Goal: Task Accomplishment & Management: Use online tool/utility

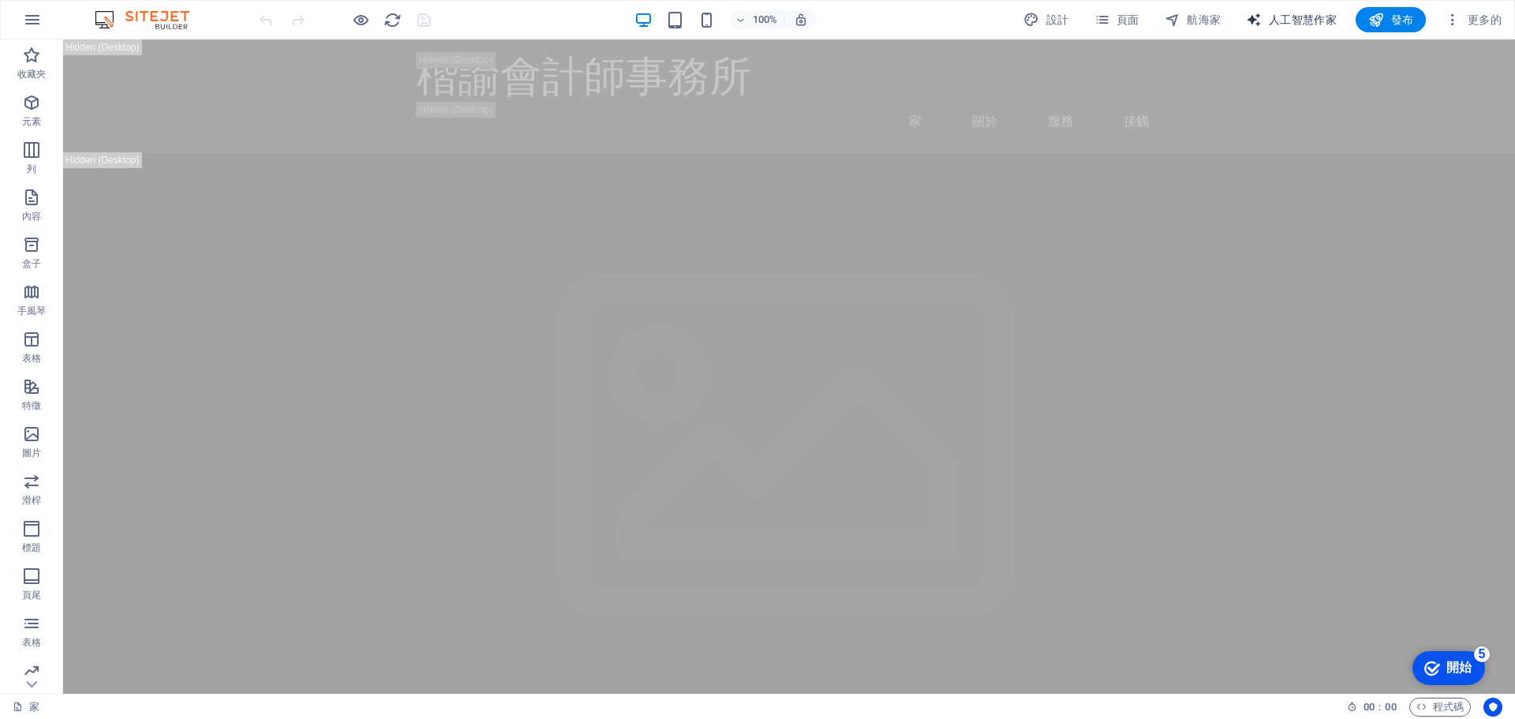
click at [1307, 22] on font "人工智慧作家" at bounding box center [1303, 19] width 68 height 13
select select "English"
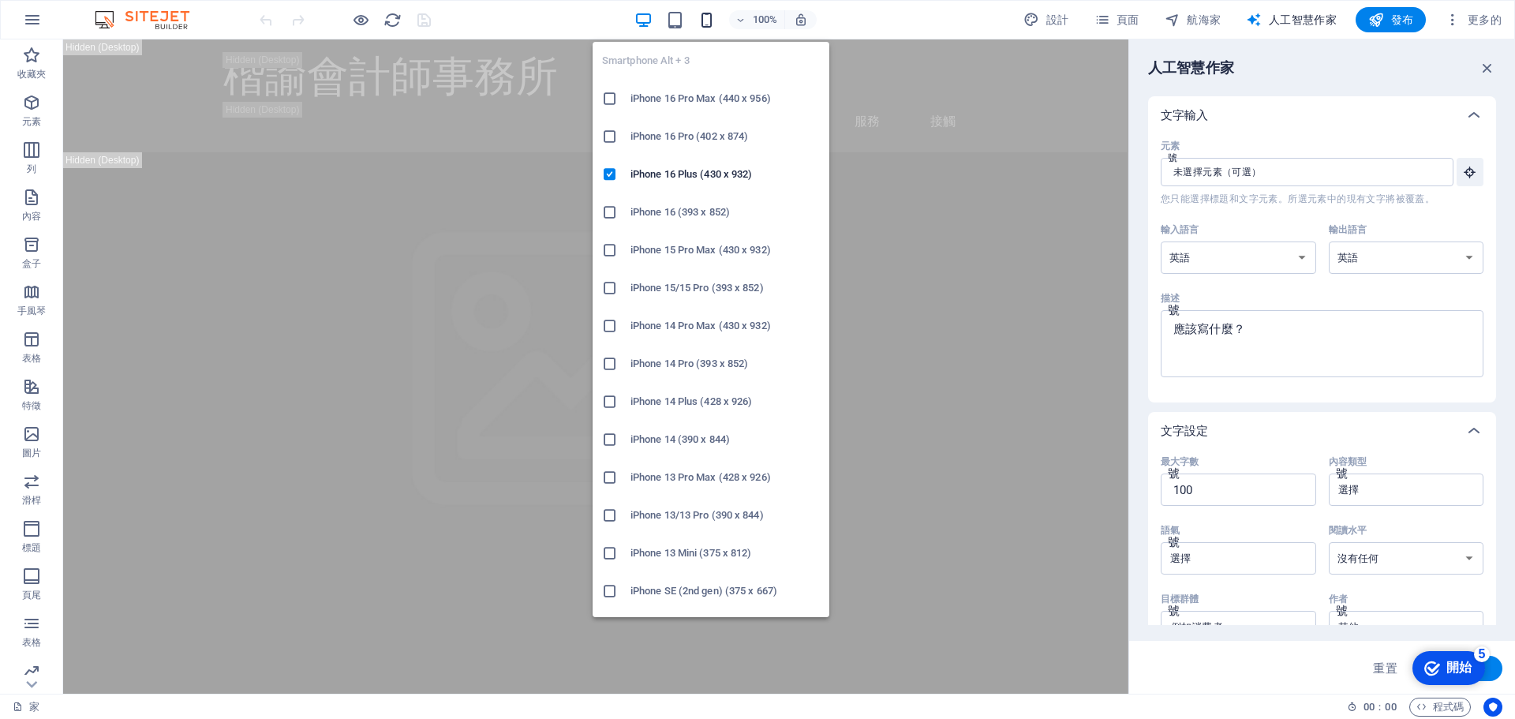
click at [711, 17] on icon "button" at bounding box center [707, 20] width 18 height 18
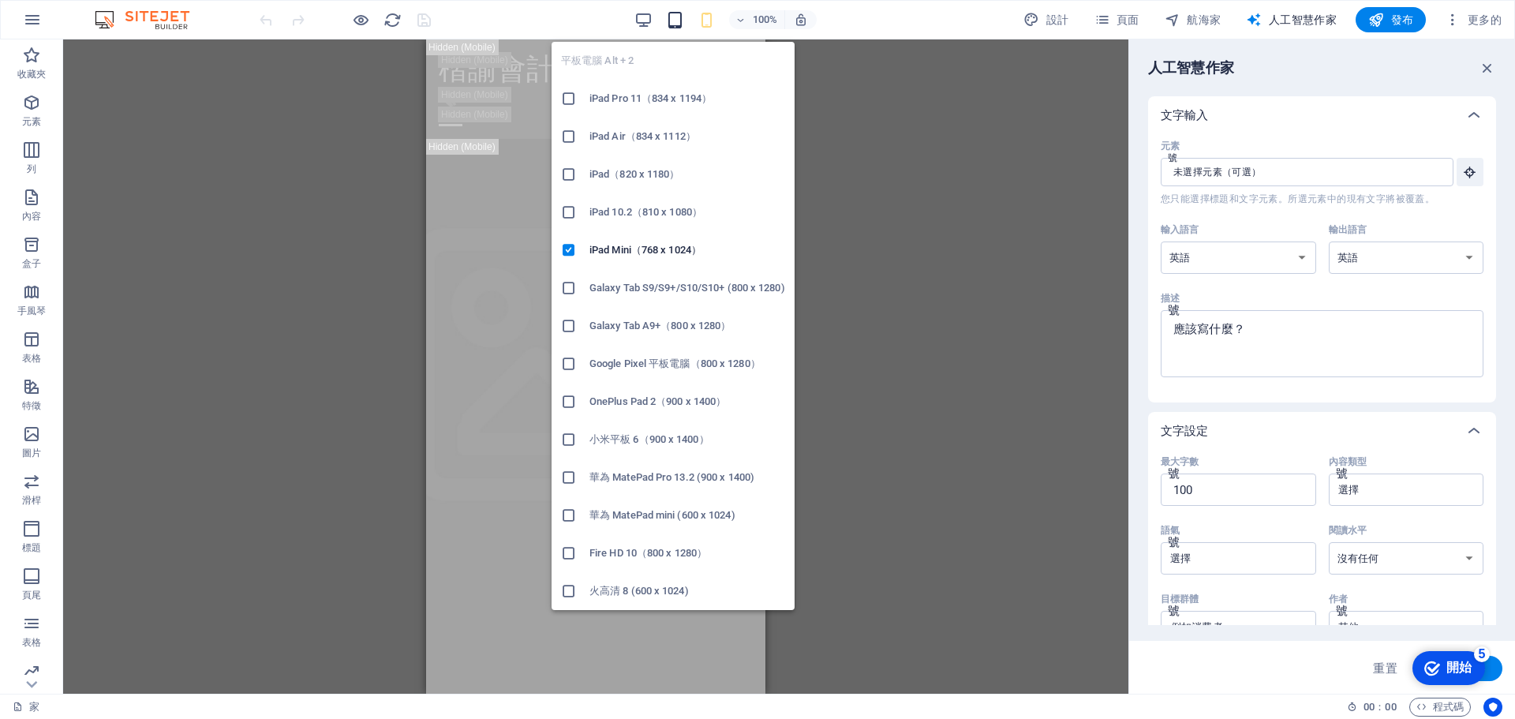
click at [668, 17] on icon "button" at bounding box center [675, 20] width 18 height 18
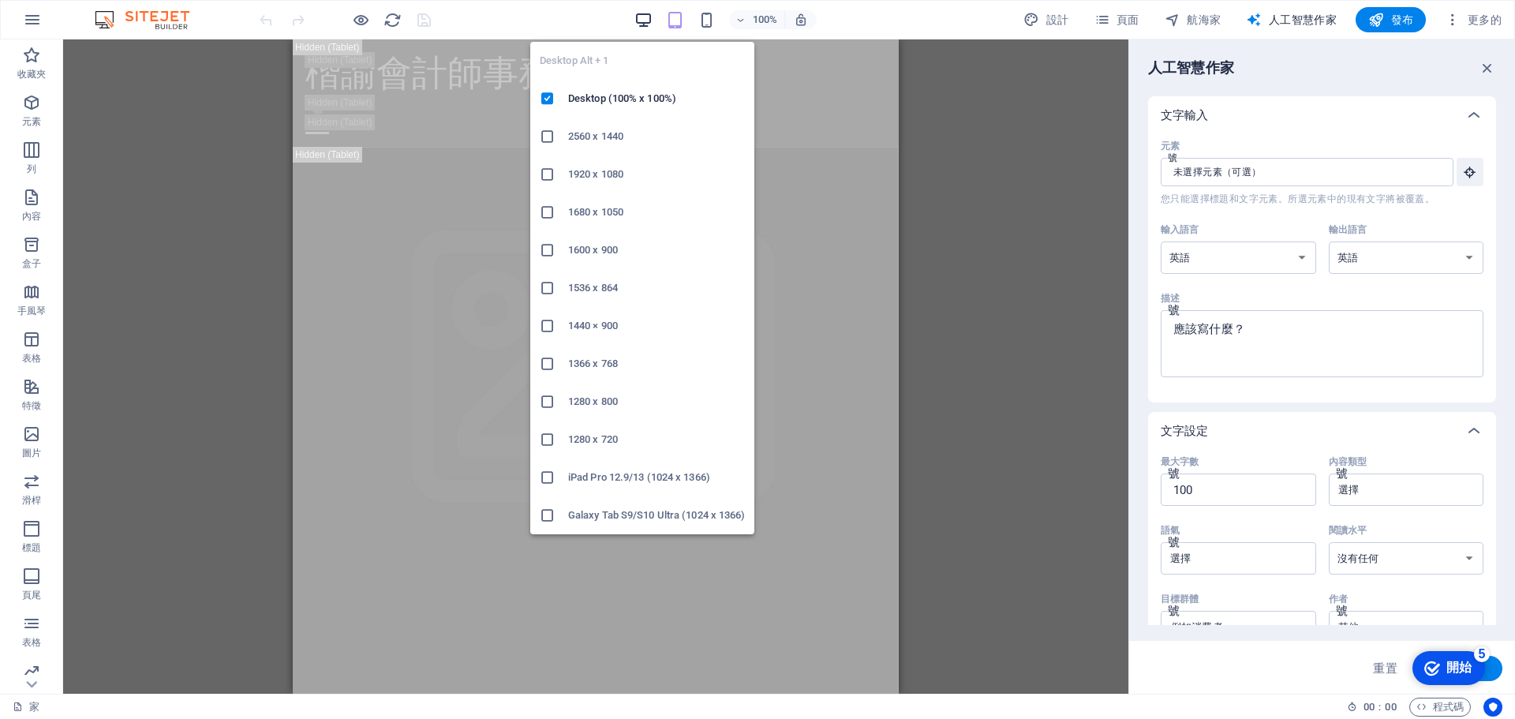
click at [651, 17] on icon "button" at bounding box center [643, 20] width 18 height 18
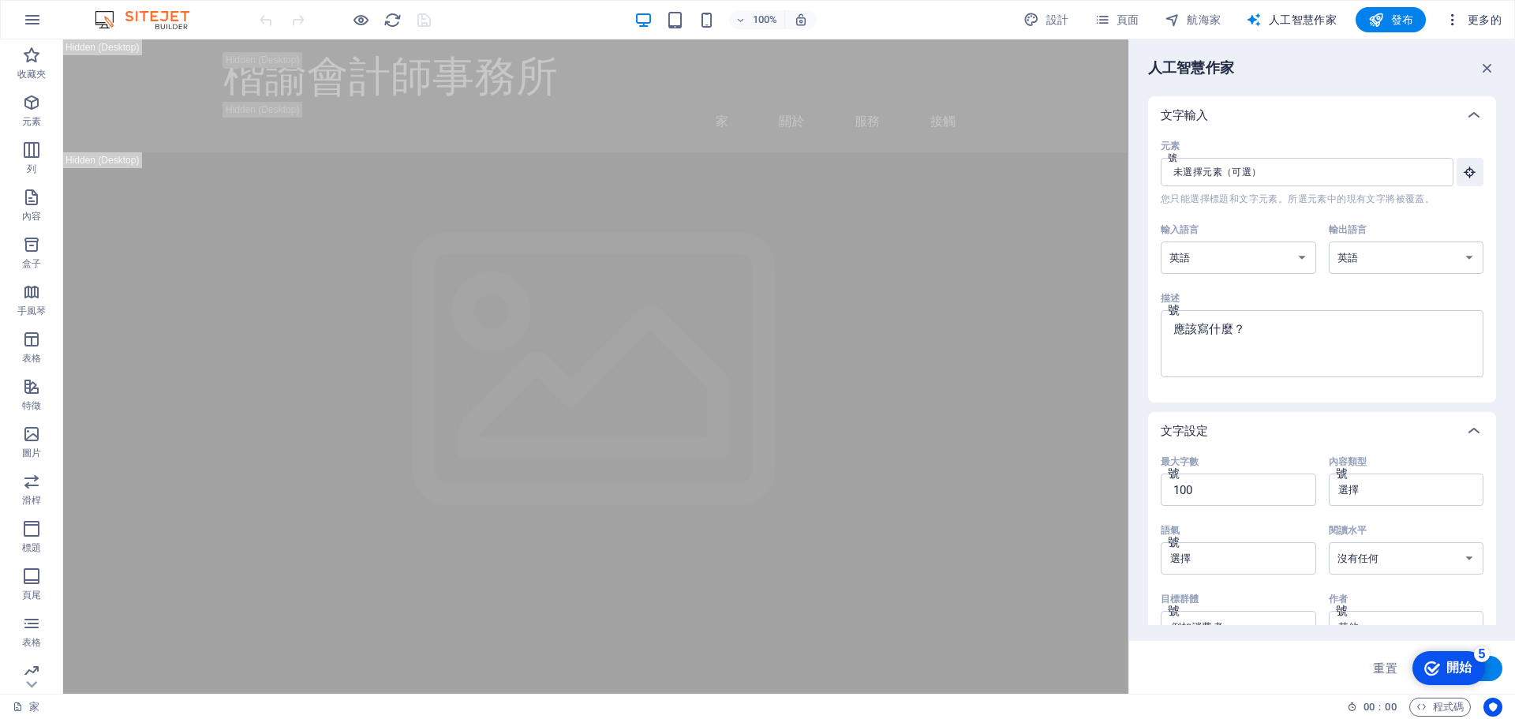
click at [1479, 23] on font "更多的" at bounding box center [1485, 19] width 34 height 13
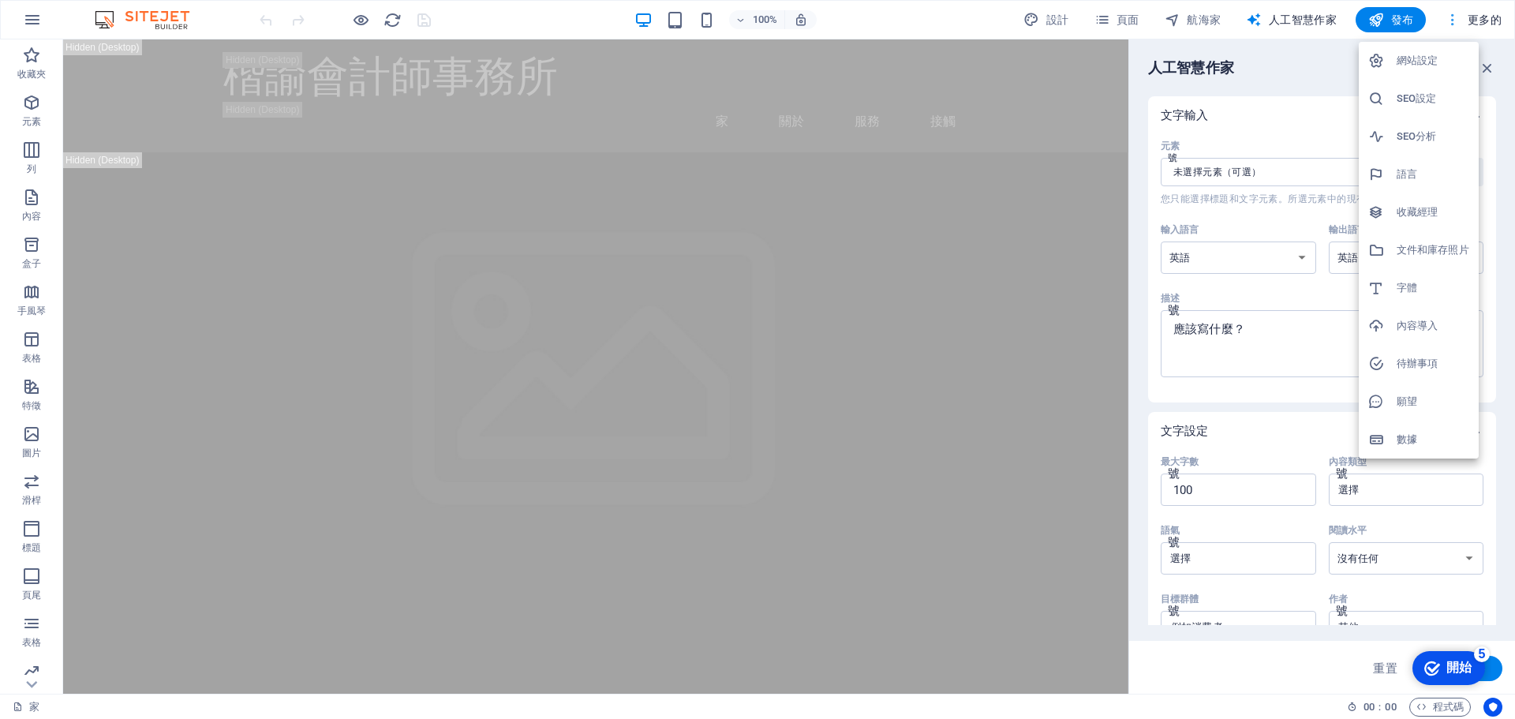
click at [1479, 23] on div at bounding box center [757, 359] width 1515 height 719
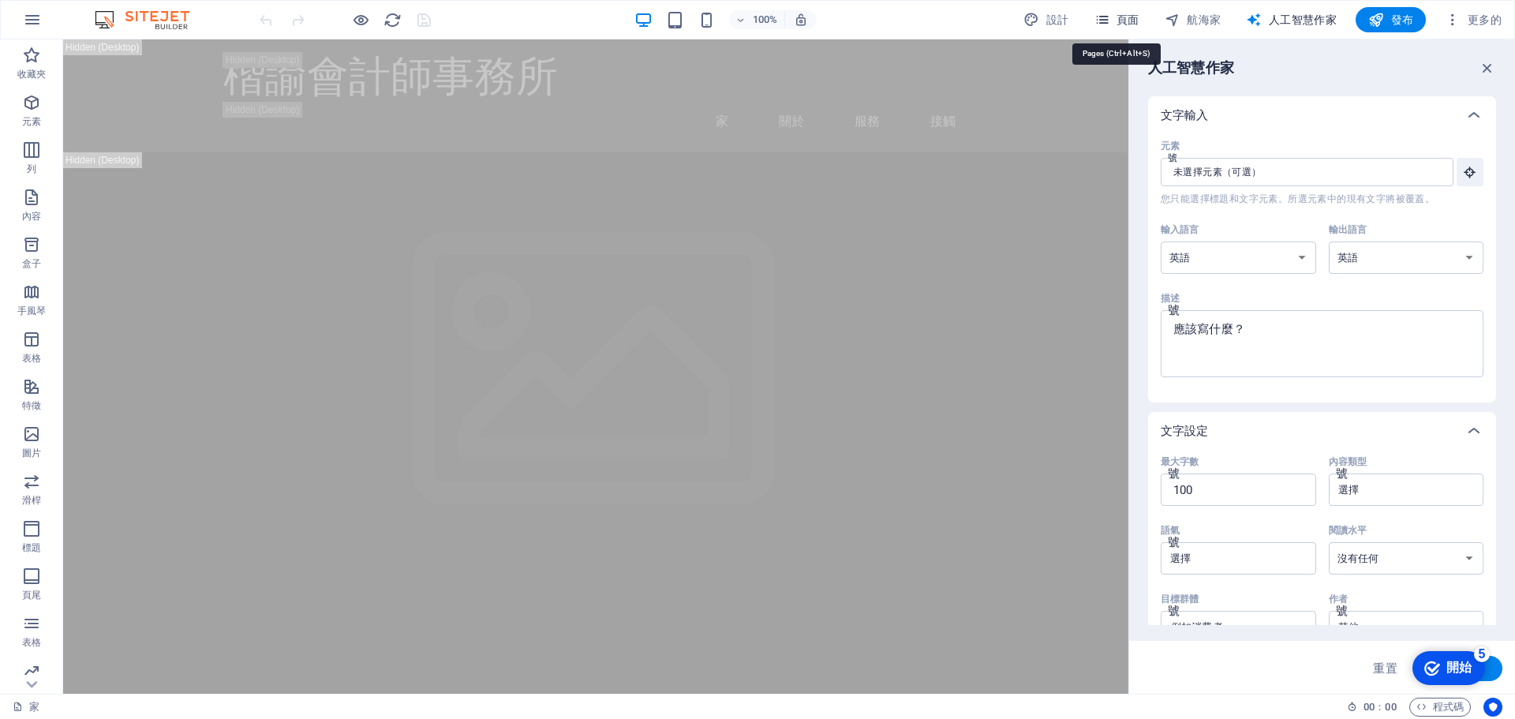
click at [1120, 22] on font "頁面" at bounding box center [1128, 19] width 23 height 13
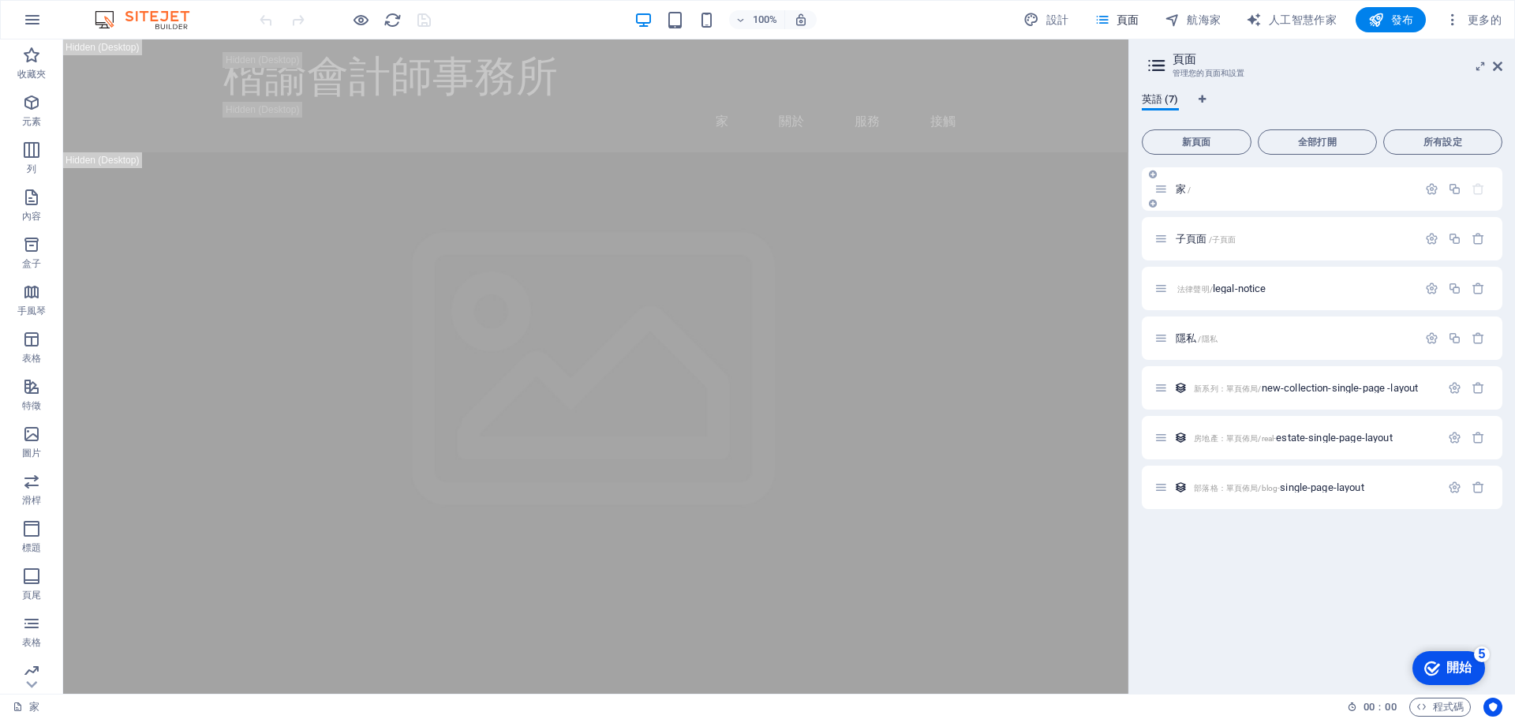
click at [1289, 189] on p "家 /" at bounding box center [1294, 189] width 237 height 10
click at [1182, 186] on font "家" at bounding box center [1181, 189] width 10 height 12
click at [1052, 16] on font "設計" at bounding box center [1057, 19] width 23 height 13
select select "px"
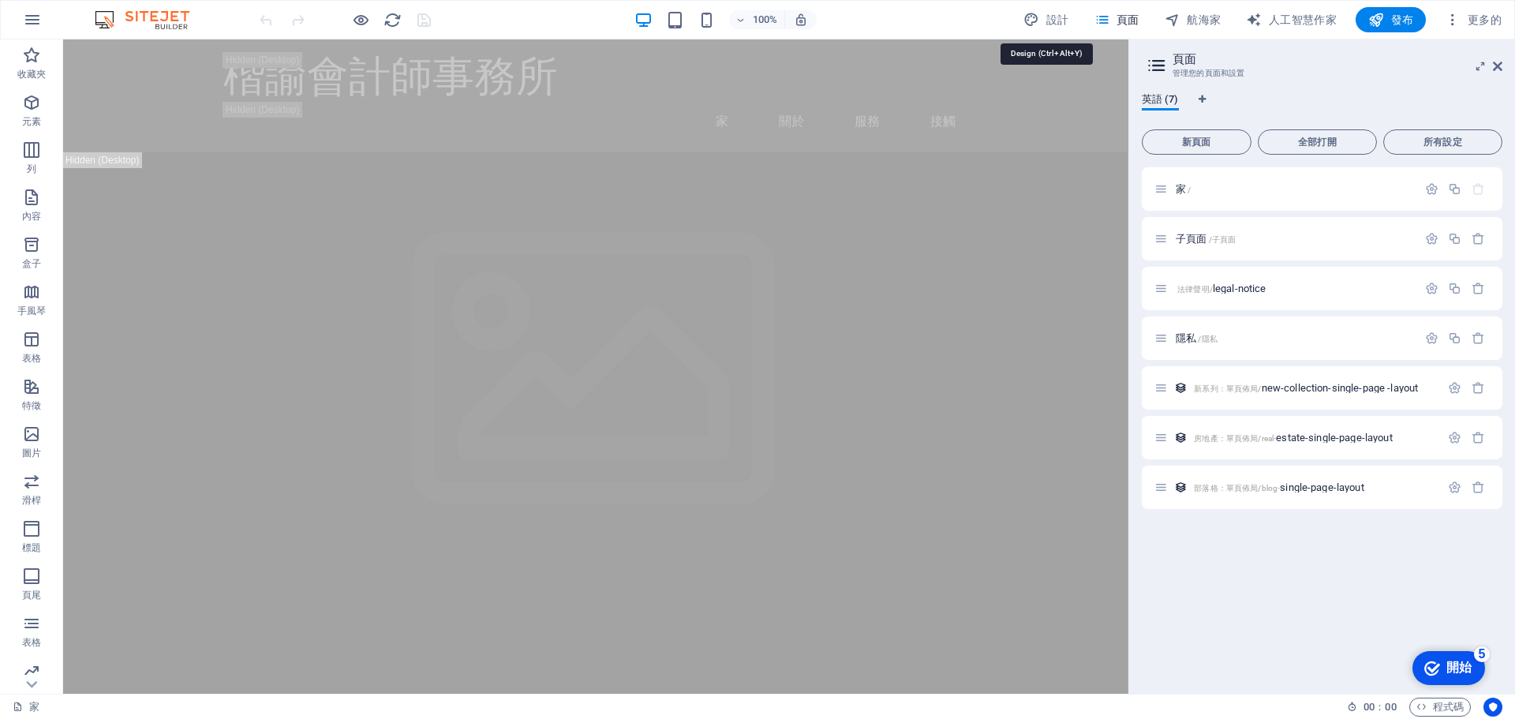
select select "200"
select select "px"
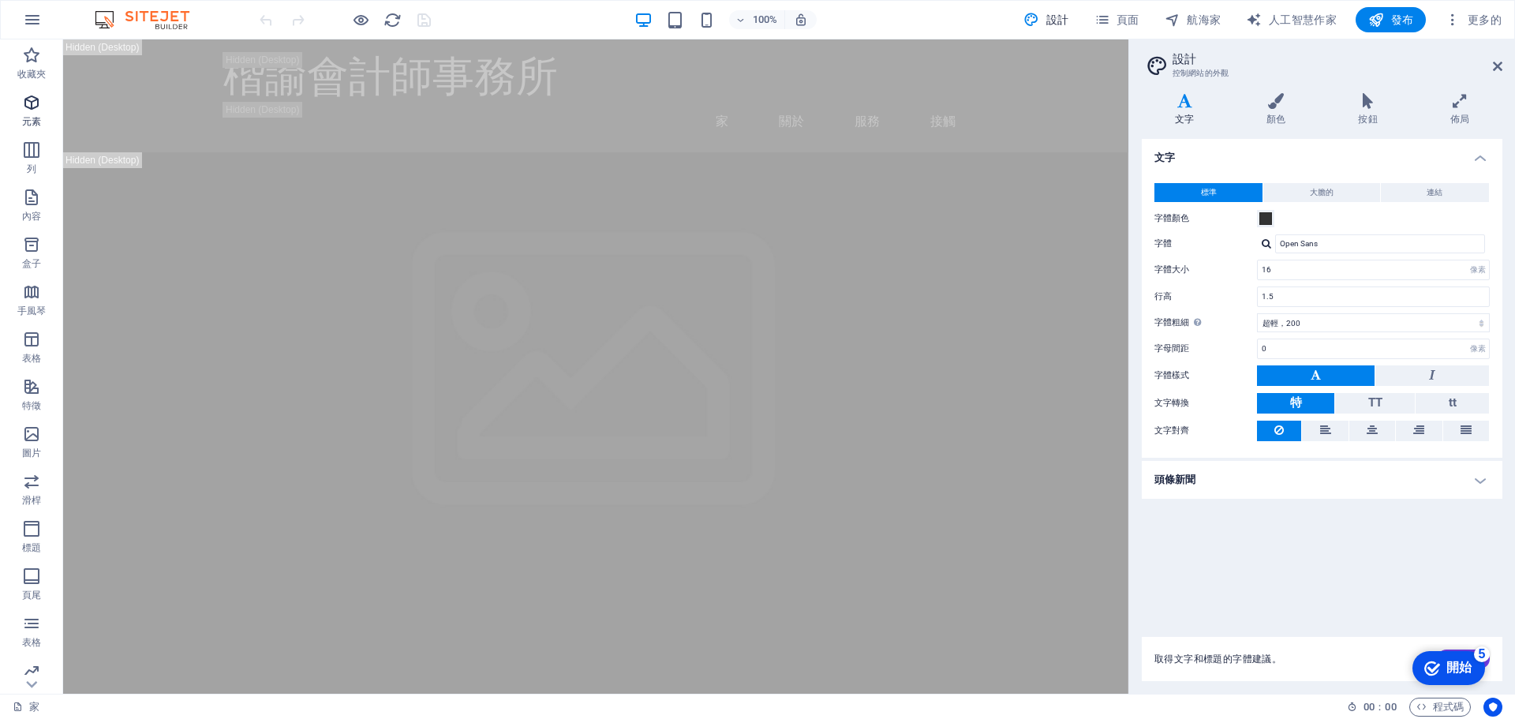
click at [20, 106] on span "元素" at bounding box center [31, 112] width 63 height 38
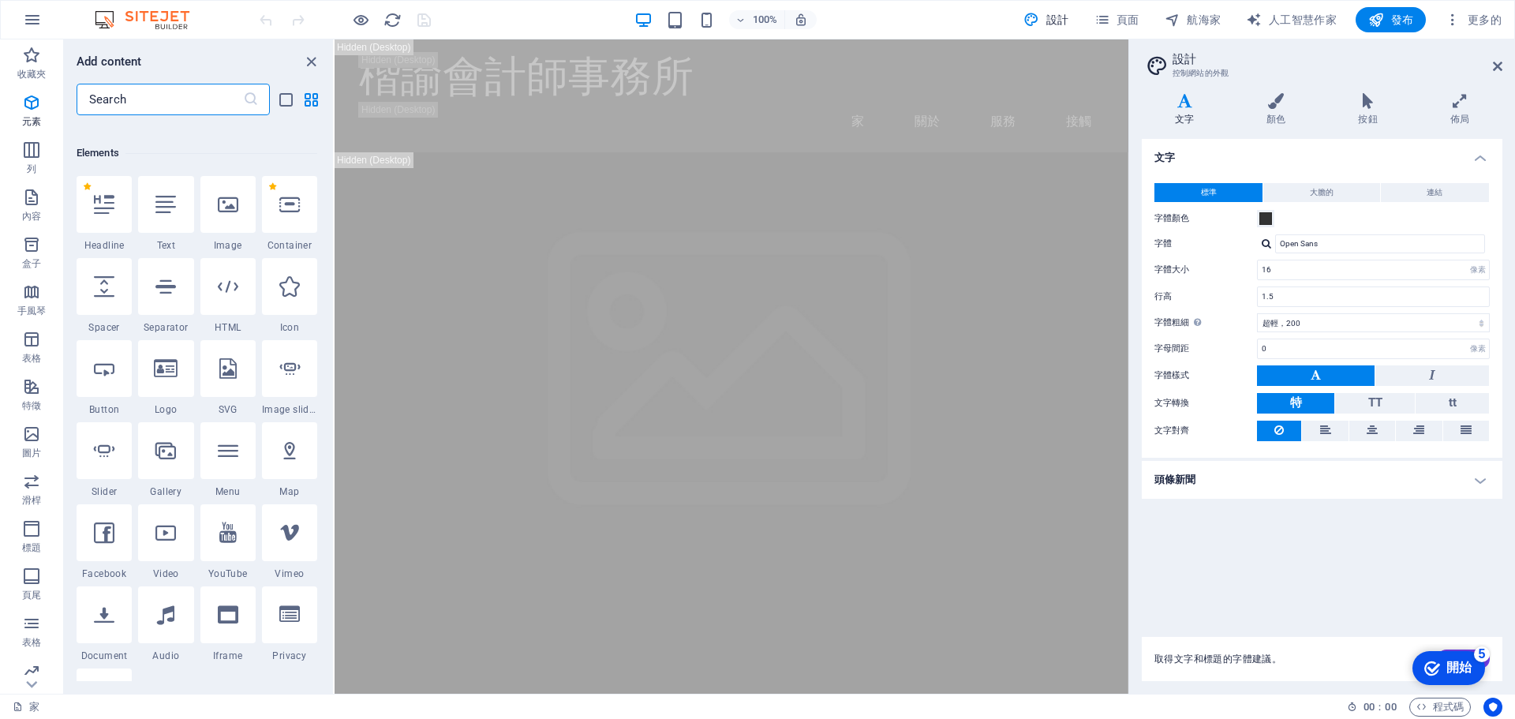
scroll to position [168, 0]
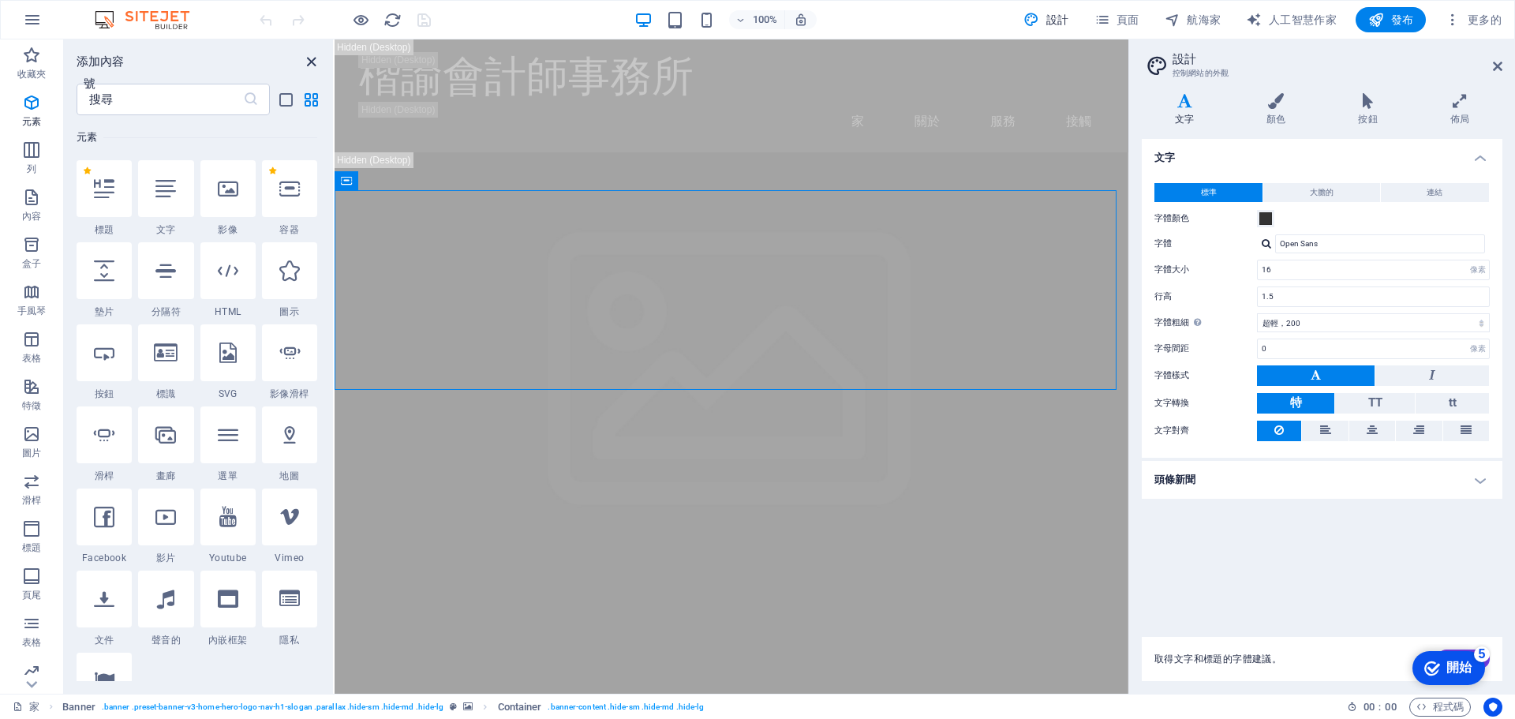
click at [312, 65] on icon "關閉面板" at bounding box center [311, 62] width 18 height 18
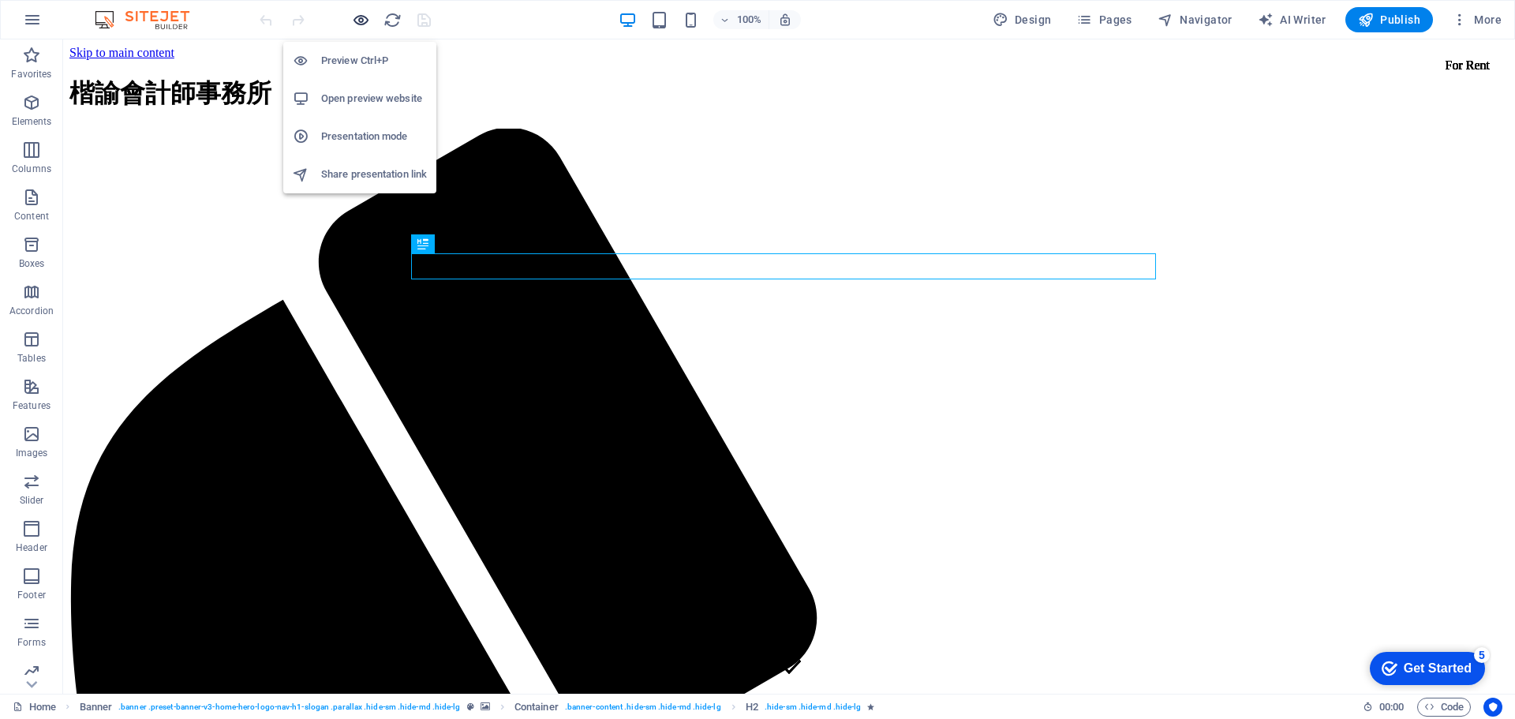
click at [354, 22] on icon "button" at bounding box center [361, 20] width 18 height 18
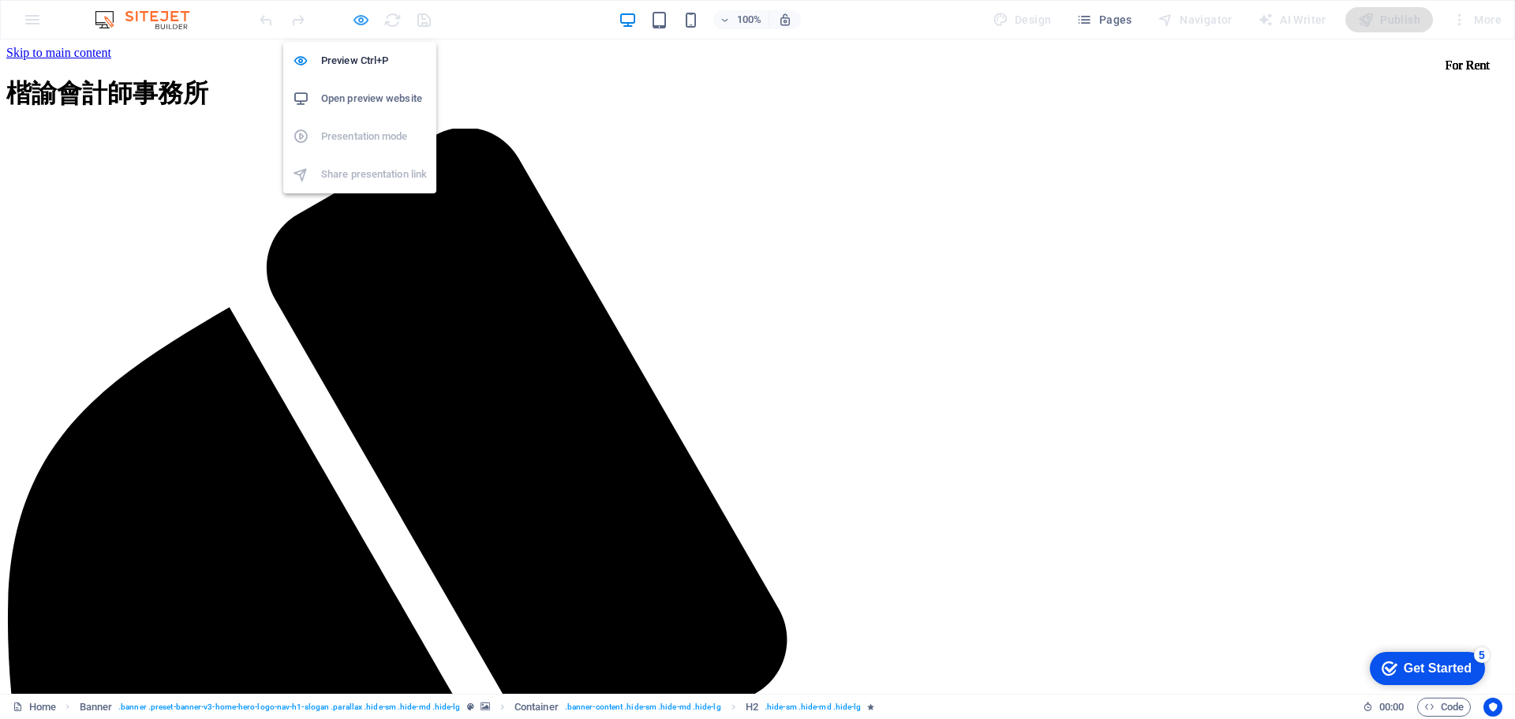
click at [354, 21] on icon "button" at bounding box center [361, 20] width 18 height 18
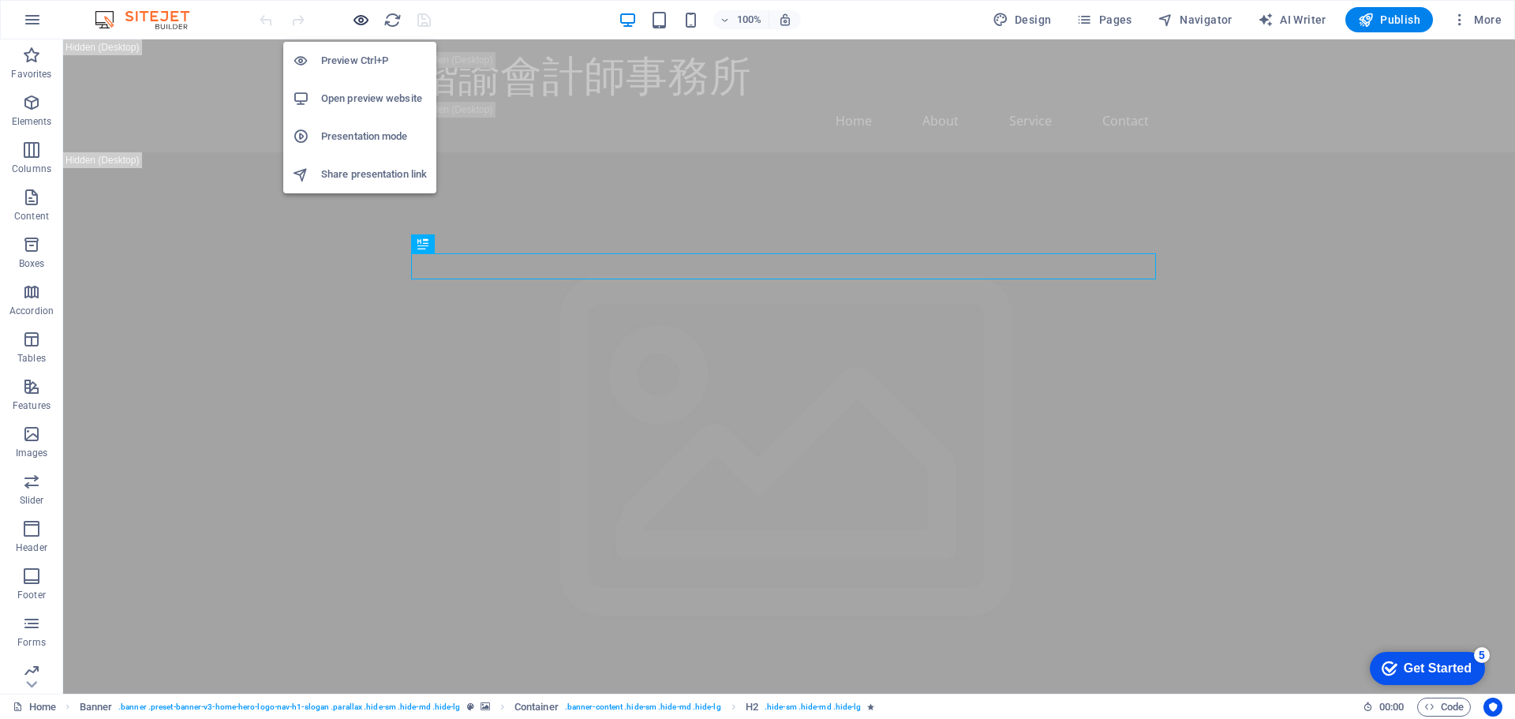
click at [354, 21] on icon "button" at bounding box center [361, 20] width 18 height 18
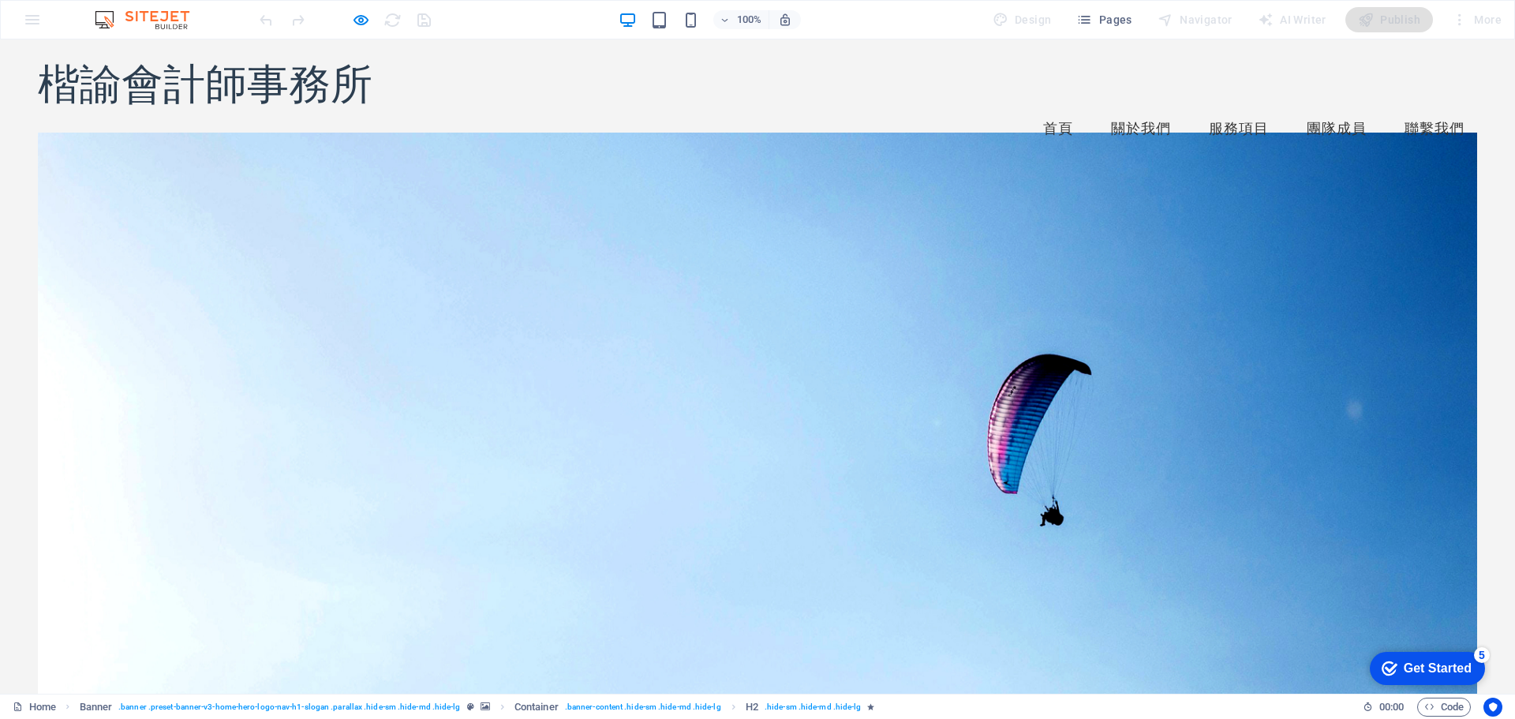
click at [382, 265] on div at bounding box center [757, 431] width 1439 height 596
click at [386, 264] on div at bounding box center [757, 431] width 1439 height 596
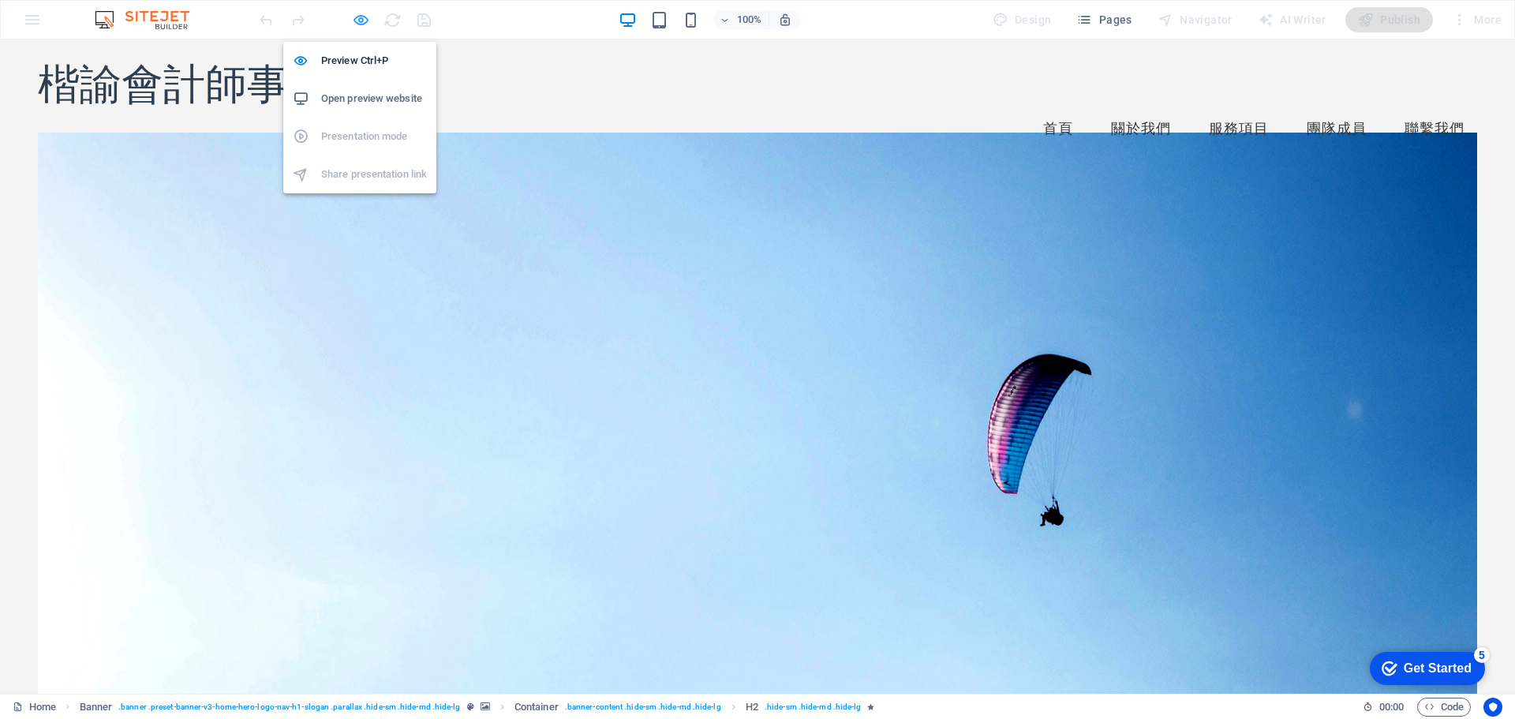
click at [362, 21] on icon "button" at bounding box center [361, 20] width 18 height 18
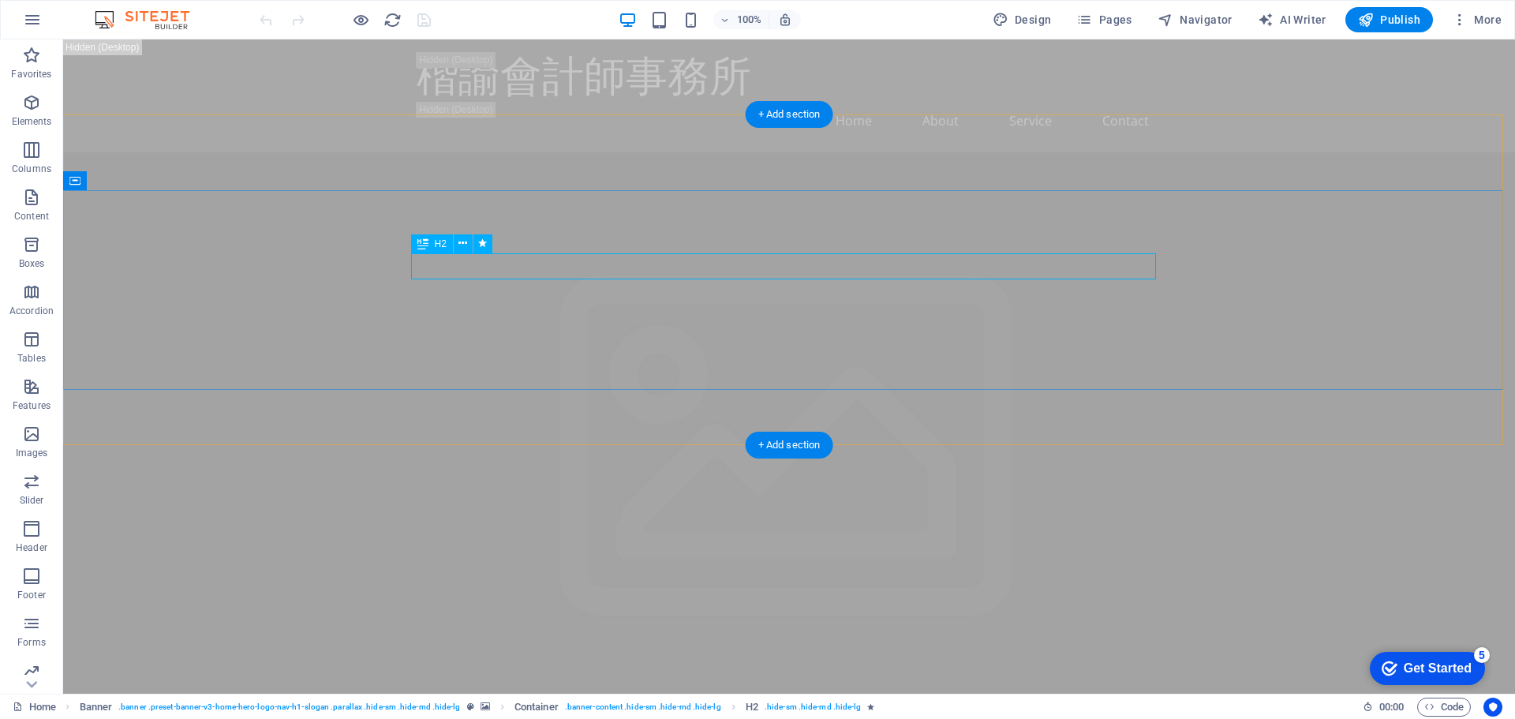
drag, startPoint x: 765, startPoint y: 116, endPoint x: 431, endPoint y: 78, distance: 336.7
click at [765, 116] on div "+ Add section" at bounding box center [790, 114] width 88 height 27
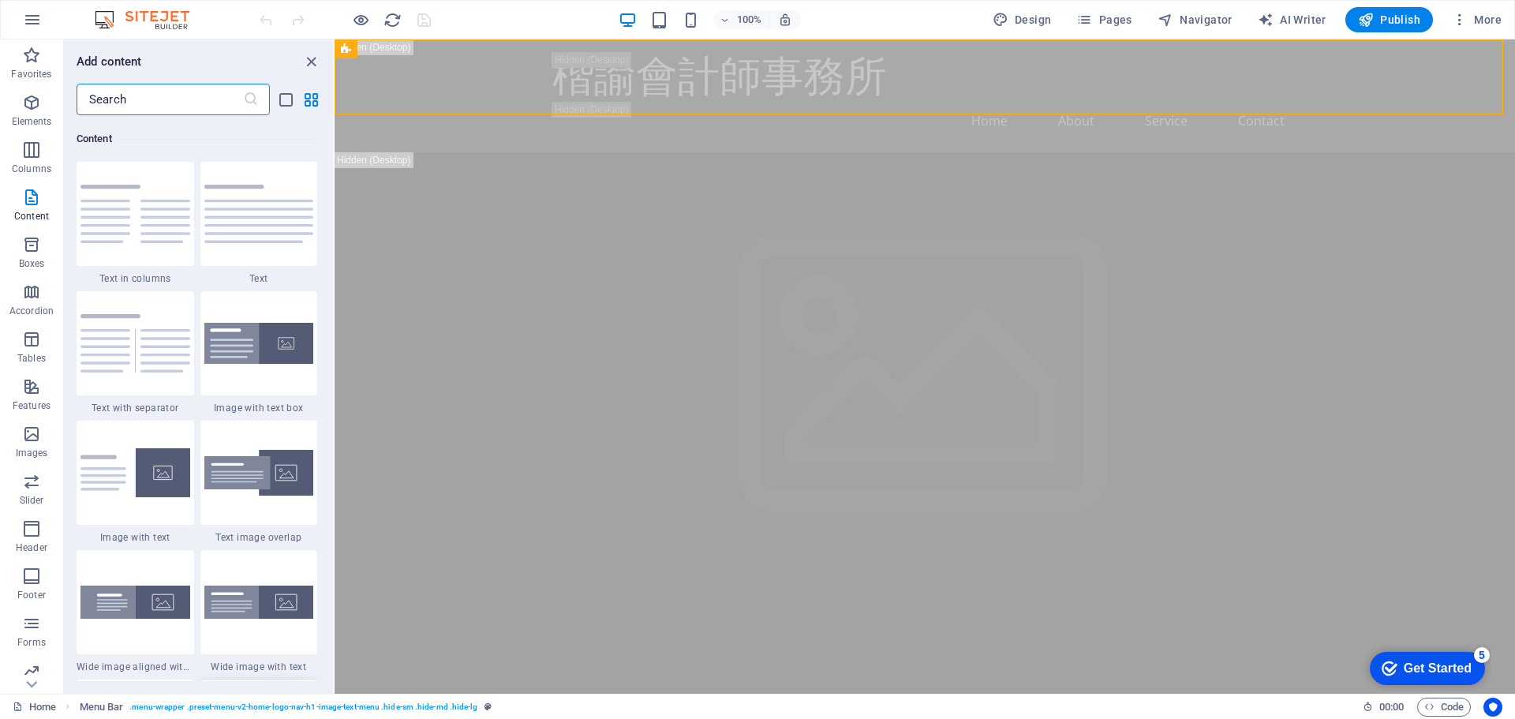
scroll to position [2524, 0]
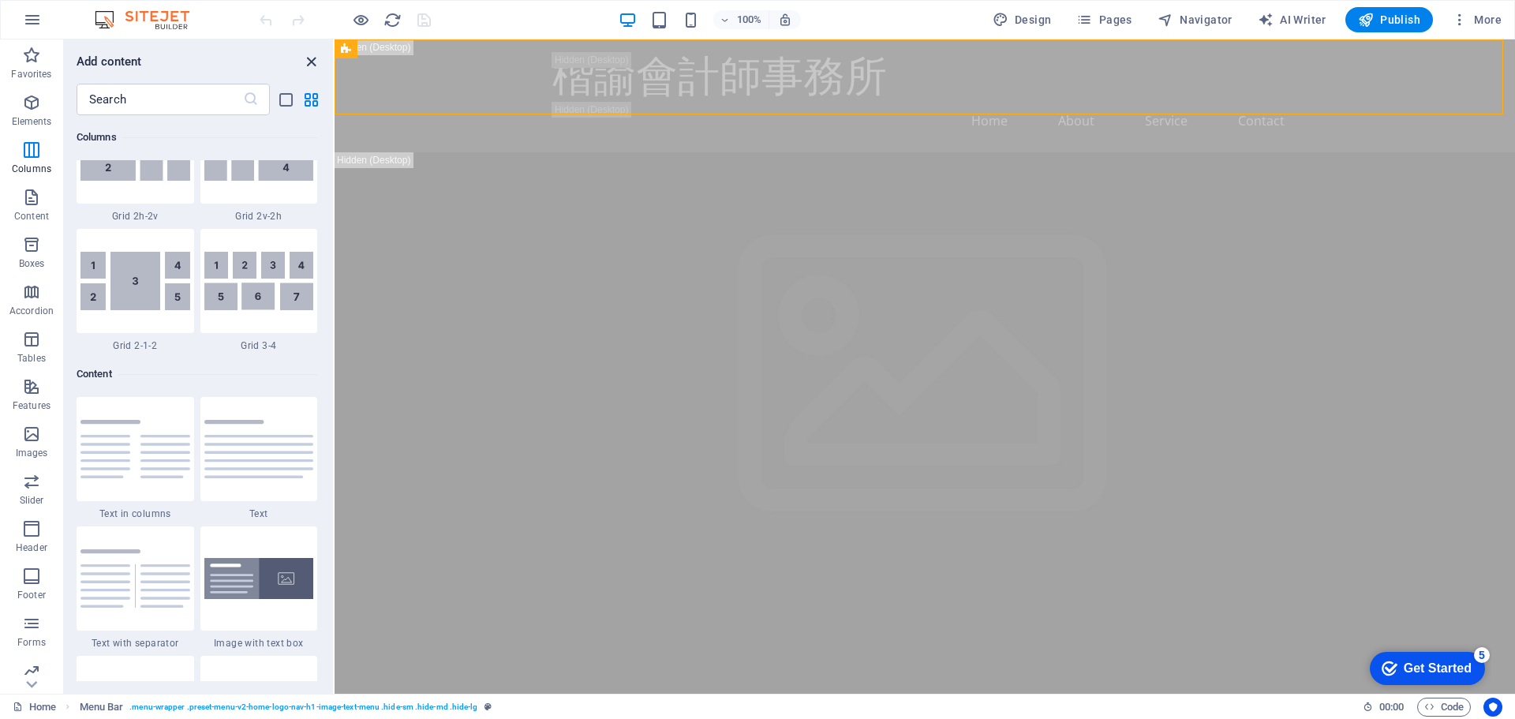
click at [313, 54] on icon "close panel" at bounding box center [311, 62] width 18 height 18
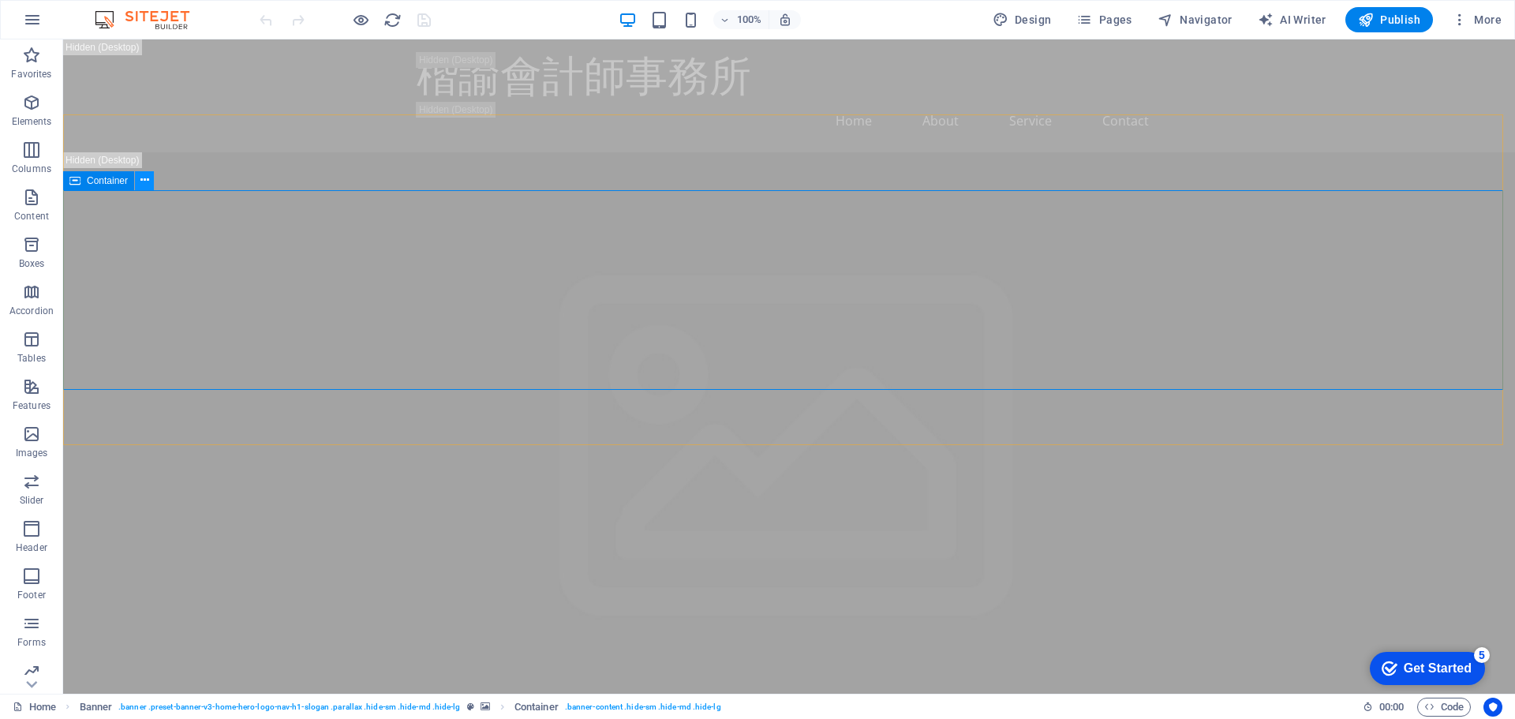
click at [140, 179] on icon at bounding box center [144, 180] width 9 height 17
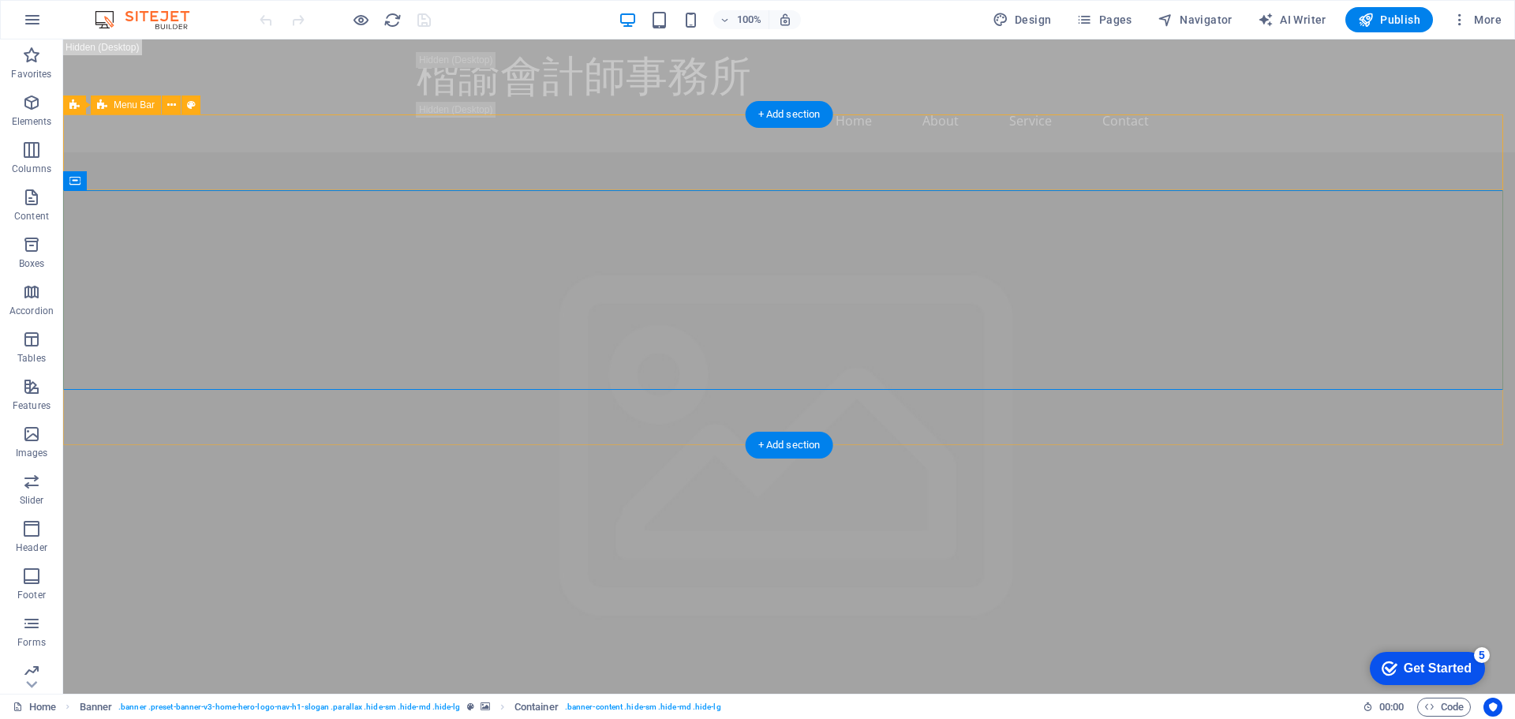
drag, startPoint x: 1264, startPoint y: 164, endPoint x: 1264, endPoint y: 299, distance: 134.9
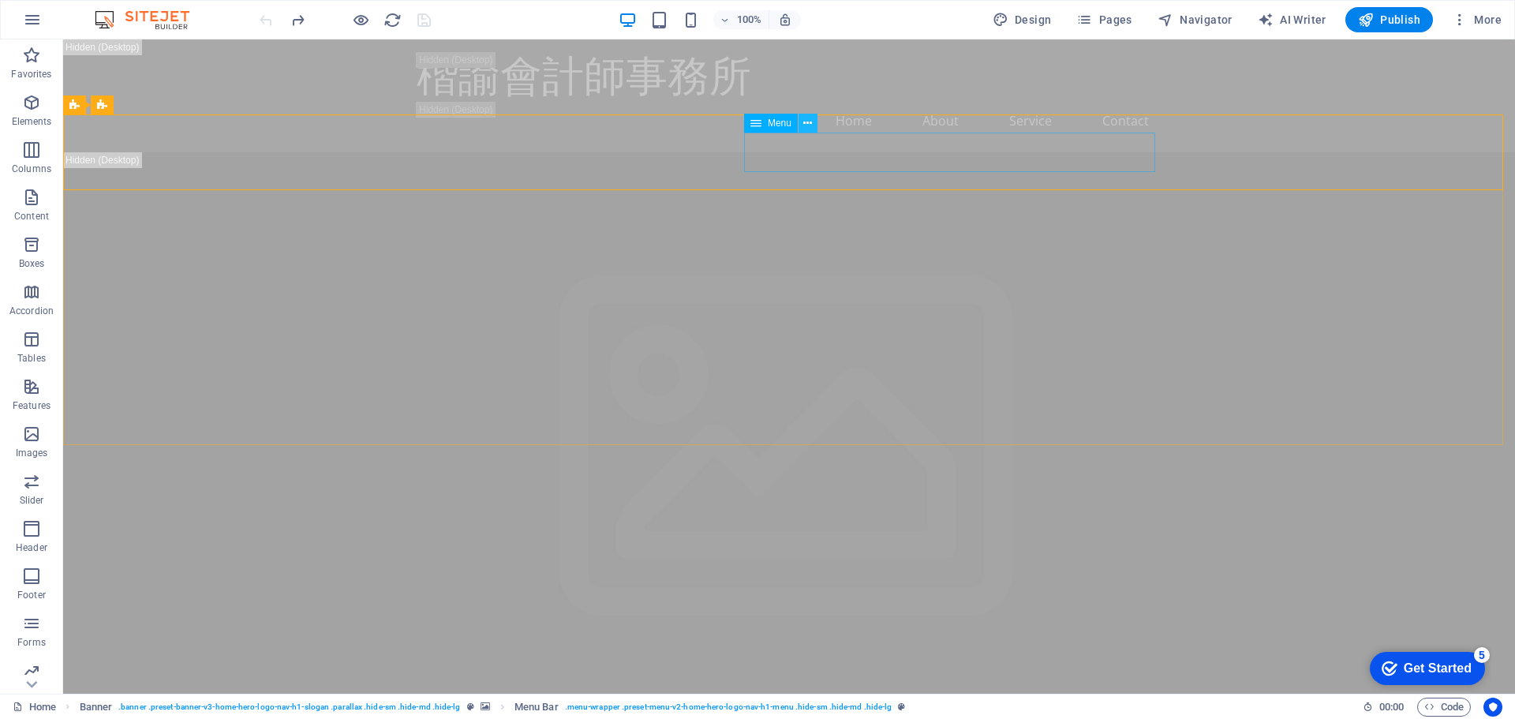
click at [805, 122] on icon at bounding box center [807, 123] width 9 height 17
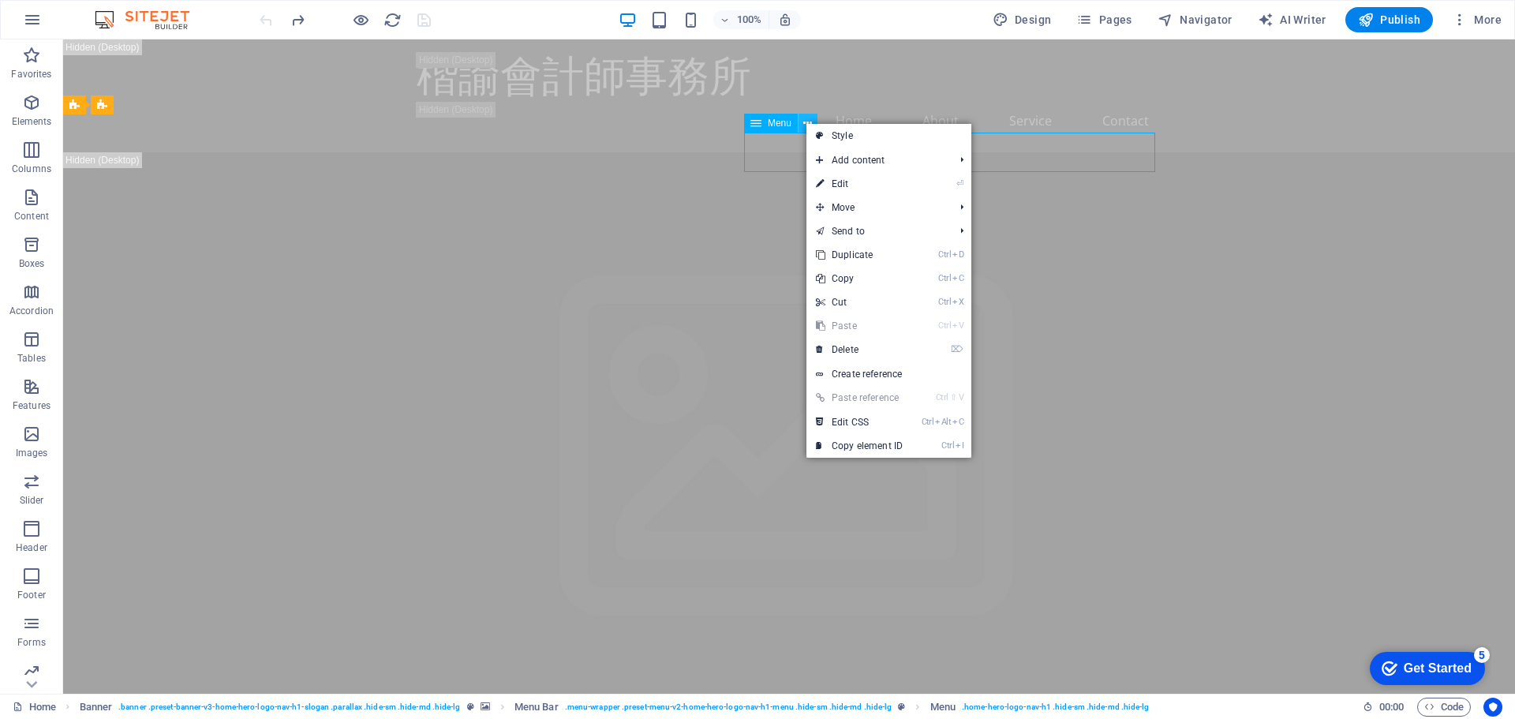
click at [804, 122] on icon at bounding box center [807, 123] width 9 height 17
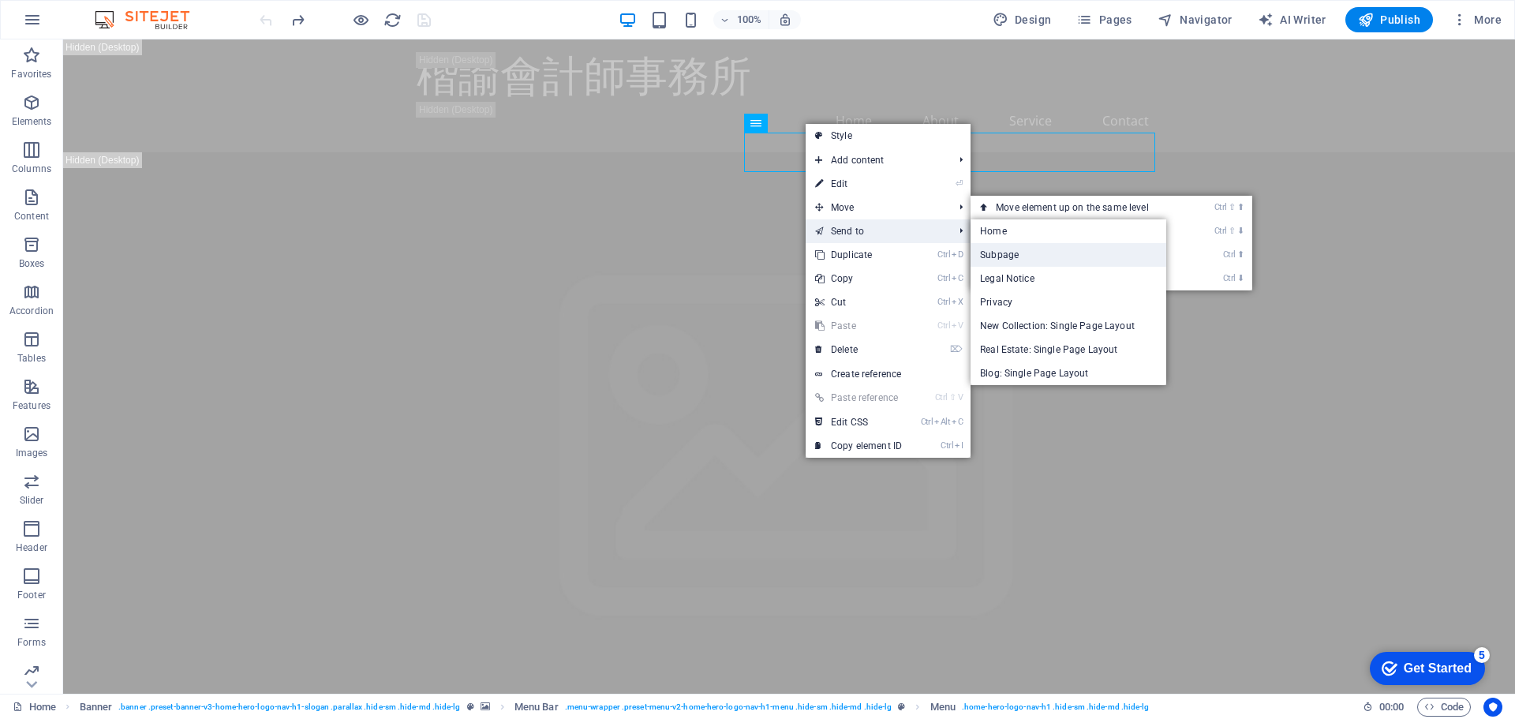
click at [1091, 263] on link "Subpage" at bounding box center [1069, 255] width 196 height 24
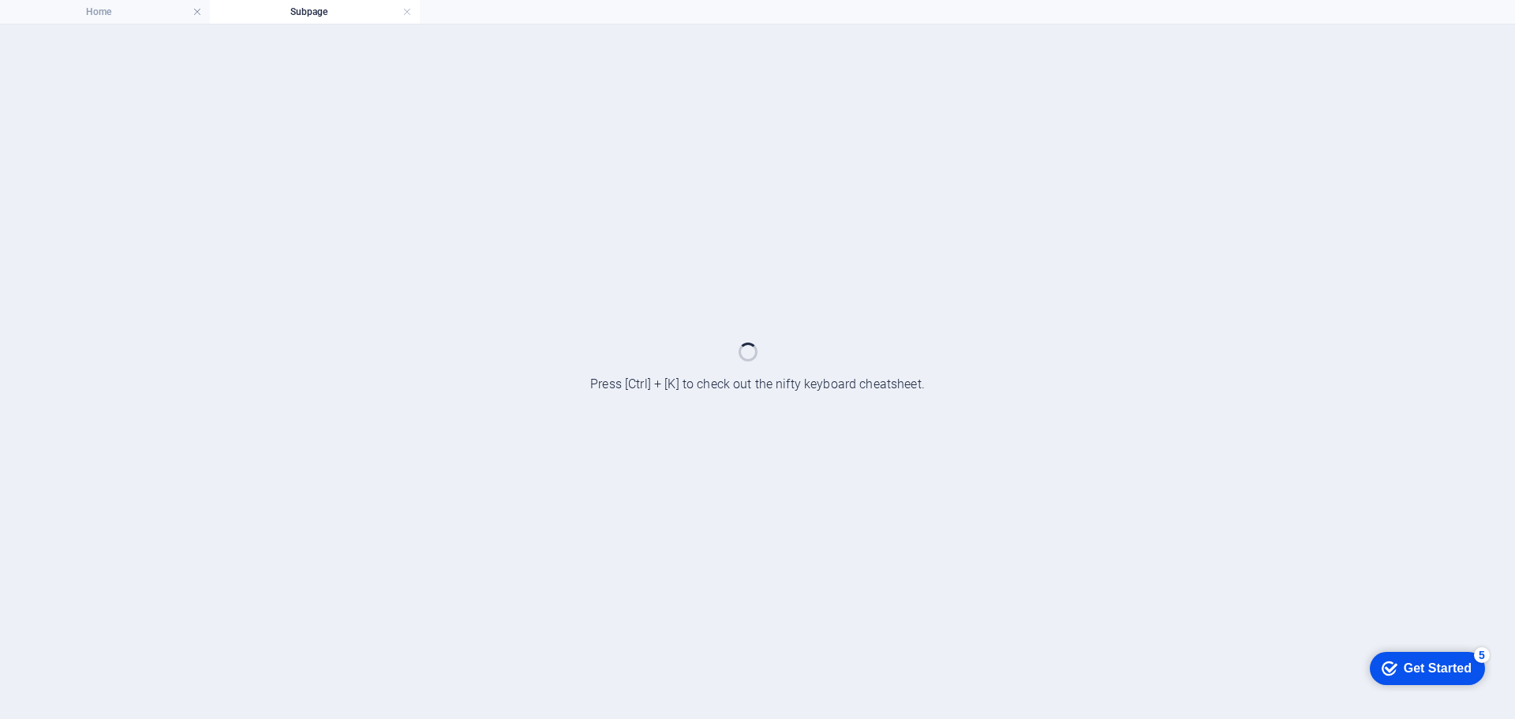
select select
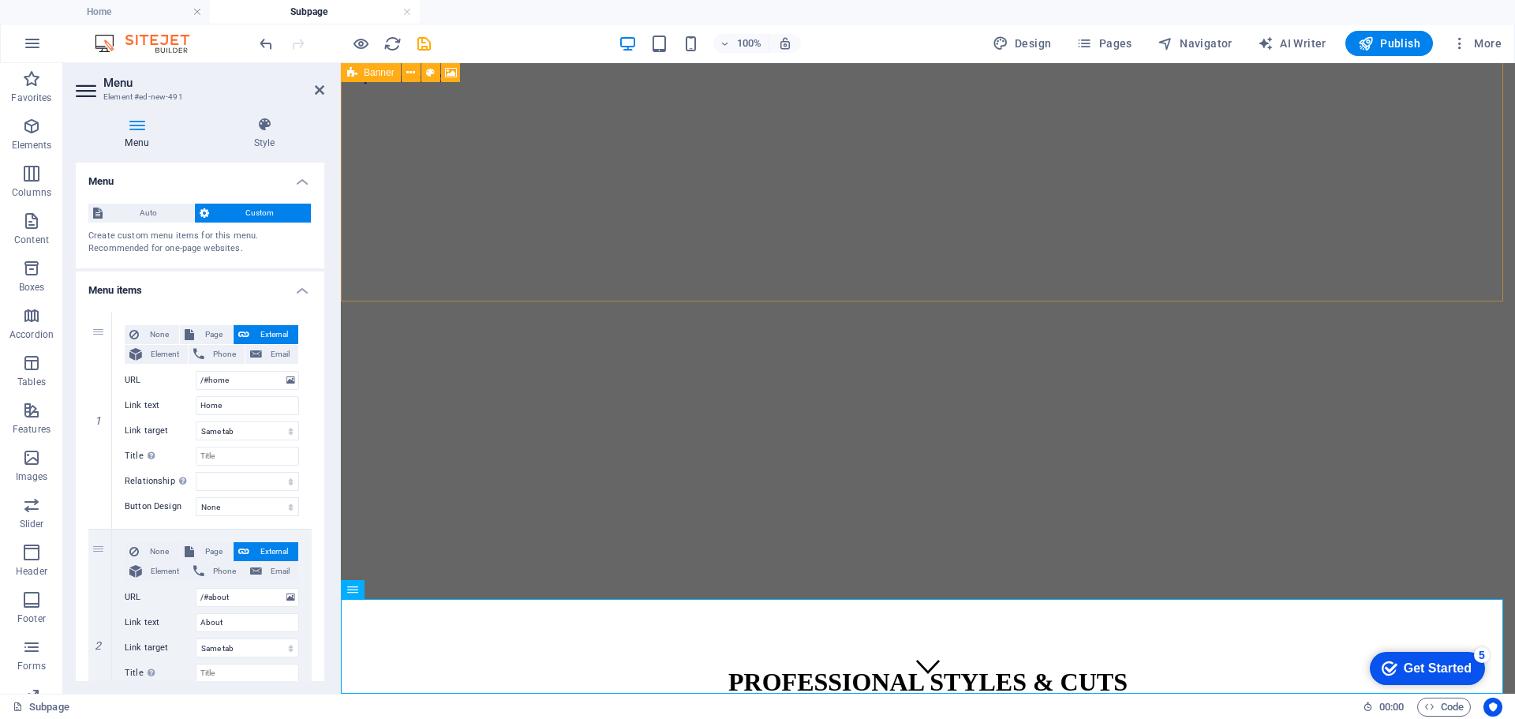
scroll to position [140, 0]
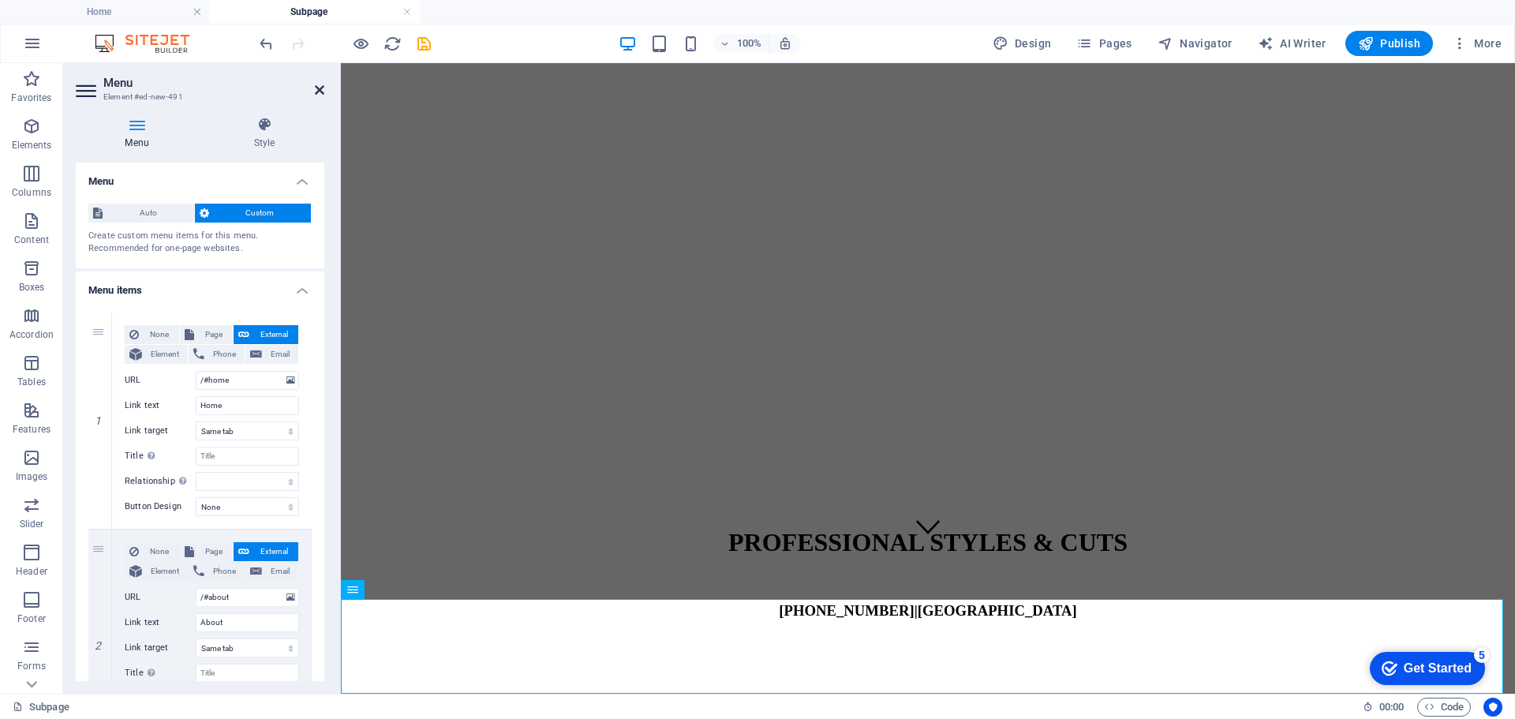
click at [317, 89] on icon at bounding box center [319, 90] width 9 height 13
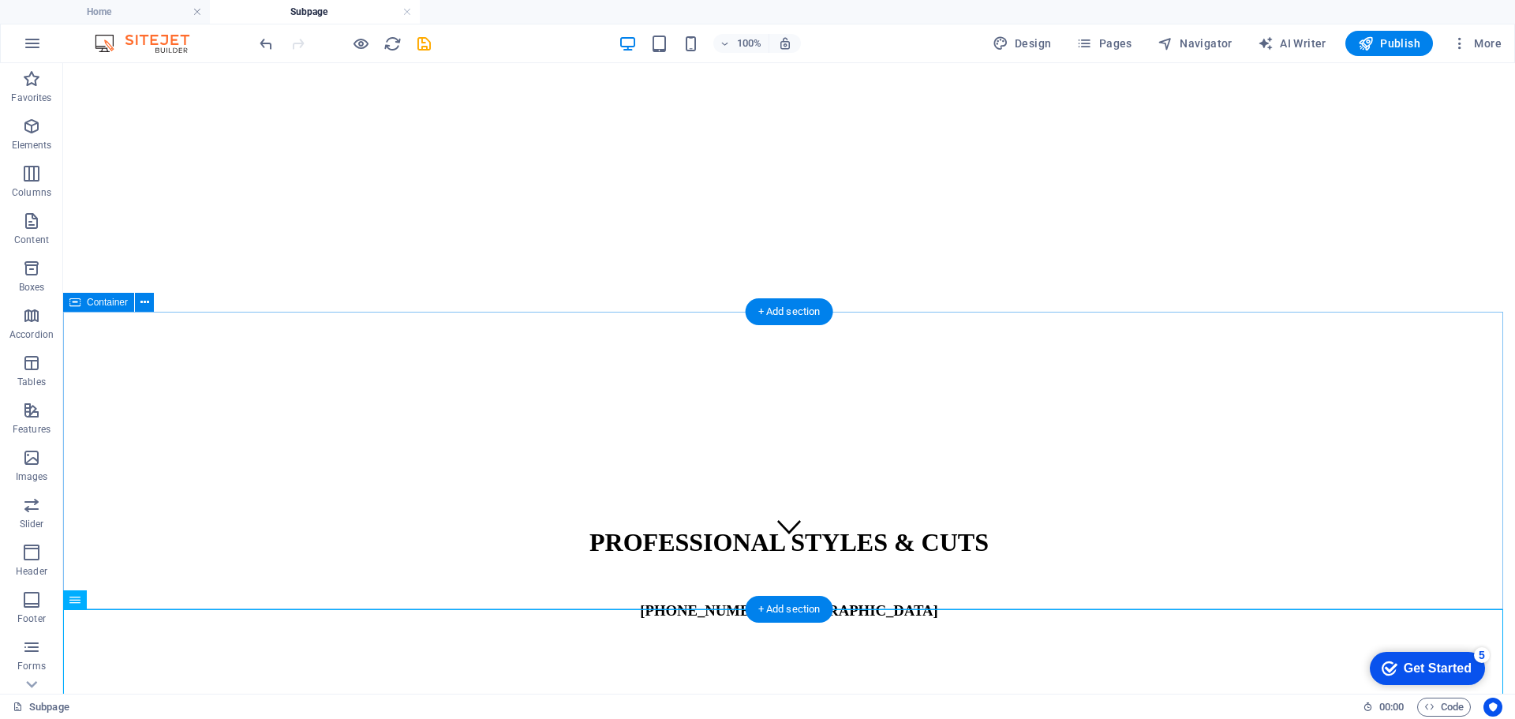
scroll to position [0, 0]
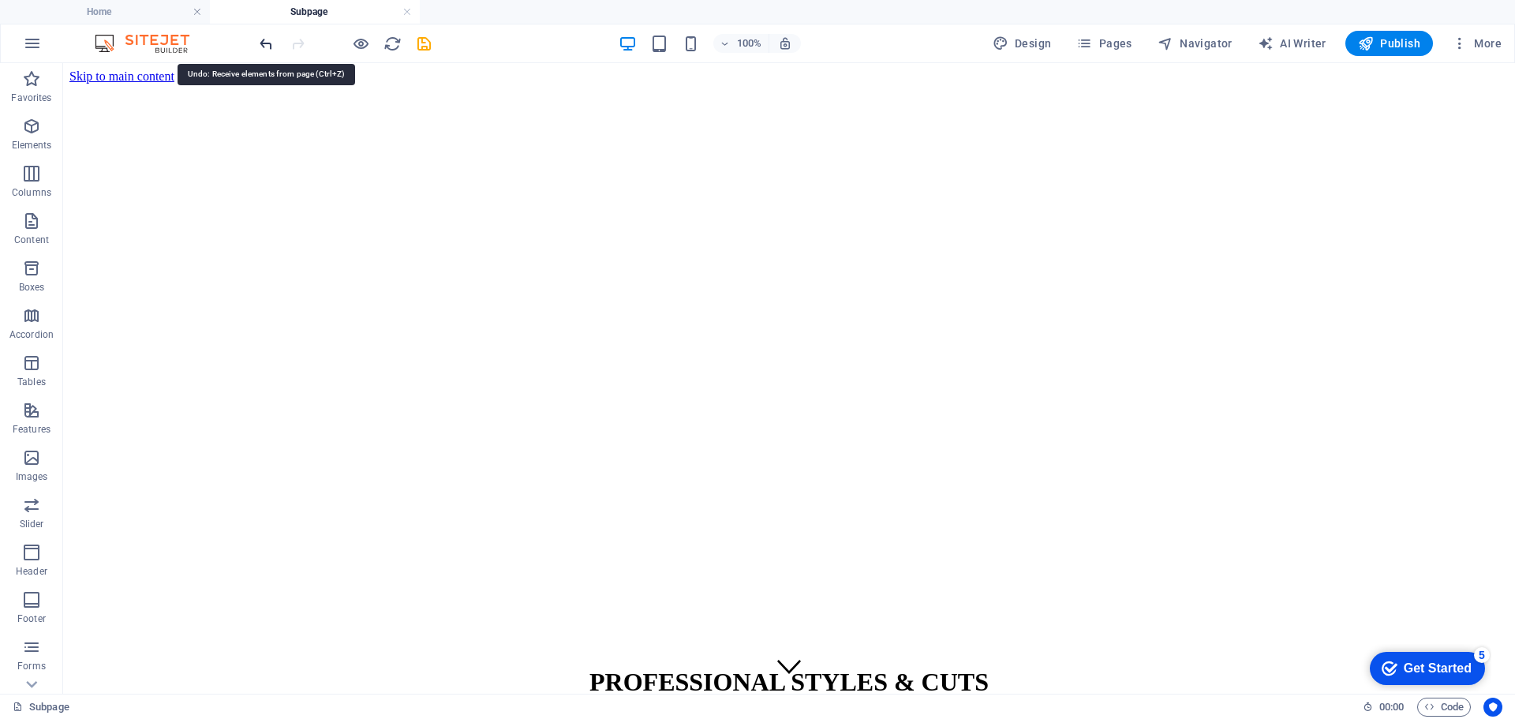
click at [263, 42] on icon "undo" at bounding box center [266, 44] width 18 height 18
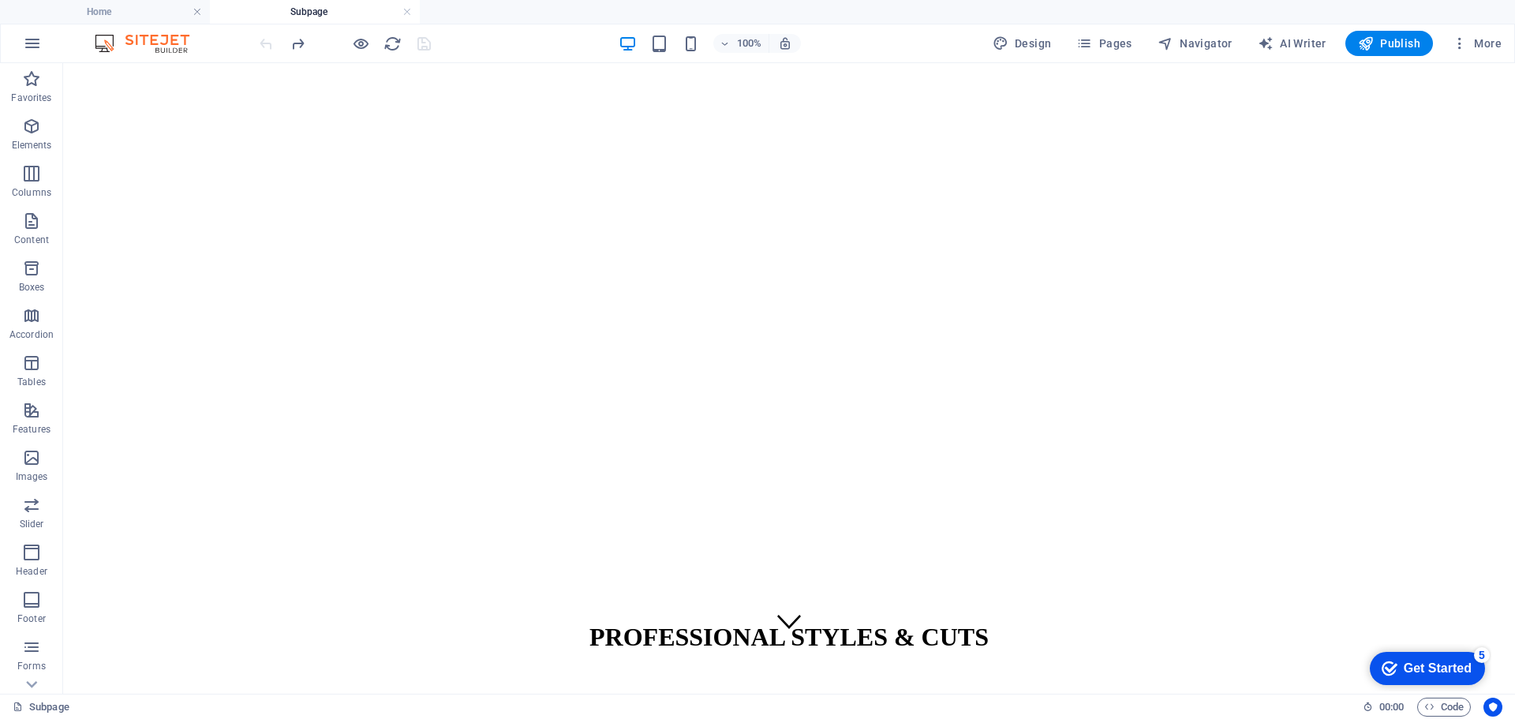
click at [264, 43] on div at bounding box center [344, 43] width 177 height 25
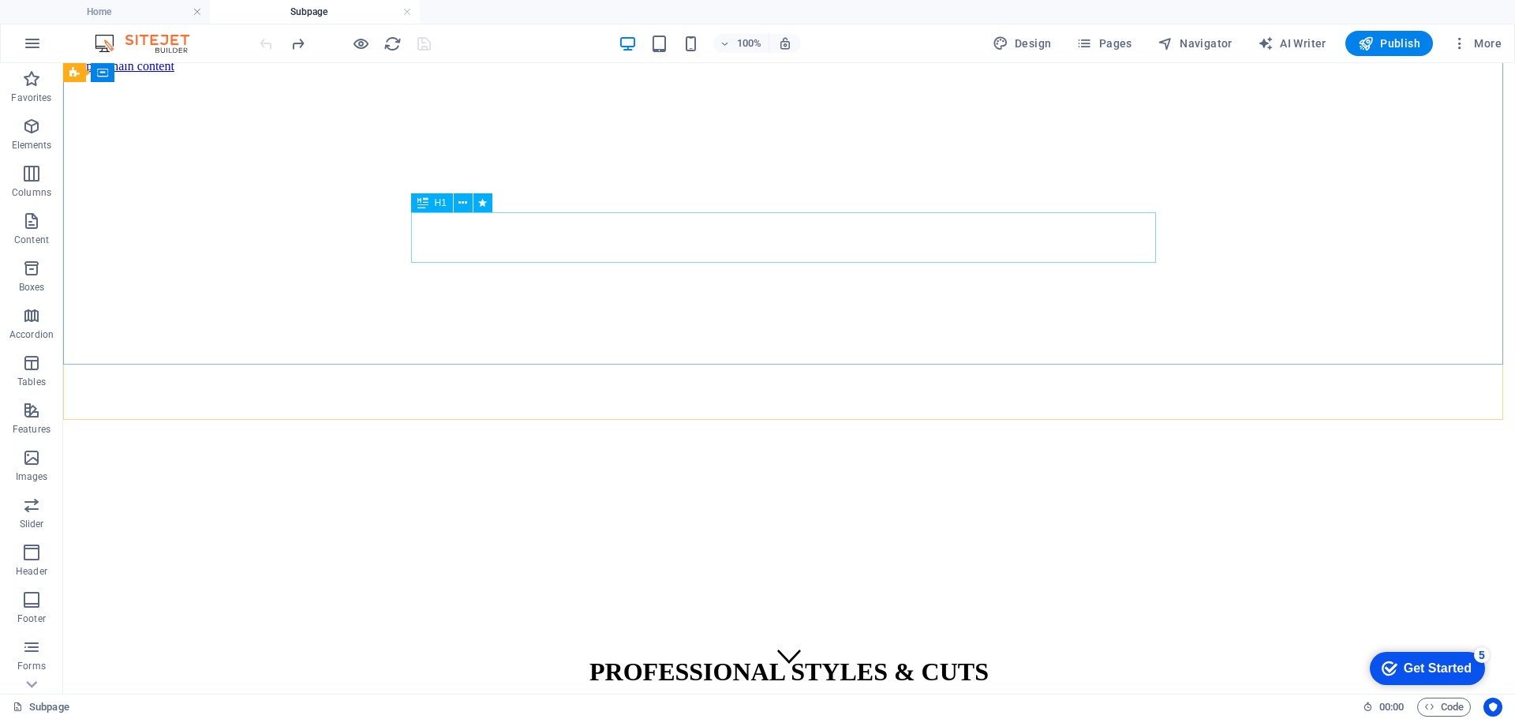
scroll to position [0, 0]
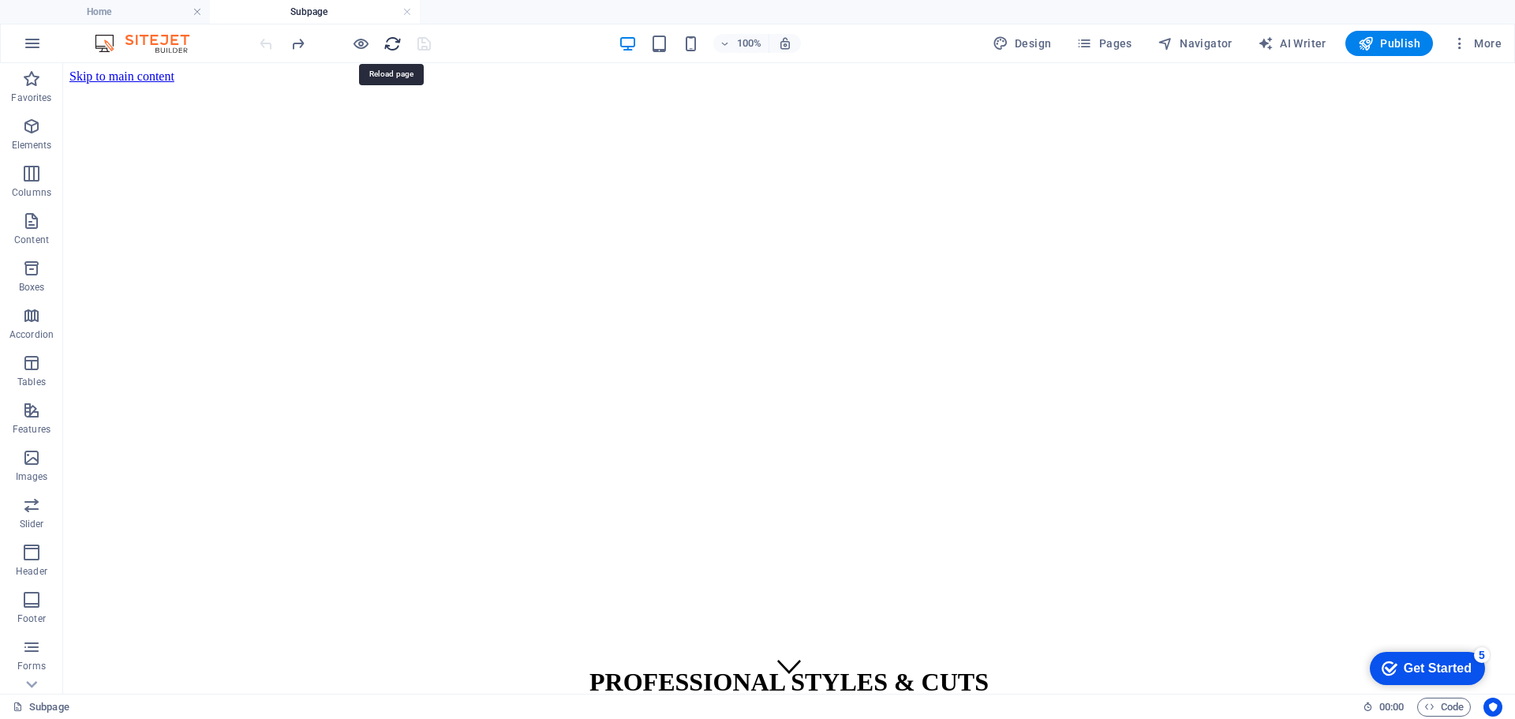
click at [395, 43] on icon "reload" at bounding box center [392, 44] width 18 height 18
drag, startPoint x: 140, startPoint y: 12, endPoint x: 181, endPoint y: 12, distance: 41.8
click at [272, 12] on h4 "Subpage" at bounding box center [315, 11] width 210 height 17
click at [407, 12] on link at bounding box center [406, 12] width 9 height 15
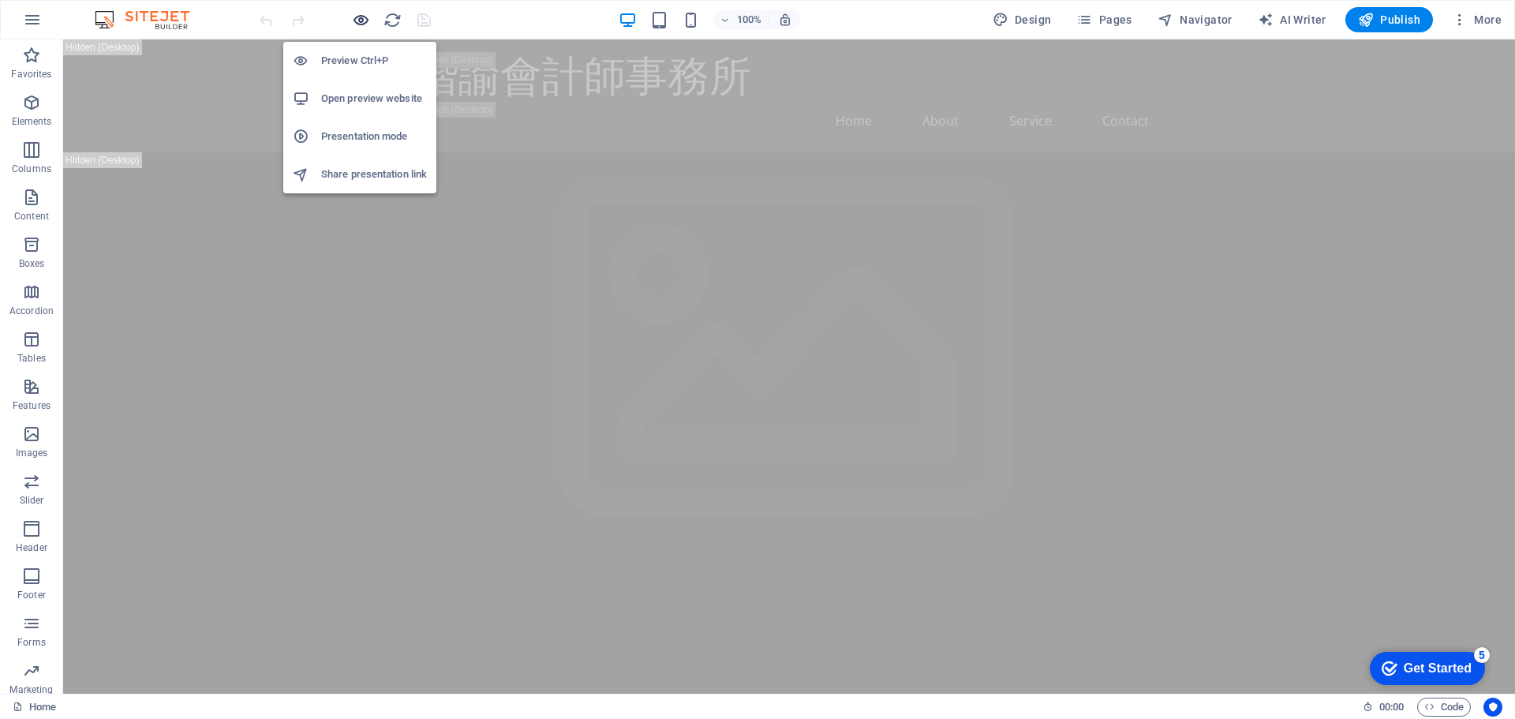
click at [361, 13] on icon "button" at bounding box center [361, 20] width 18 height 18
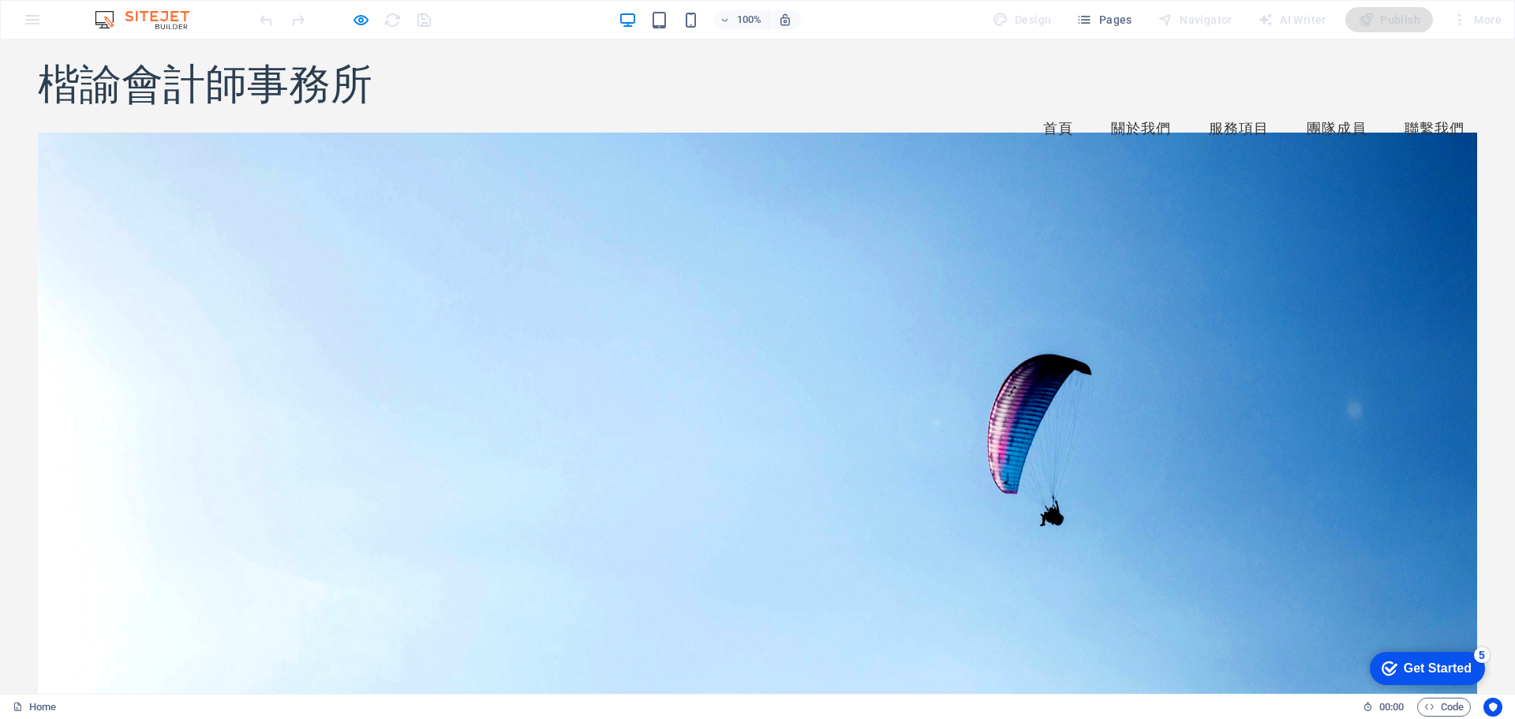
click at [789, 301] on div at bounding box center [757, 431] width 1439 height 596
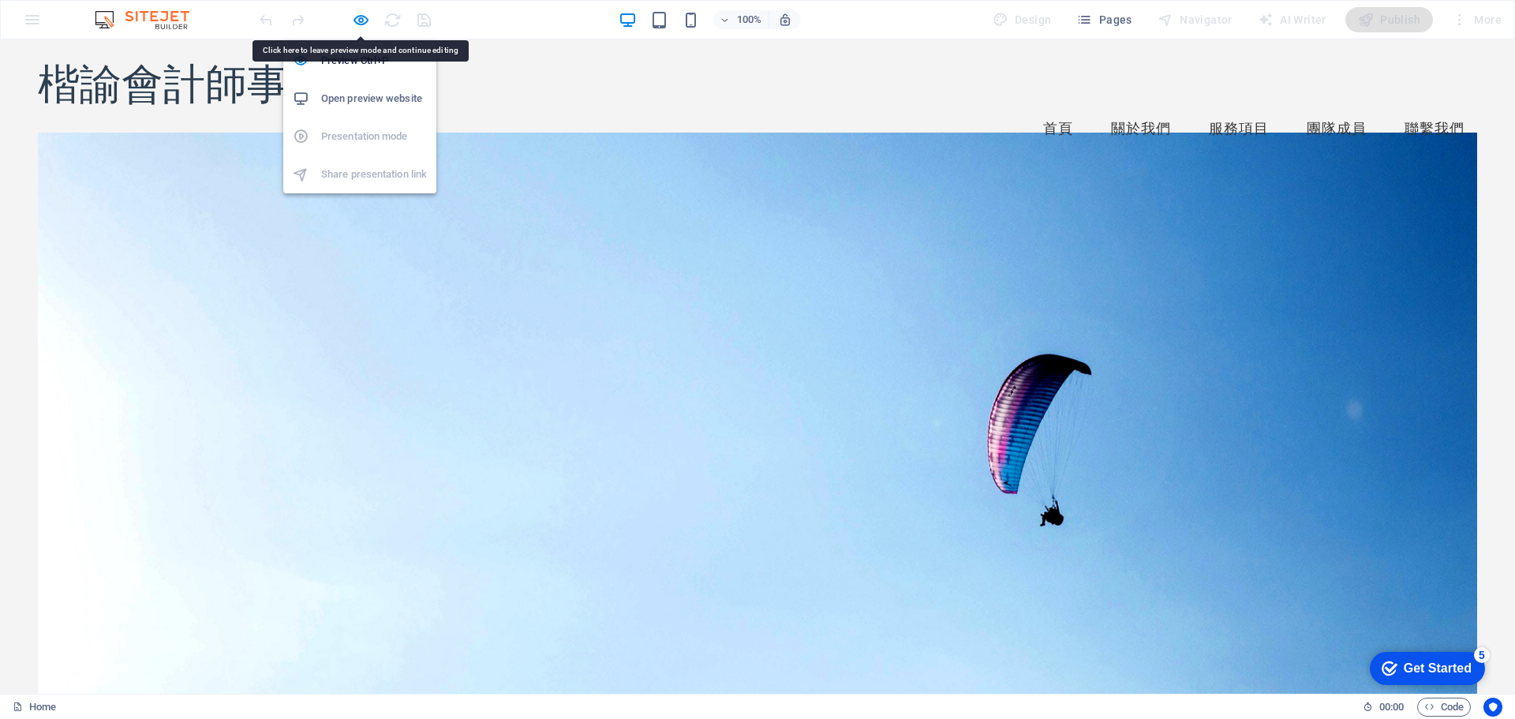
drag, startPoint x: 361, startPoint y: 17, endPoint x: 410, endPoint y: 113, distance: 107.3
click at [361, 17] on icon "button" at bounding box center [361, 20] width 18 height 18
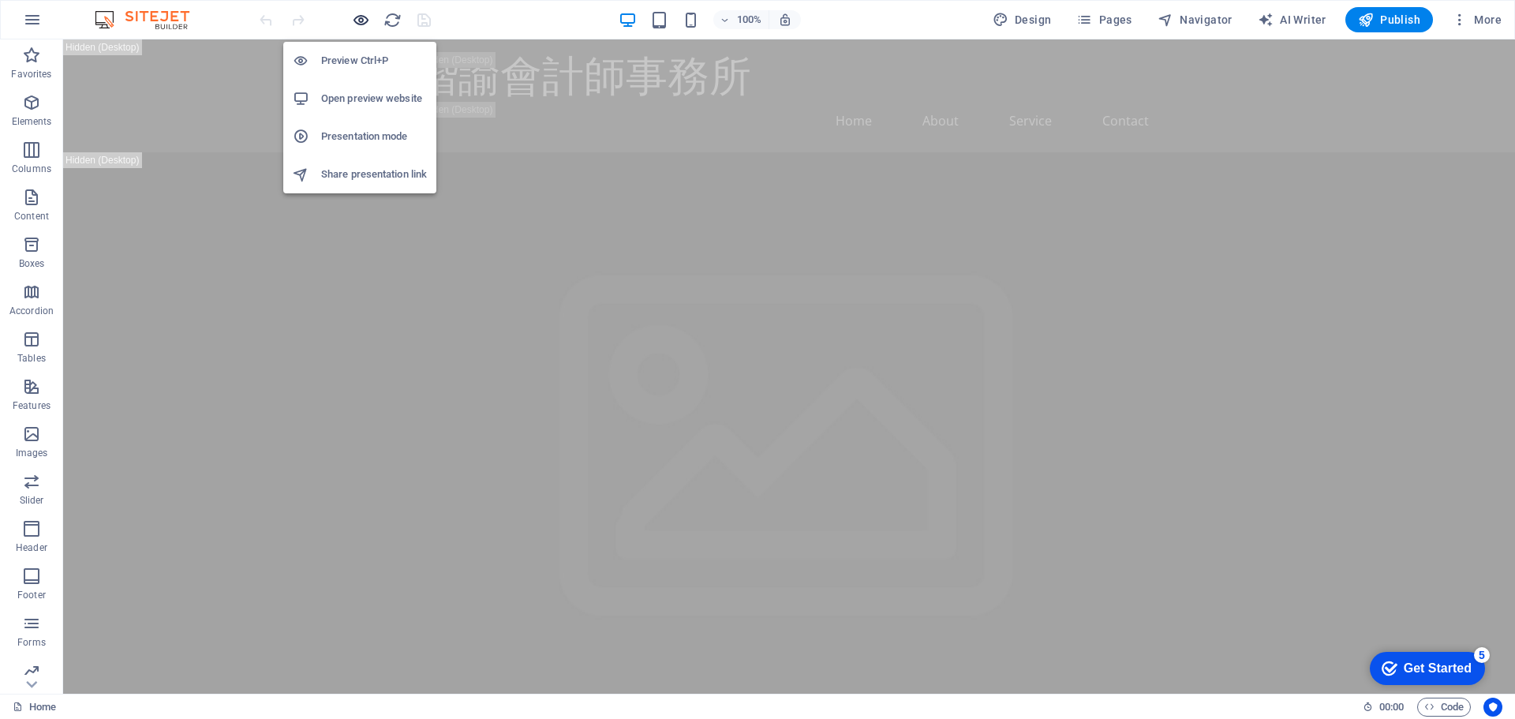
click at [357, 17] on icon "button" at bounding box center [361, 20] width 18 height 18
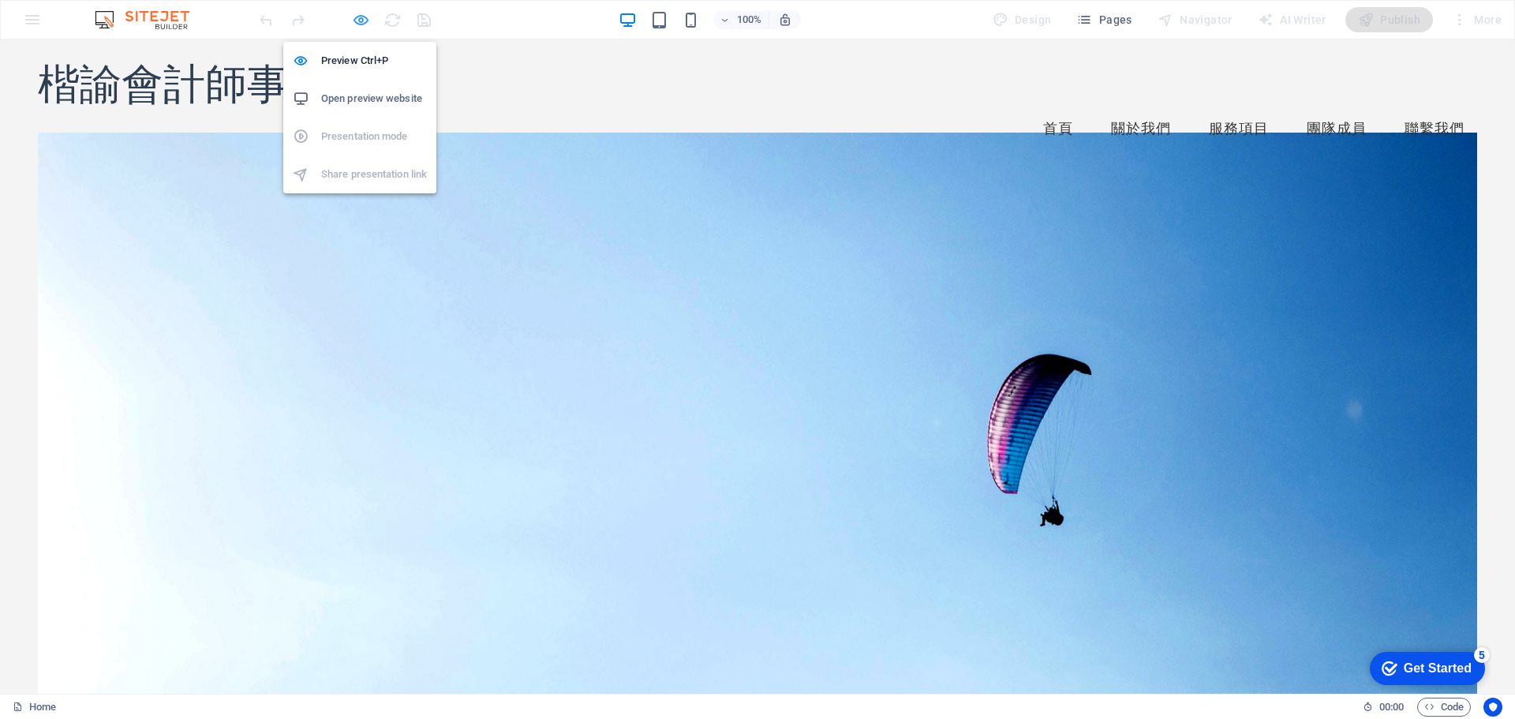
click at [357, 17] on icon "button" at bounding box center [361, 20] width 18 height 18
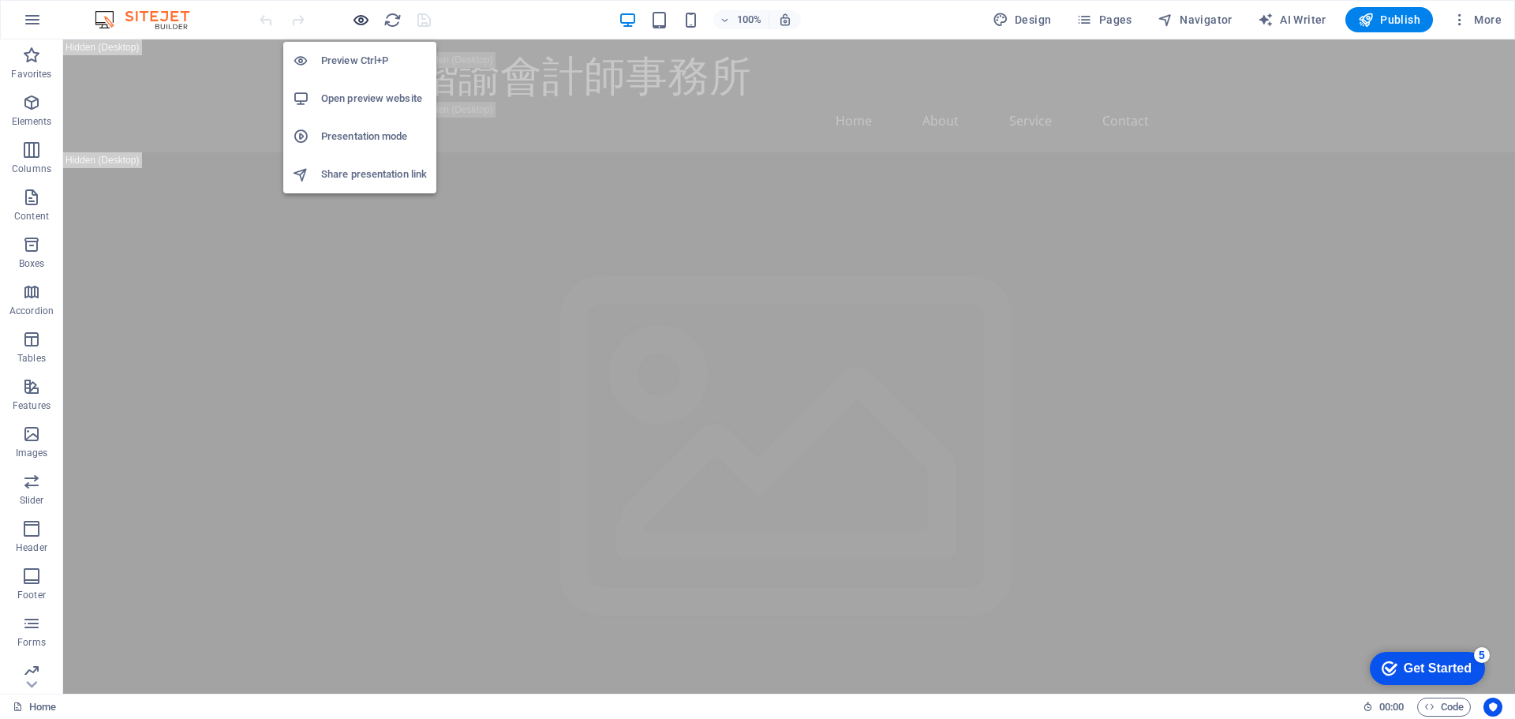
click at [357, 17] on icon "button" at bounding box center [361, 20] width 18 height 18
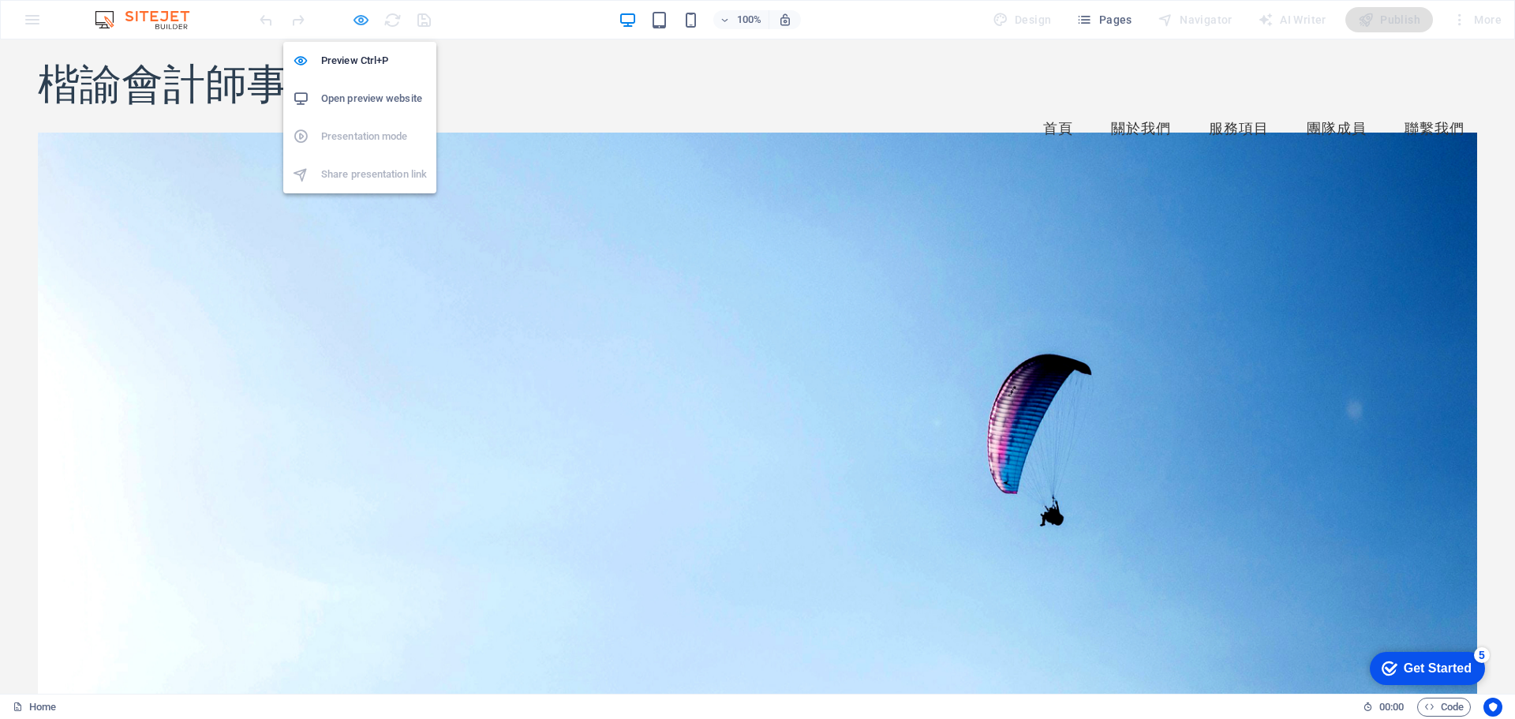
click at [357, 17] on icon "button" at bounding box center [361, 20] width 18 height 18
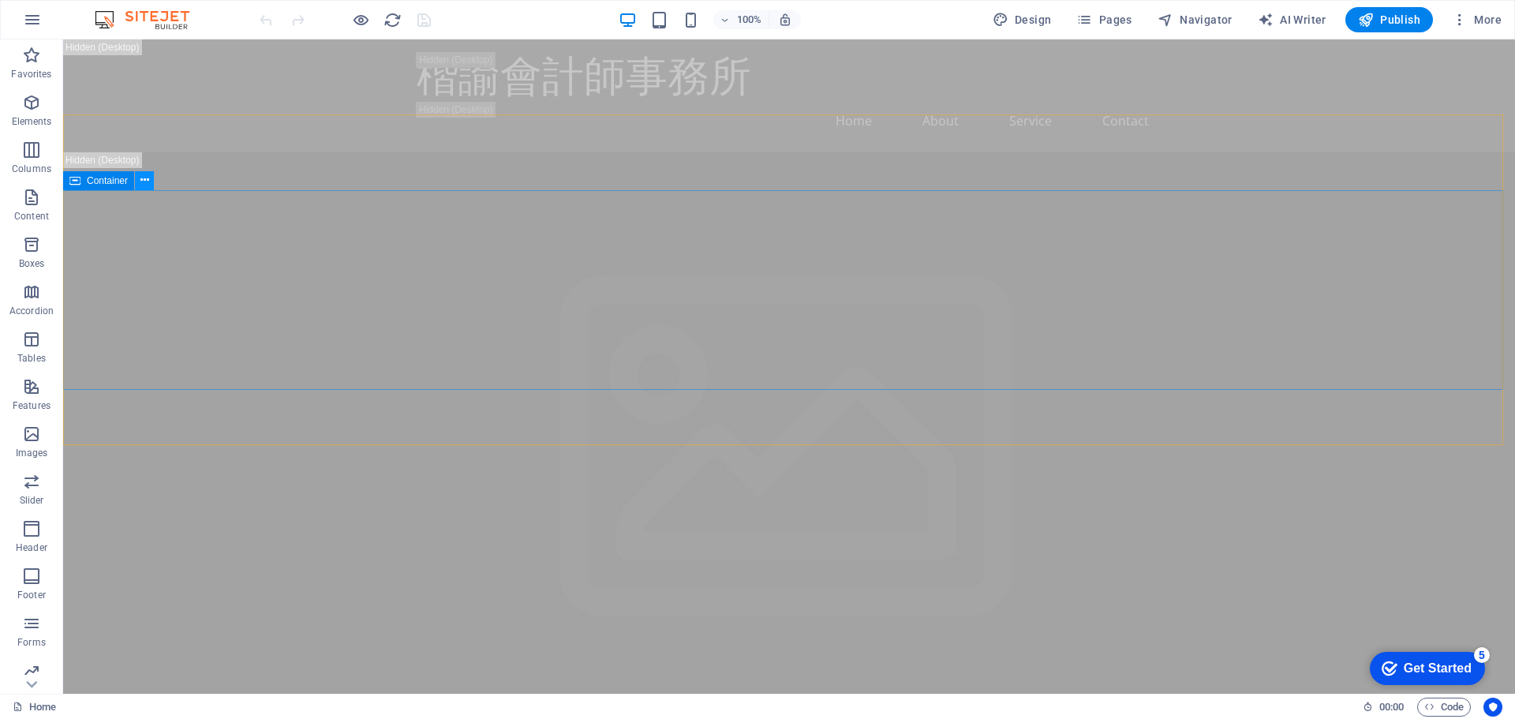
click at [144, 186] on icon at bounding box center [144, 180] width 9 height 17
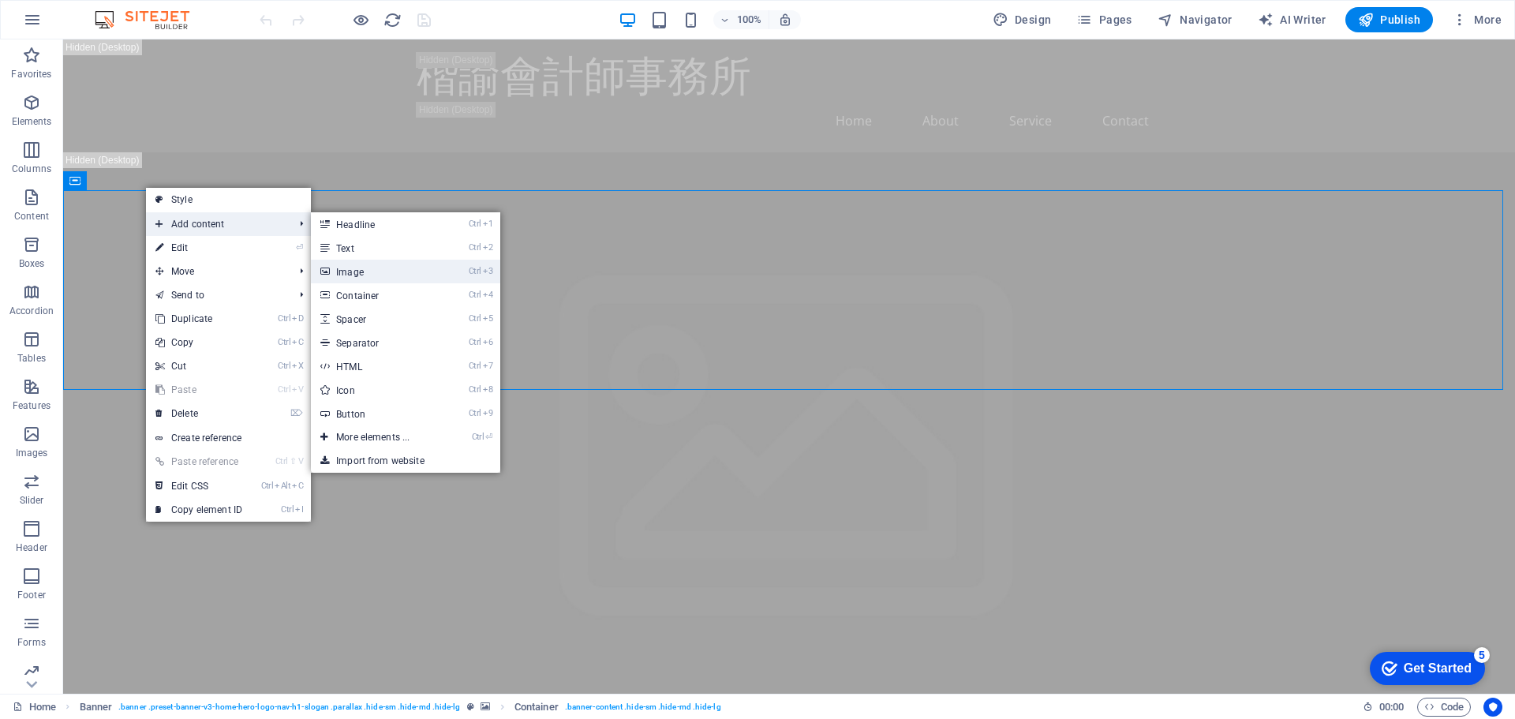
click at [383, 268] on link "Ctrl 3 Image" at bounding box center [376, 272] width 130 height 24
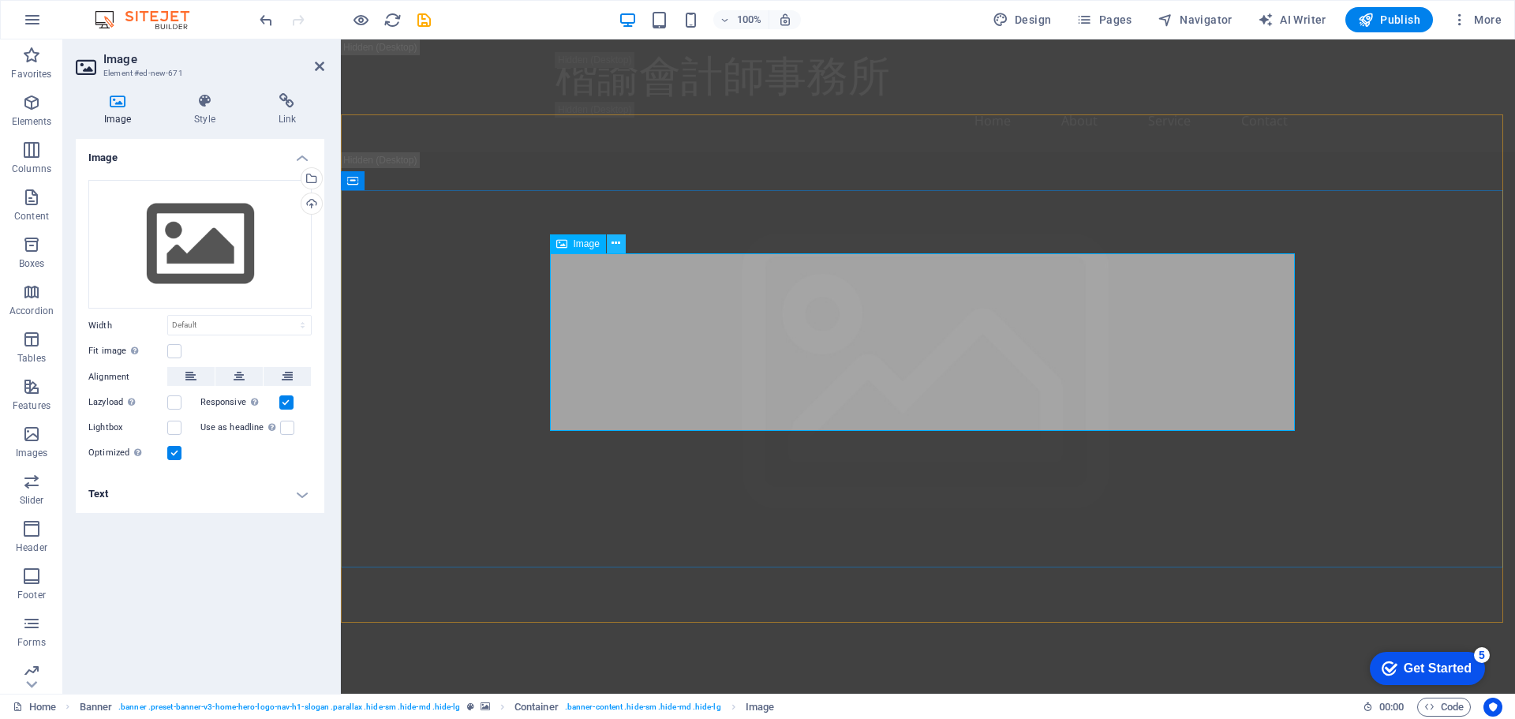
click at [612, 246] on icon at bounding box center [616, 243] width 9 height 17
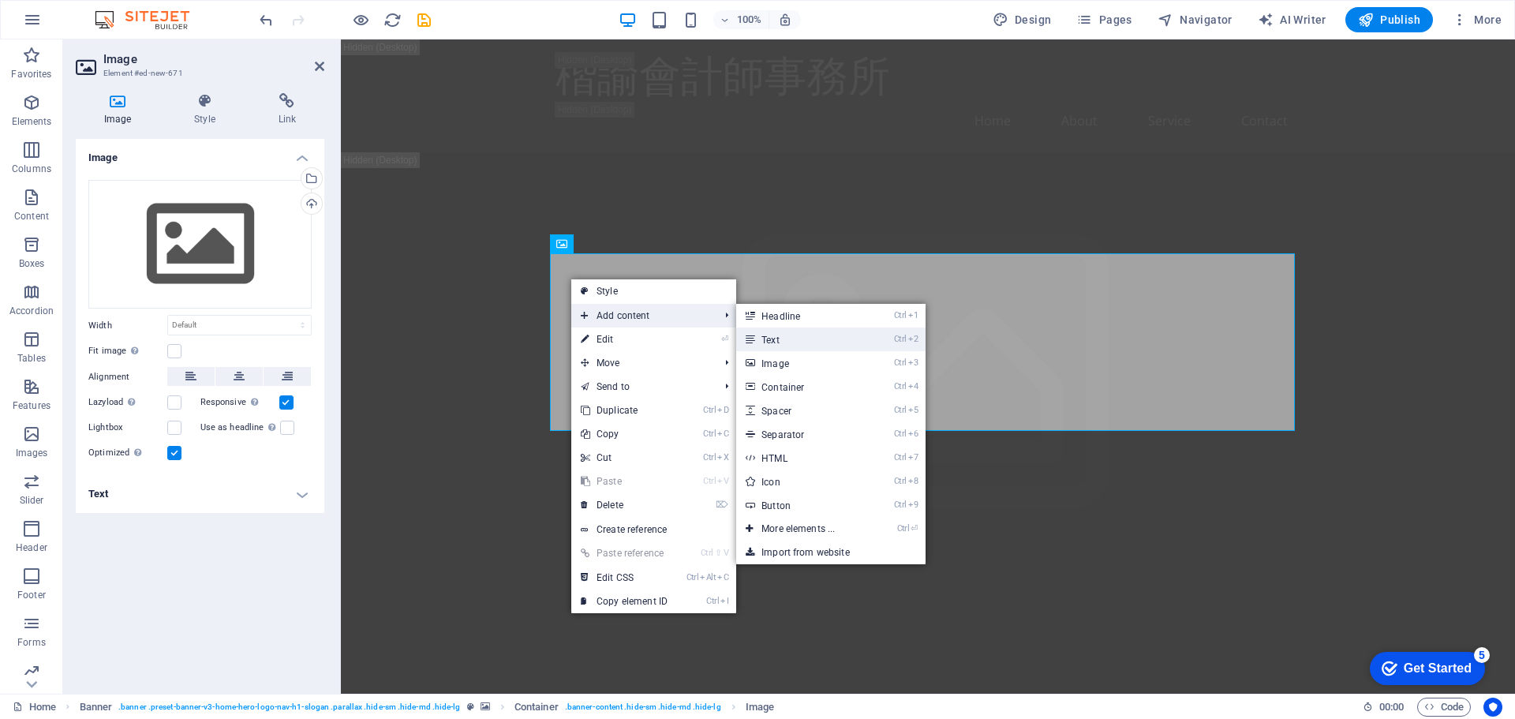
click at [795, 328] on link "Ctrl 2 Text" at bounding box center [801, 339] width 130 height 24
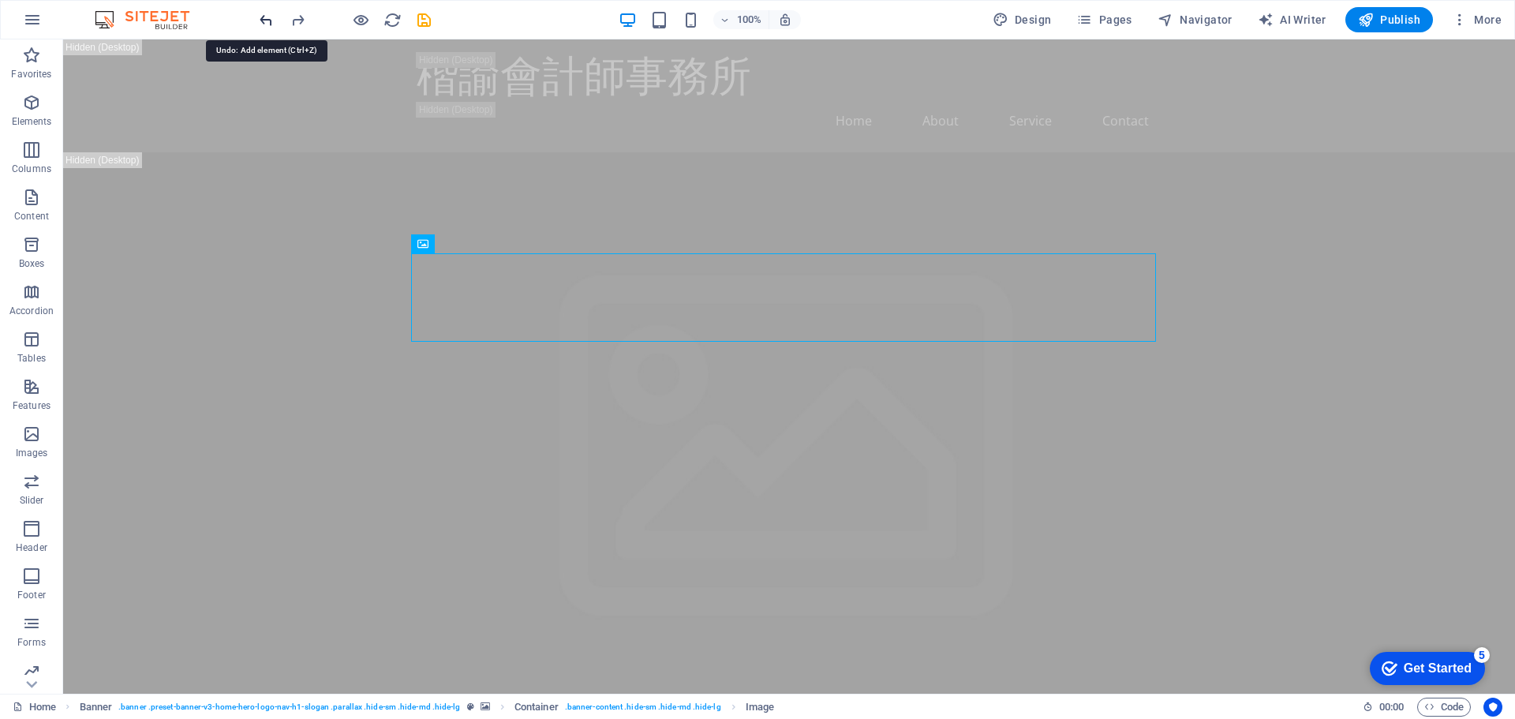
click at [266, 24] on icon "undo" at bounding box center [266, 20] width 18 height 18
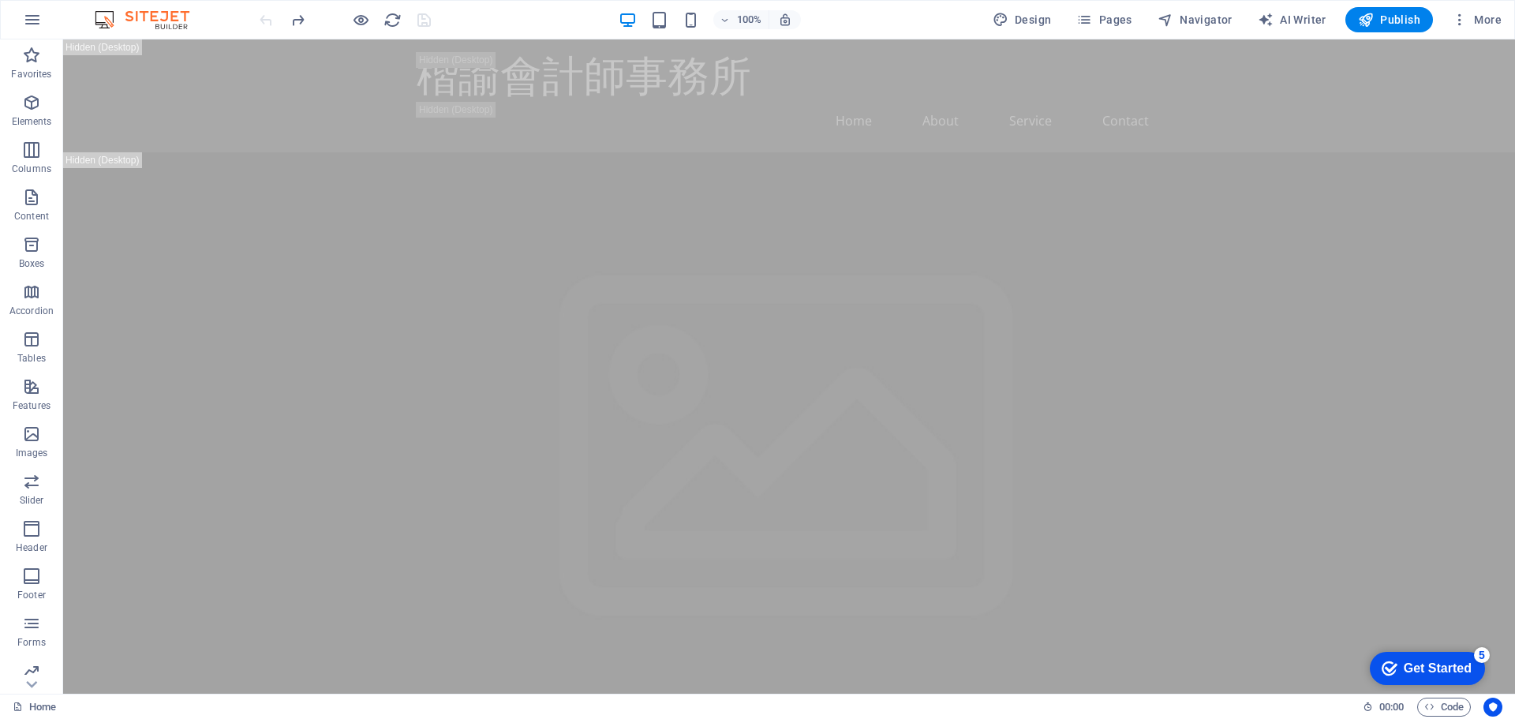
click at [266, 24] on div at bounding box center [344, 19] width 177 height 25
drag, startPoint x: 266, startPoint y: 24, endPoint x: 274, endPoint y: 38, distance: 16.2
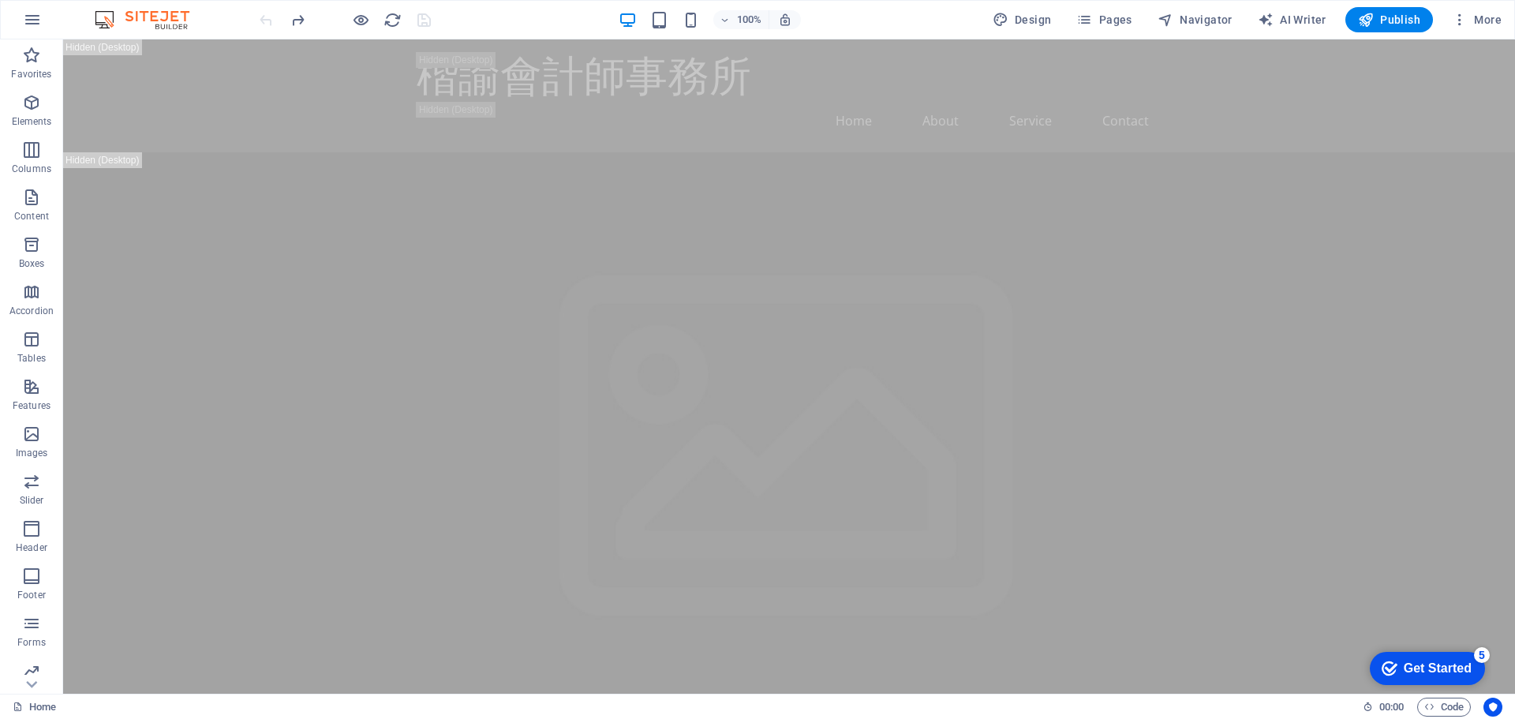
click at [271, 32] on div "100% Design Pages Navigator AI Writer Publish More" at bounding box center [757, 20] width 1513 height 38
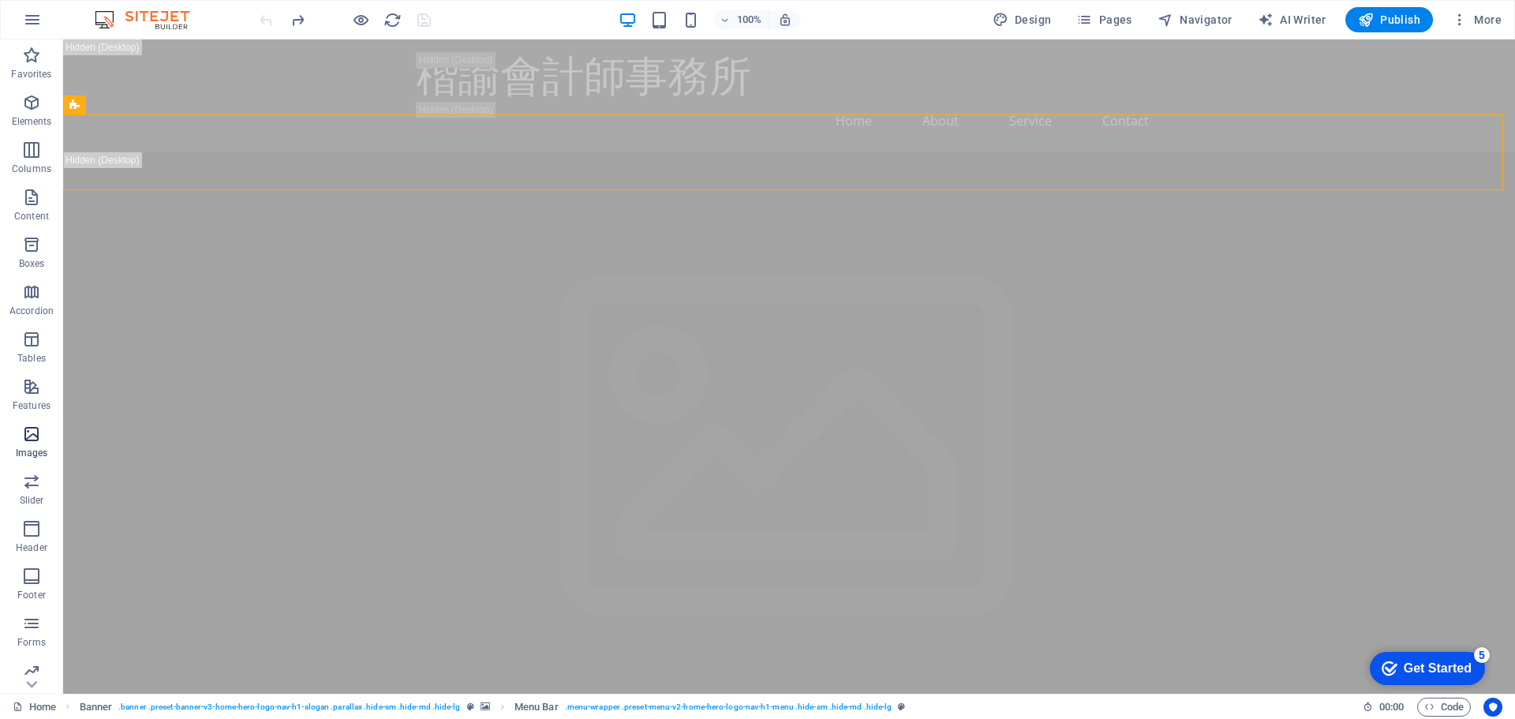
click at [43, 428] on span "Images" at bounding box center [31, 444] width 63 height 38
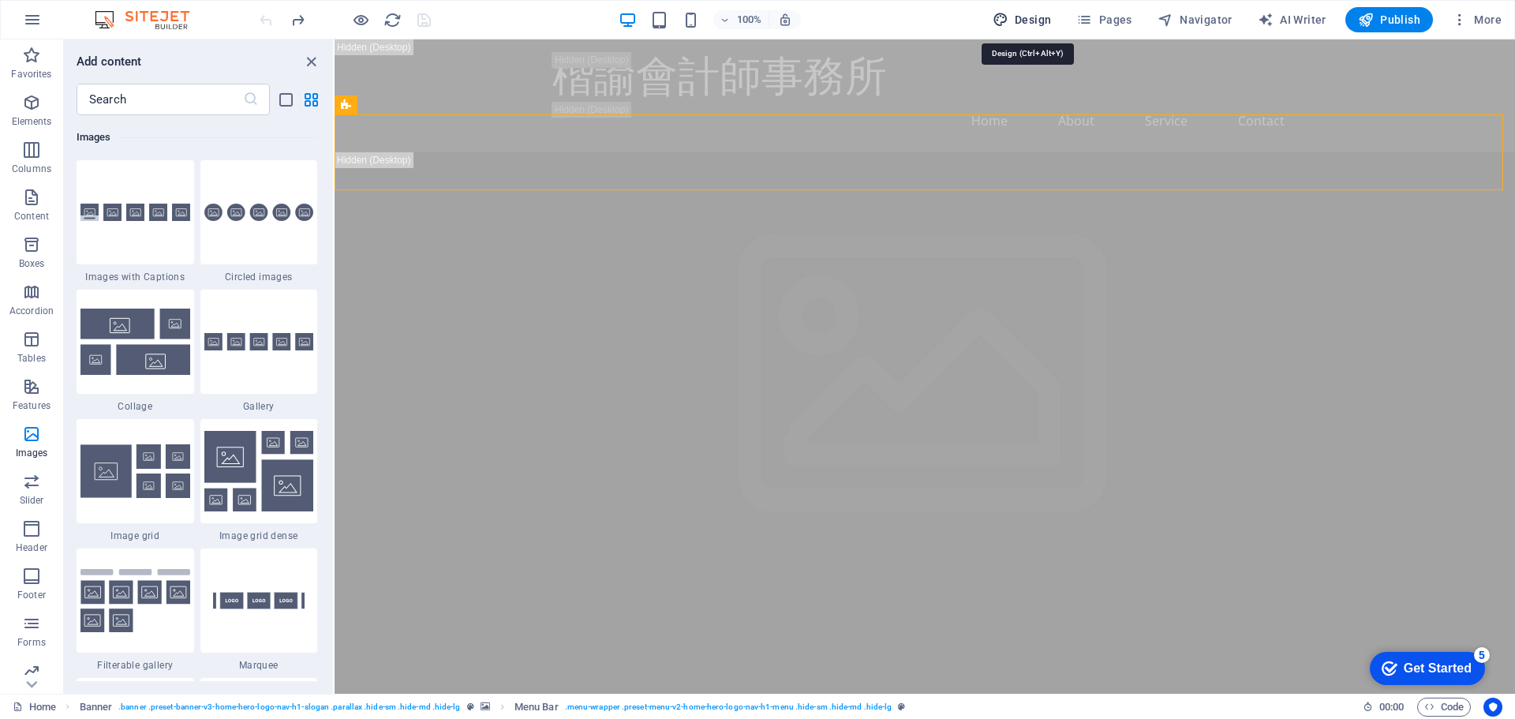
click at [1034, 22] on span "Design" at bounding box center [1022, 20] width 59 height 16
select select "px"
select select "200"
select select "px"
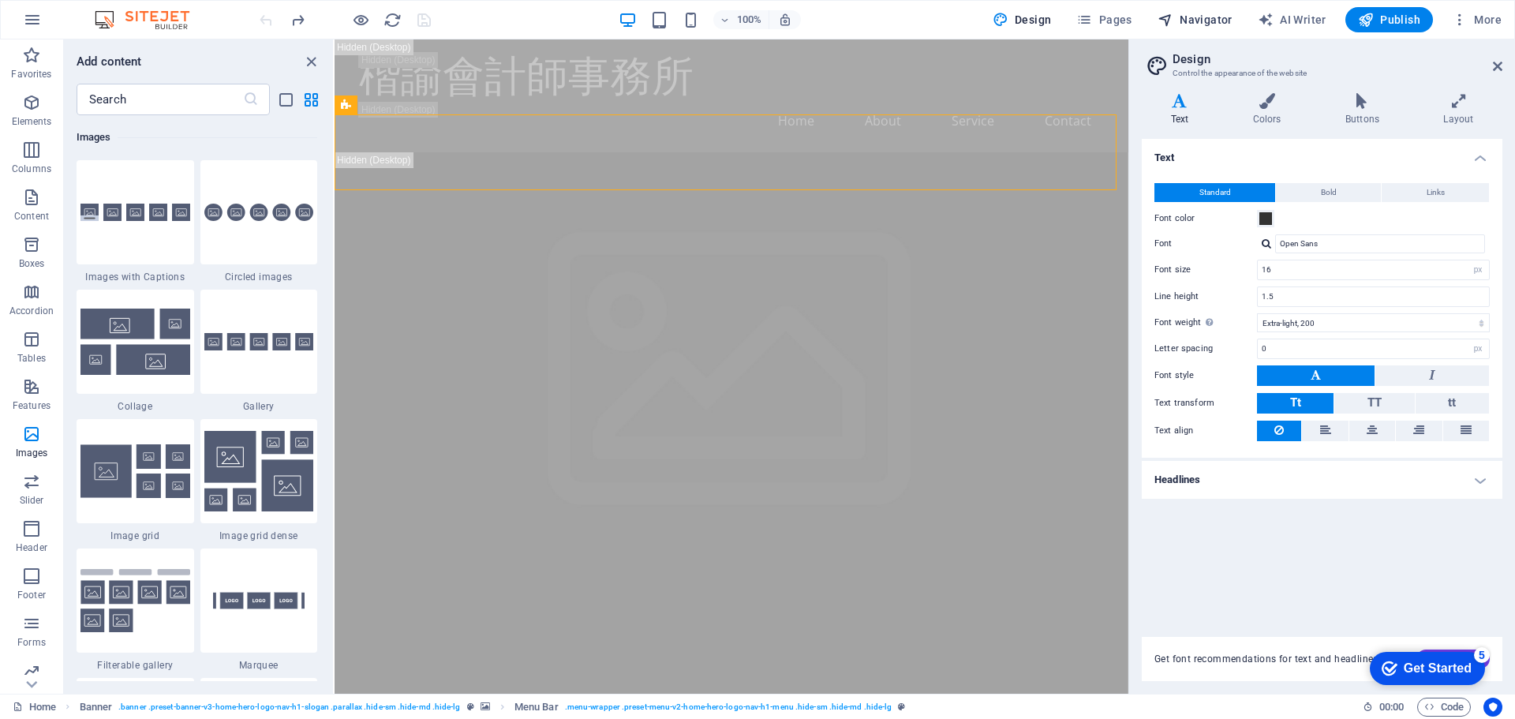
click at [1221, 18] on span "Navigator" at bounding box center [1195, 20] width 75 height 16
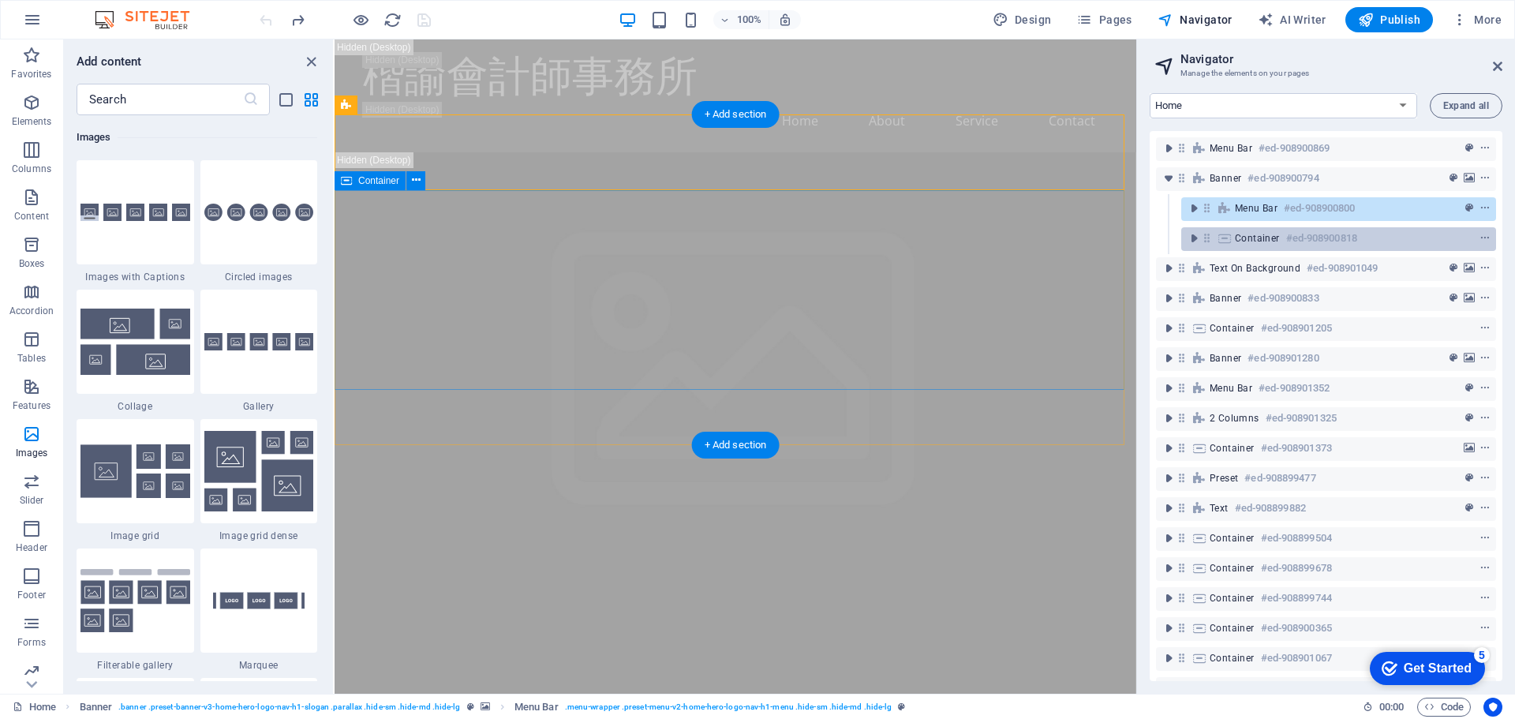
click at [1266, 238] on span "Container" at bounding box center [1257, 238] width 45 height 13
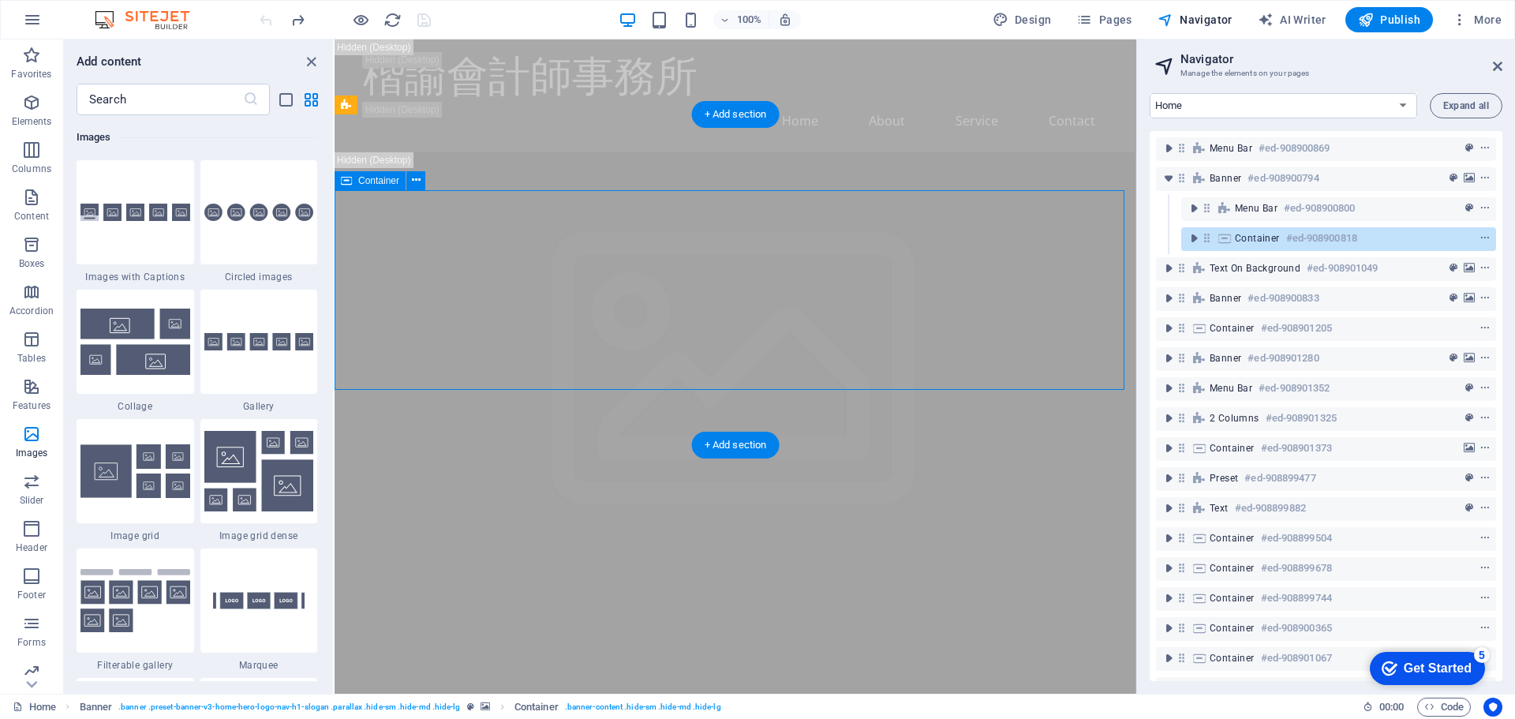
click at [1266, 238] on span "Container" at bounding box center [1257, 238] width 45 height 13
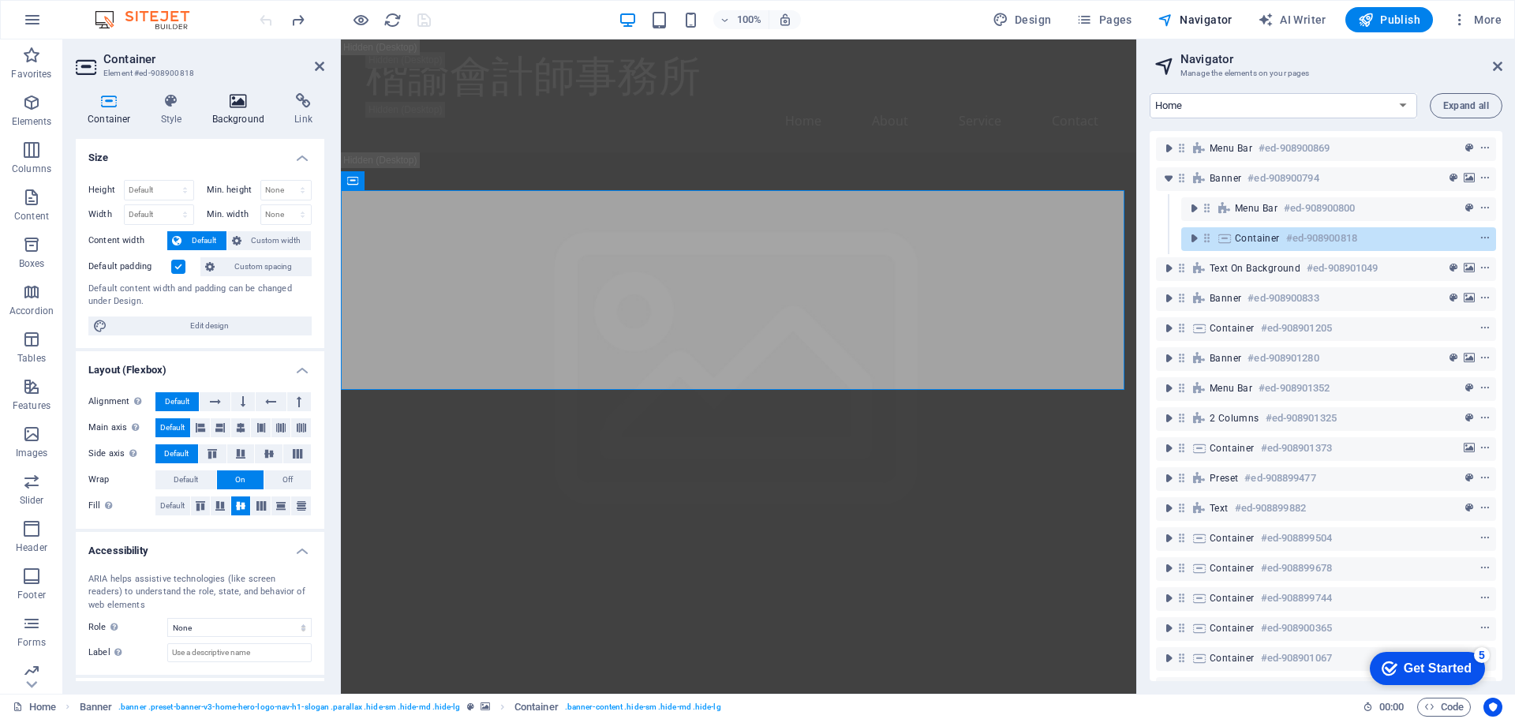
click at [255, 122] on h4 "Background" at bounding box center [241, 109] width 83 height 33
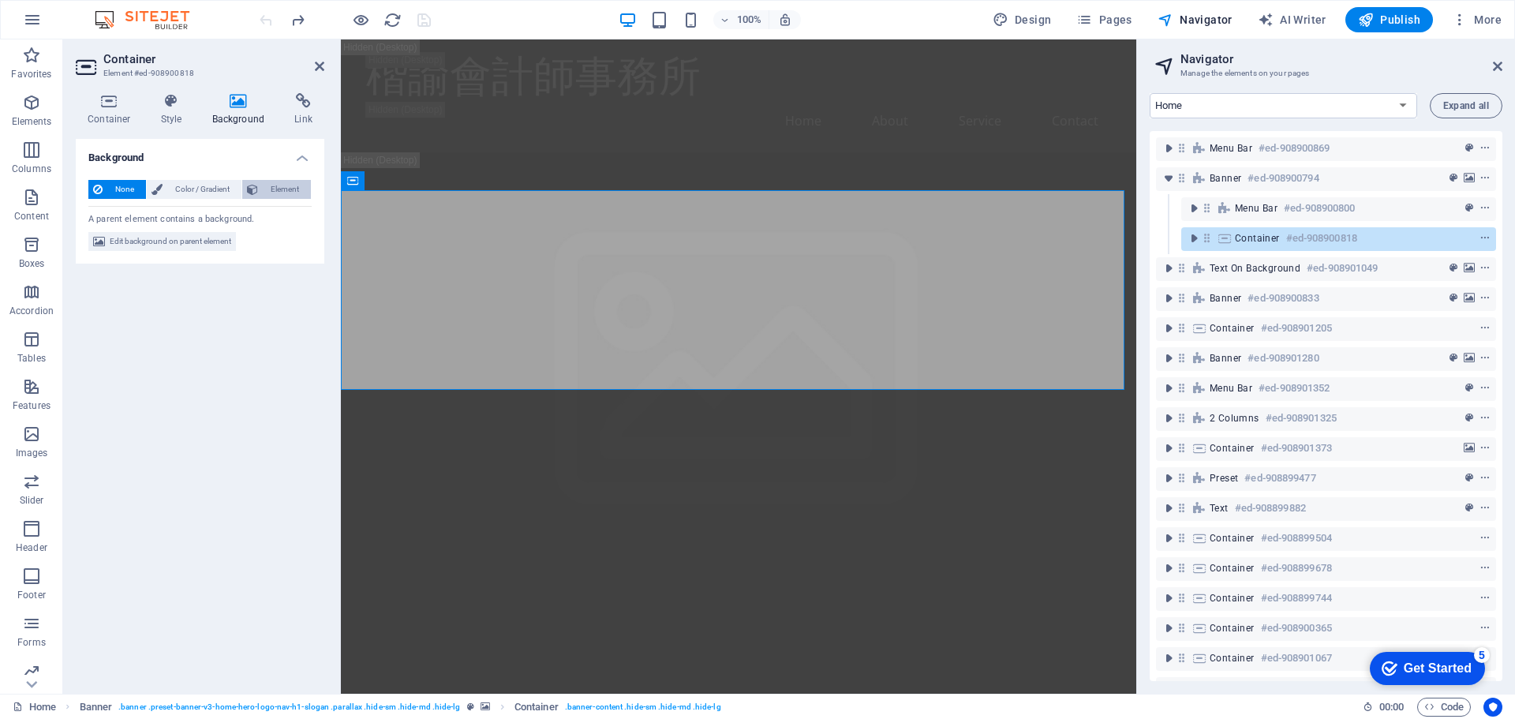
click at [284, 194] on span "Element" at bounding box center [284, 189] width 43 height 19
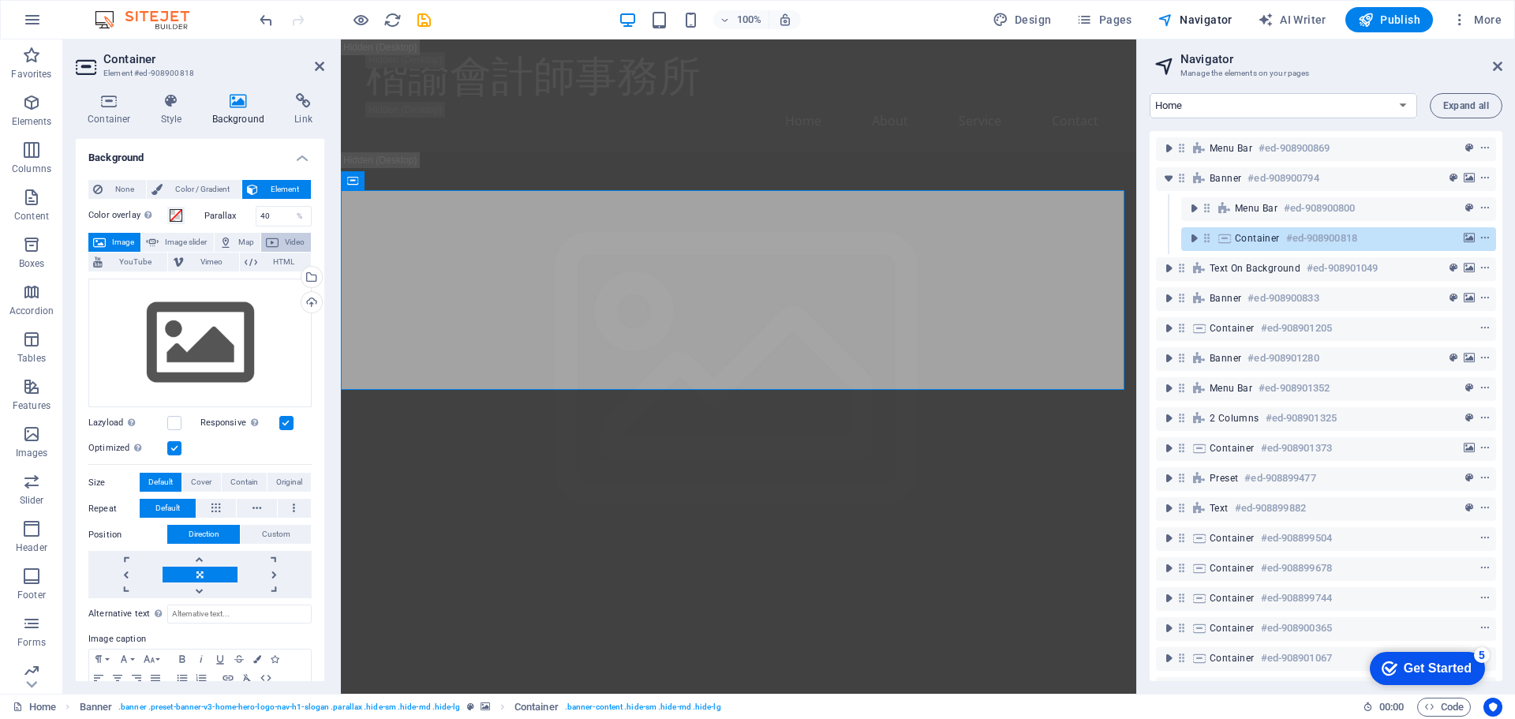
click at [271, 244] on icon at bounding box center [272, 242] width 13 height 19
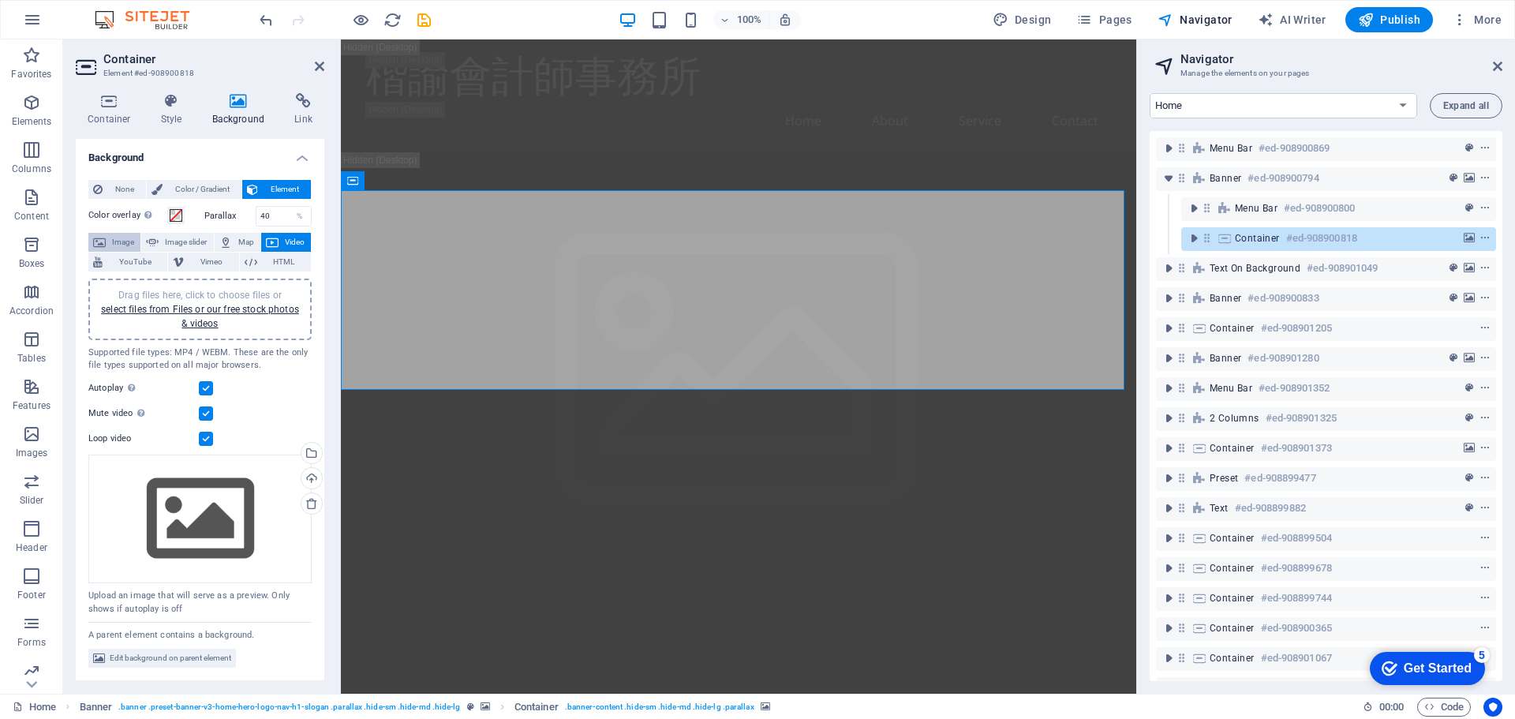
click at [117, 243] on span "Image" at bounding box center [122, 242] width 25 height 19
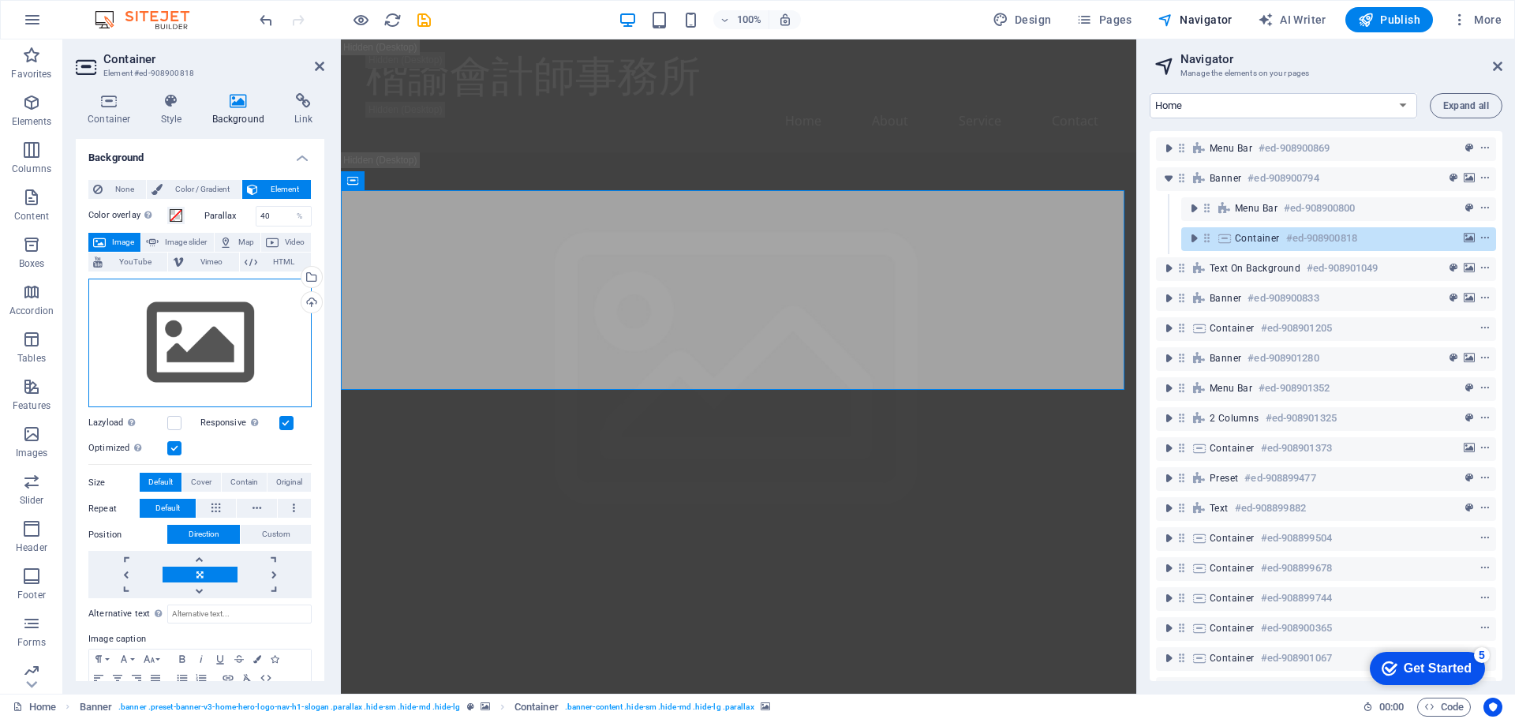
click at [176, 320] on div "Drag files here, click to choose files or select files from Files or our free s…" at bounding box center [199, 343] width 223 height 129
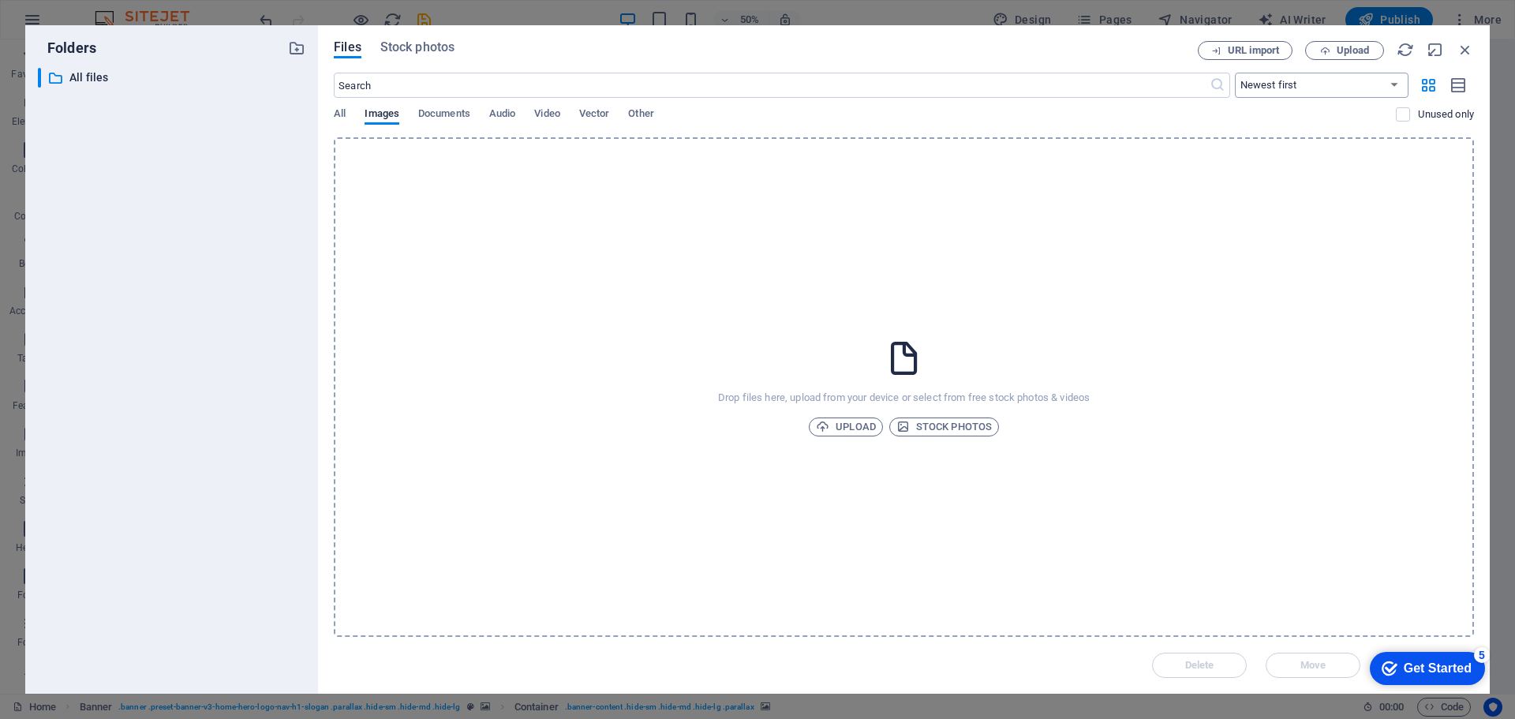
drag, startPoint x: 176, startPoint y: 320, endPoint x: 1295, endPoint y: 93, distance: 1141.7
click at [1295, 93] on select "Newest first Oldest first Name (A-Z) Name (Z-A) Size (0-9) Size (9-0) Resolutio…" at bounding box center [1322, 85] width 174 height 25
click at [533, 114] on div "All Images Documents Audio Video Vector Other" at bounding box center [865, 122] width 1062 height 30
click at [538, 114] on span "Video" at bounding box center [546, 115] width 25 height 22
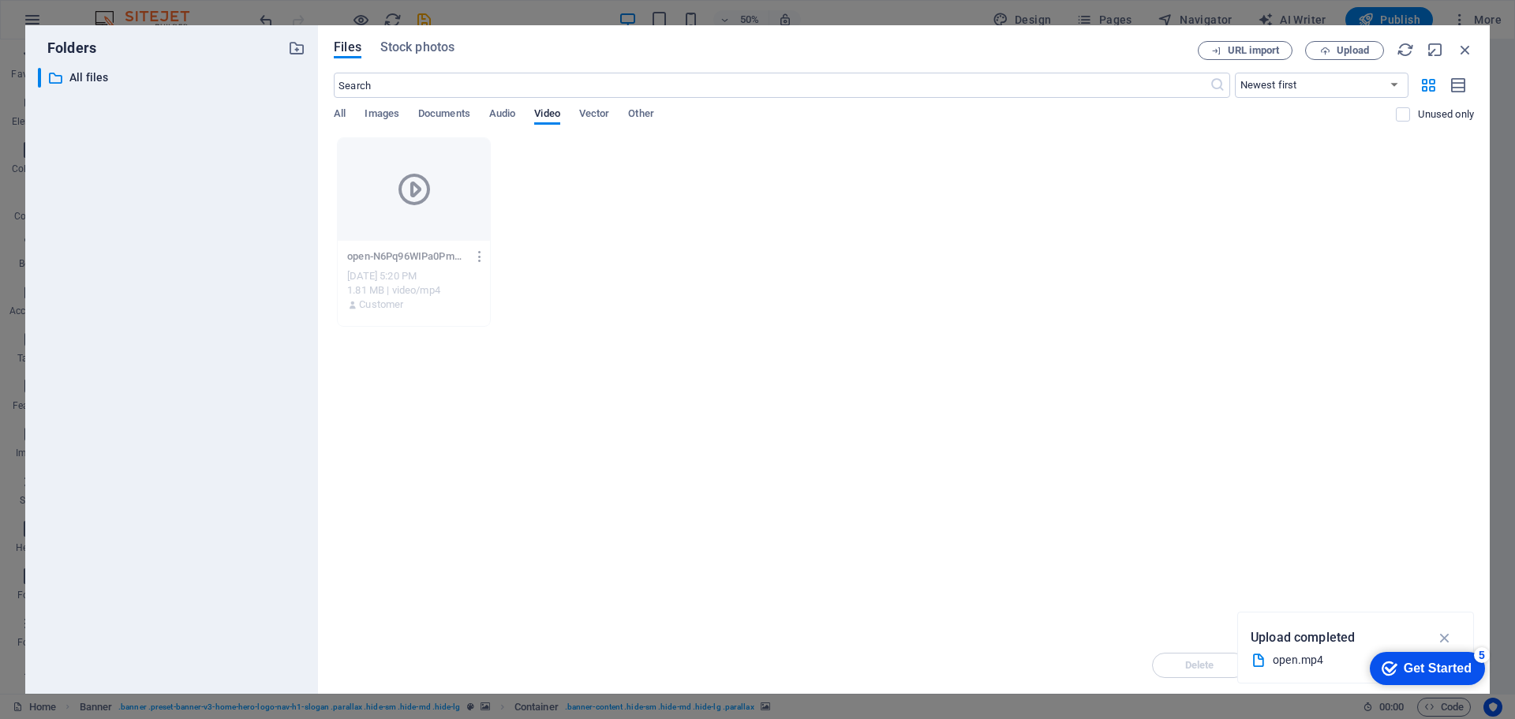
click at [480, 258] on icon "button" at bounding box center [480, 256] width 15 height 14
click at [492, 299] on h6 "Preview" at bounding box center [489, 297] width 65 height 19
click at [333, 114] on div "Files Stock photos URL import Upload ​ Newest first Oldest first Name (A-Z) Nam…" at bounding box center [904, 359] width 1172 height 668
click at [336, 112] on span "All" at bounding box center [340, 115] width 12 height 22
click at [1238, 174] on div "open-N6Pq96WIPa0Pmsv-4NPYDQ.mp4 open-N6Pq96WIPa0Pmsv-4NPYDQ.mp4 Sep 5, 2025 5:2…" at bounding box center [904, 231] width 1140 height 189
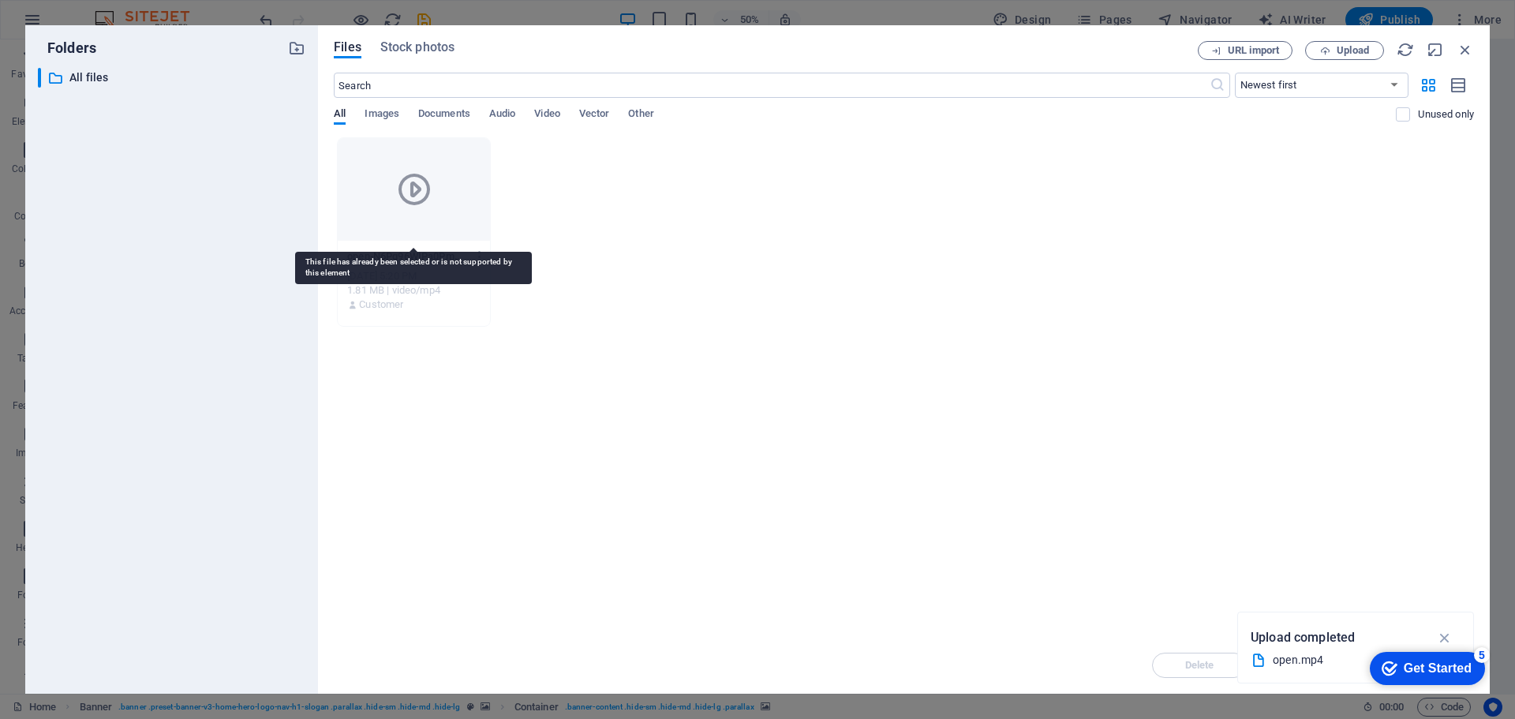
click at [443, 206] on div at bounding box center [414, 189] width 152 height 103
click at [451, 163] on div at bounding box center [414, 189] width 152 height 103
click at [381, 113] on span "Images" at bounding box center [382, 115] width 35 height 22
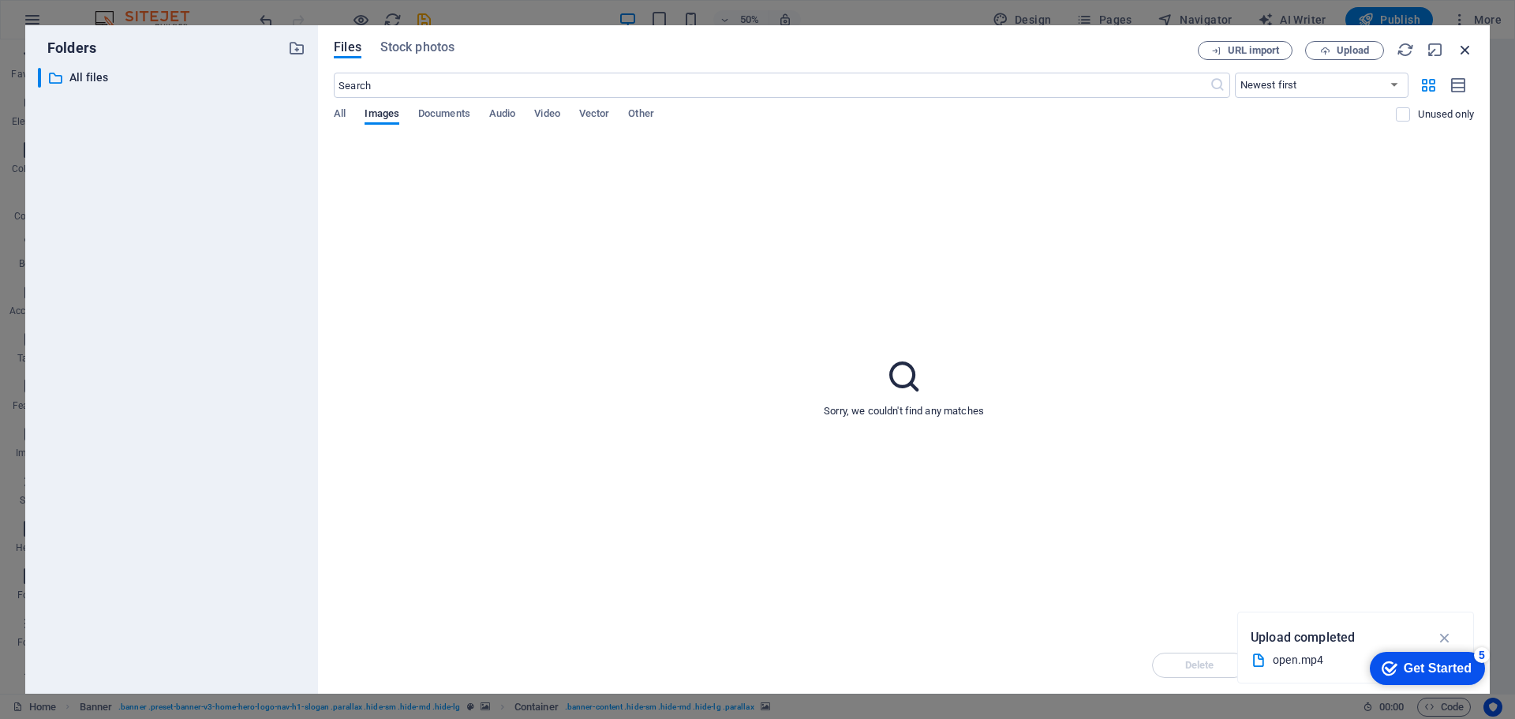
click at [1458, 54] on icon "button" at bounding box center [1465, 49] width 17 height 17
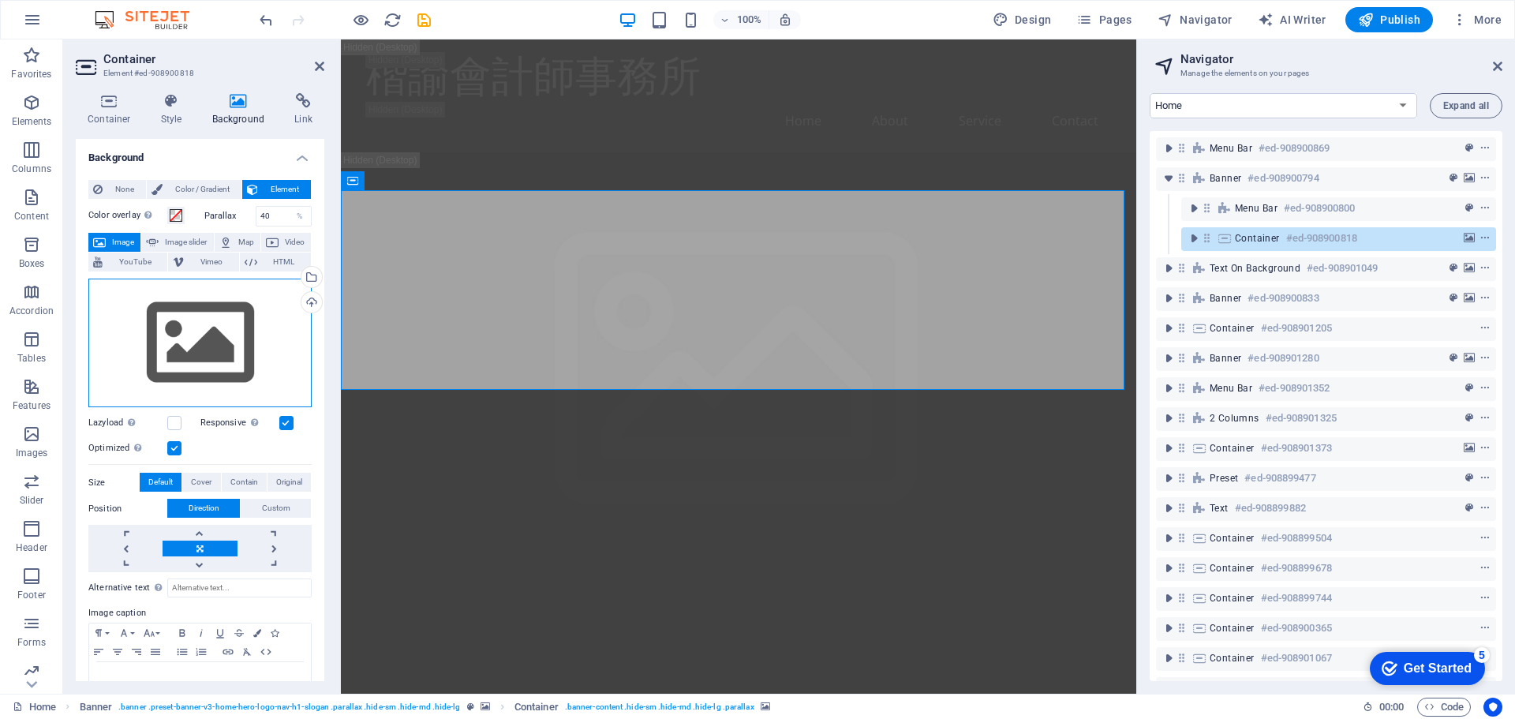
click at [193, 314] on div "Drag files here, click to choose files or select files from Files or our free s…" at bounding box center [199, 343] width 223 height 129
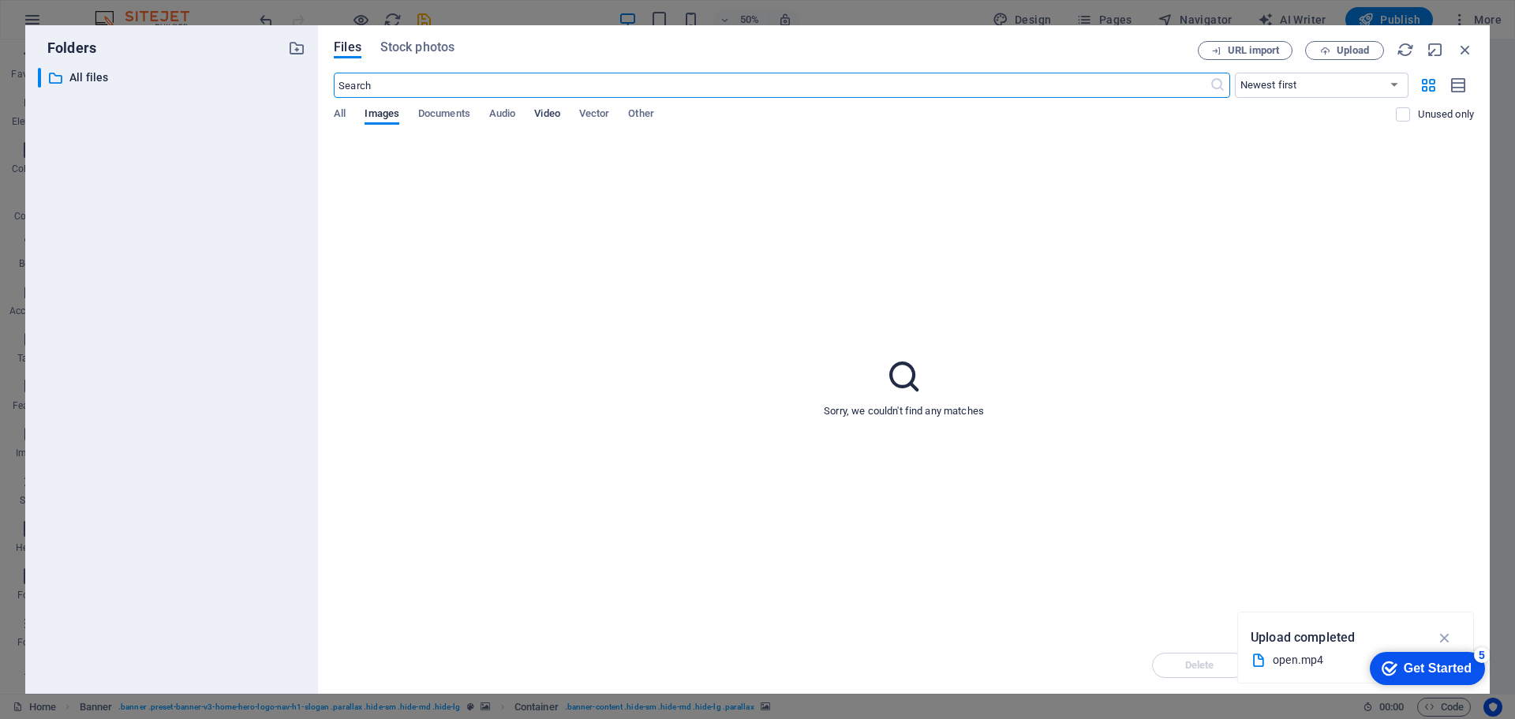
click at [547, 112] on span "Video" at bounding box center [546, 115] width 25 height 22
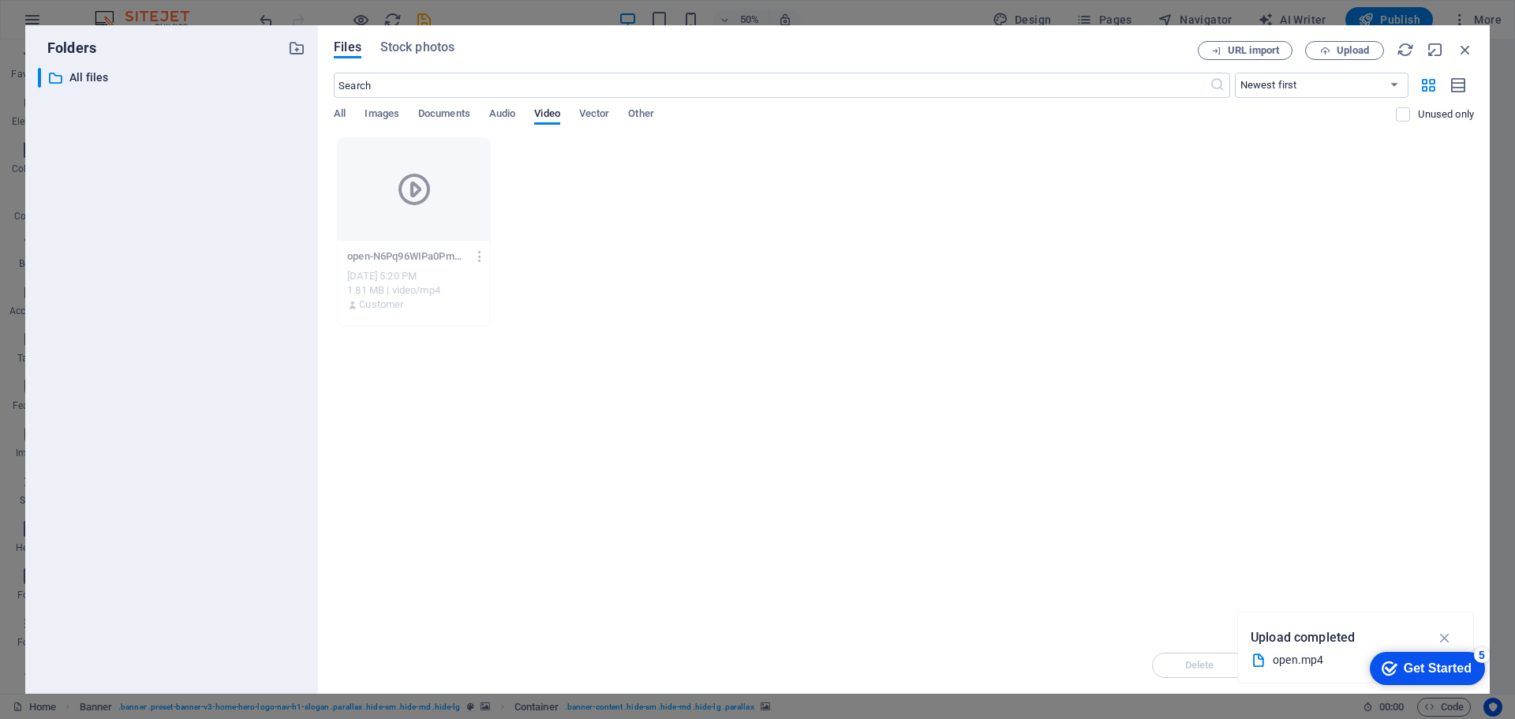
click at [387, 203] on div at bounding box center [414, 189] width 152 height 103
drag, startPoint x: 462, startPoint y: 225, endPoint x: 533, endPoint y: 254, distance: 77.5
click at [463, 225] on div at bounding box center [414, 189] width 152 height 103
click at [1453, 638] on icon "button" at bounding box center [1445, 637] width 18 height 17
click at [1435, 662] on div "Get Started" at bounding box center [1438, 668] width 68 height 14
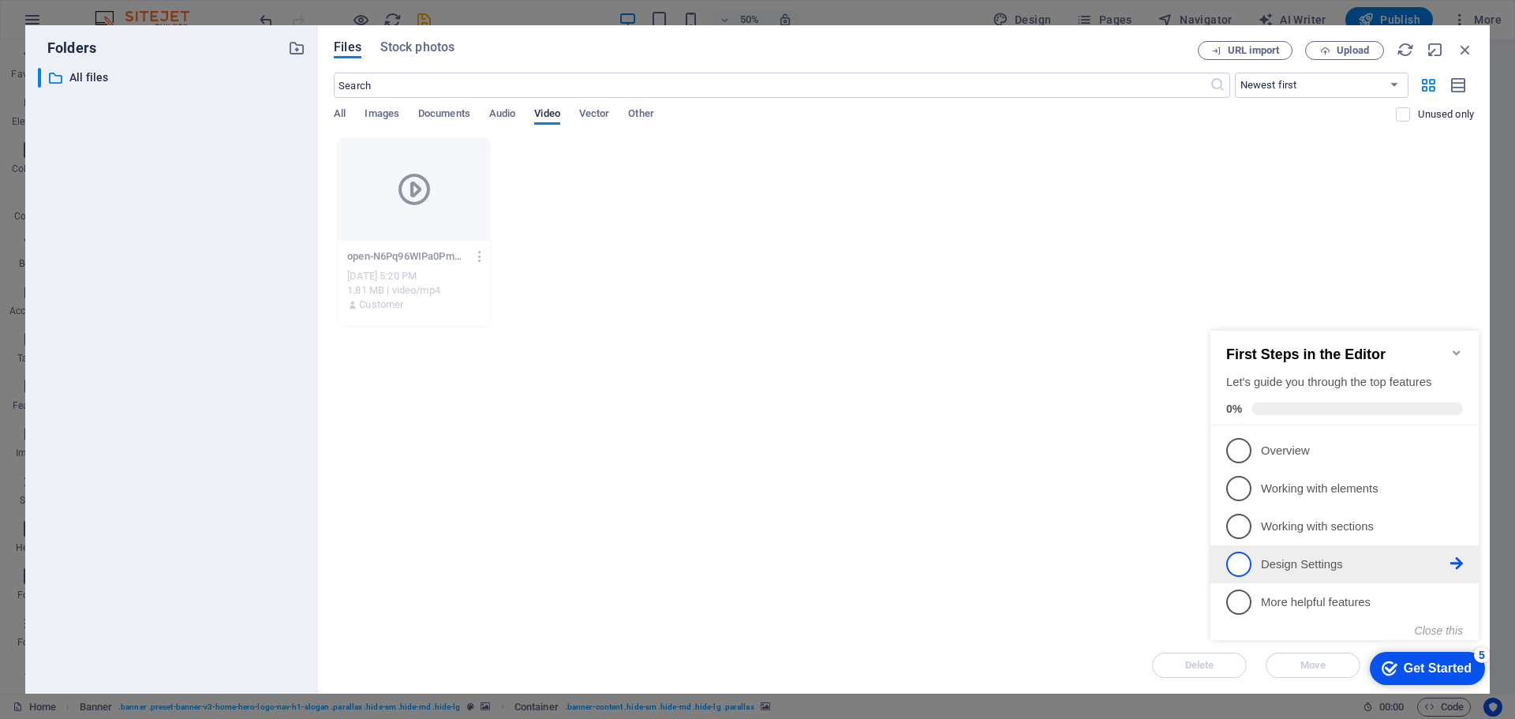
click at [1243, 552] on span "4" at bounding box center [1238, 564] width 25 height 25
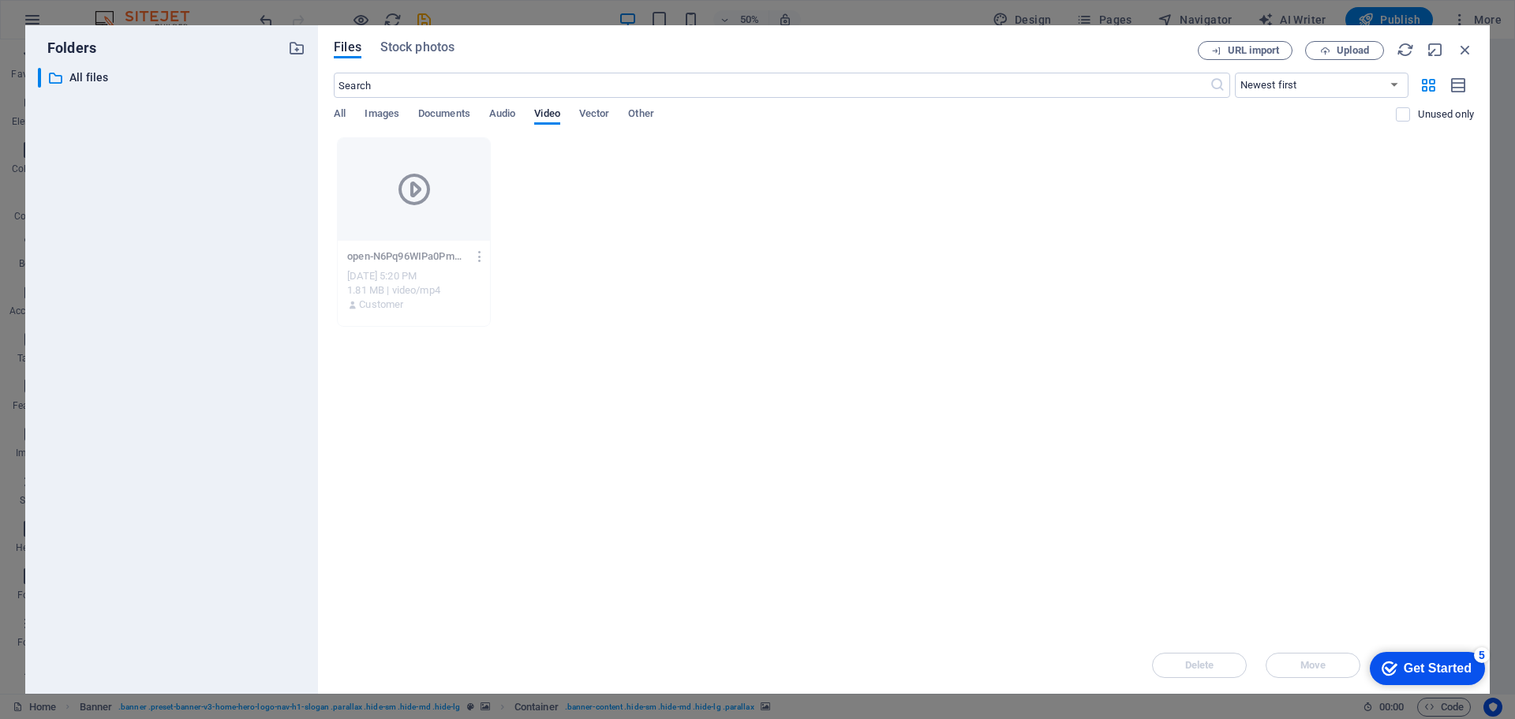
drag, startPoint x: 1401, startPoint y: 666, endPoint x: 1403, endPoint y: 609, distance: 56.9
click at [1403, 644] on html "checkmark Get Started 5 First Steps in the Editor Let's guide you through the t…" at bounding box center [1424, 667] width 134 height 47
click at [1413, 673] on div "Get Started" at bounding box center [1438, 668] width 68 height 14
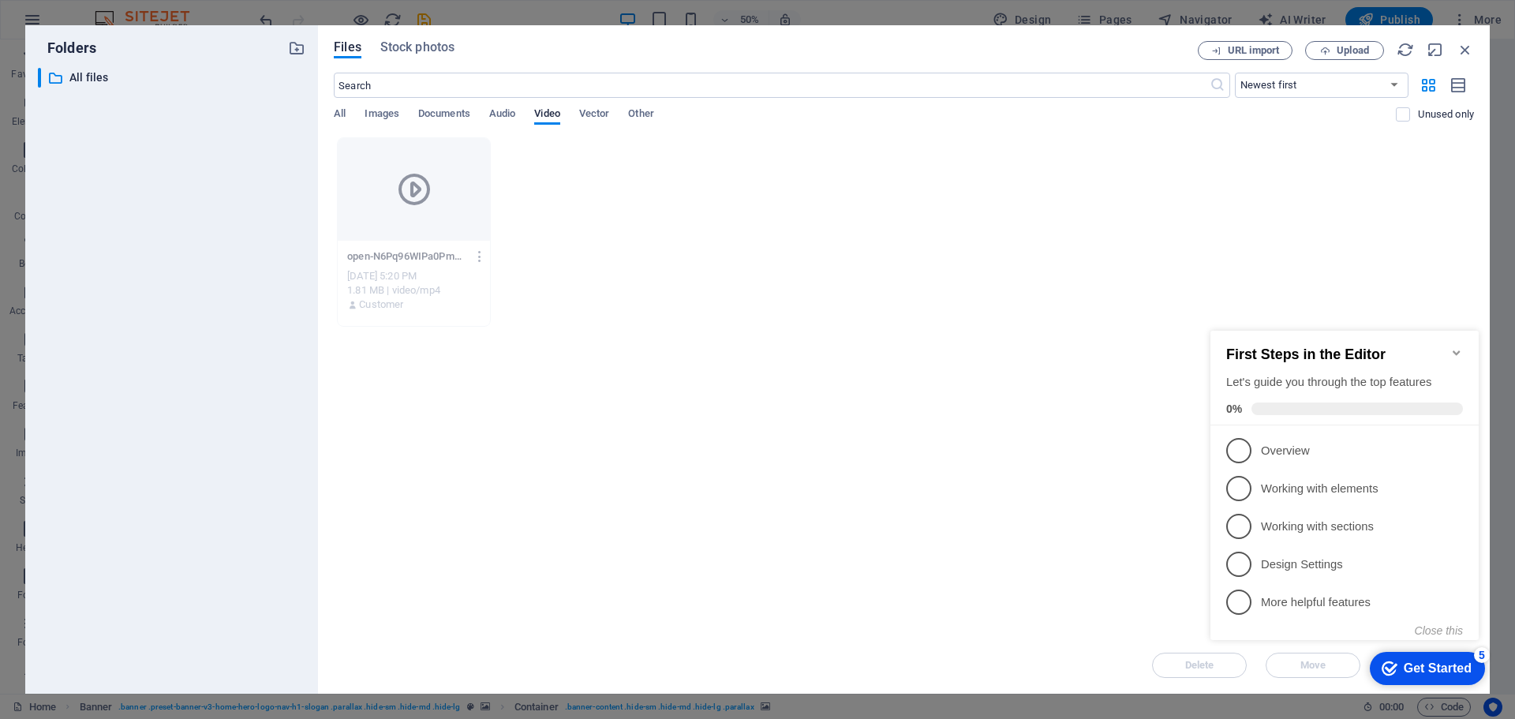
click at [1413, 673] on div "Get Started" at bounding box center [1438, 668] width 68 height 14
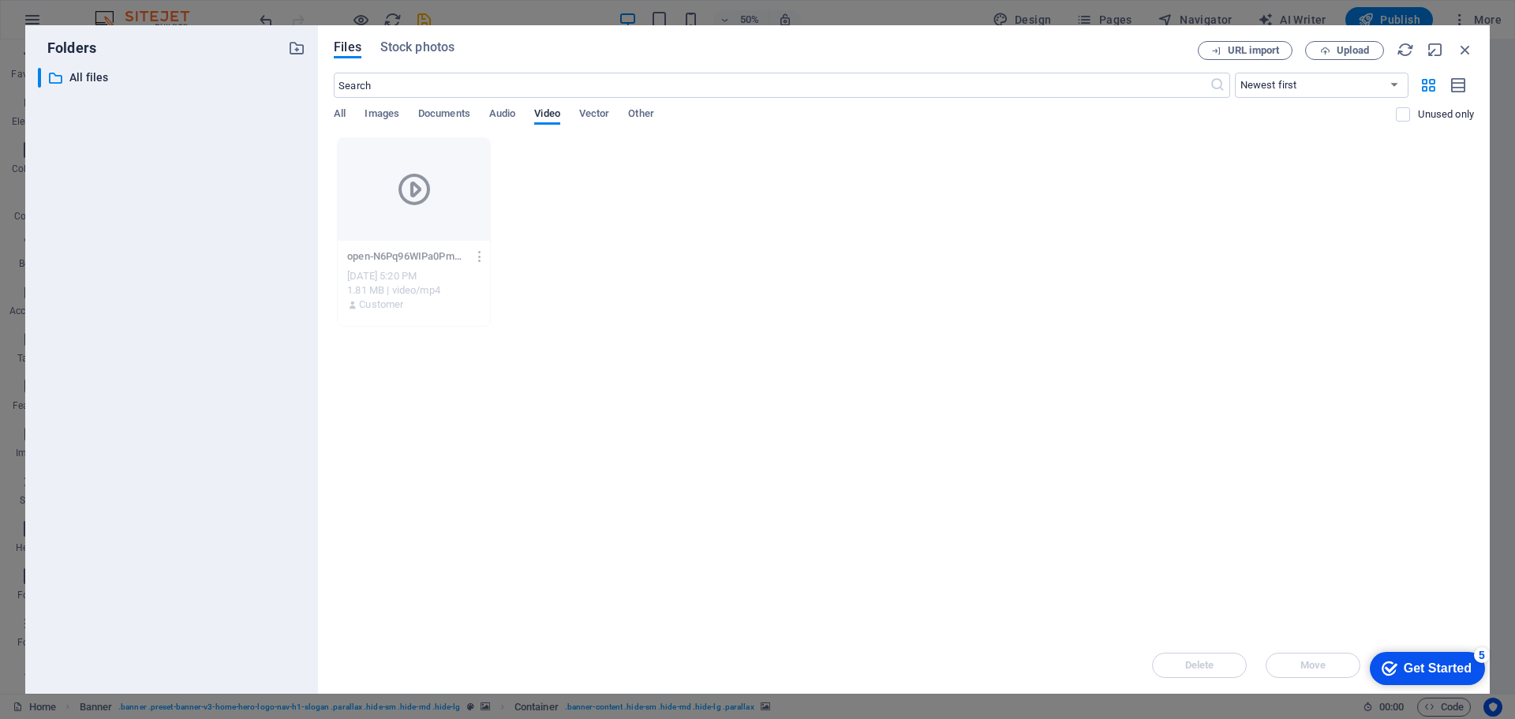
click at [1312, 655] on div "Delete Move Insert" at bounding box center [904, 657] width 1140 height 41
drag, startPoint x: 1079, startPoint y: 44, endPoint x: 975, endPoint y: 28, distance: 104.6
click at [972, 28] on div "Files Stock photos URL import Upload ​ Newest first Oldest first Name (A-Z) Nam…" at bounding box center [904, 359] width 1172 height 668
drag, startPoint x: 969, startPoint y: 28, endPoint x: 837, endPoint y: 28, distance: 131.8
click at [837, 28] on div "Files Stock photos URL import Upload ​ Newest first Oldest first Name (A-Z) Nam…" at bounding box center [904, 359] width 1172 height 668
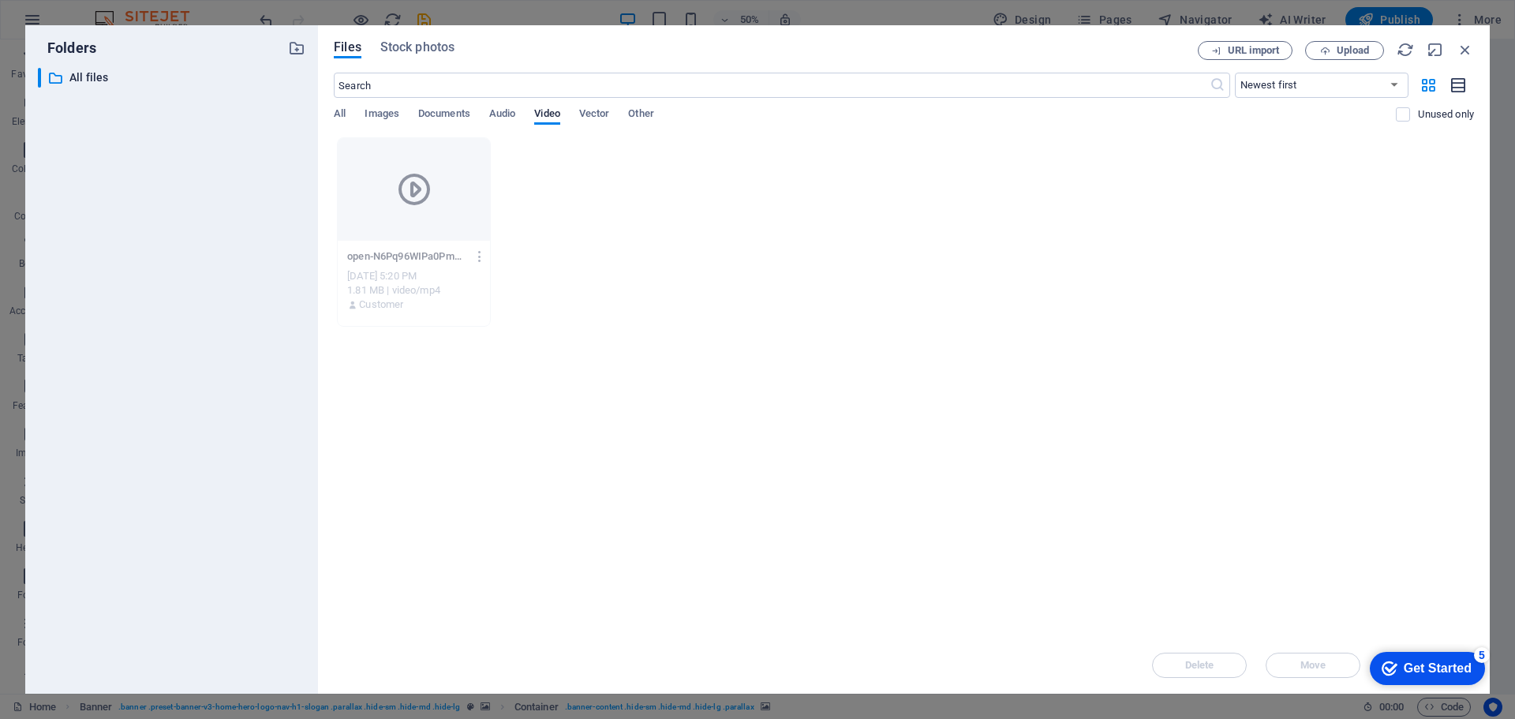
click at [1458, 80] on icon "button" at bounding box center [1458, 86] width 17 height 18
click at [490, 152] on div "open-N6Pq96WIPa0Pmsv-4NPYDQ.mp4" at bounding box center [497, 151] width 256 height 14
click at [1453, 153] on icon "button" at bounding box center [1453, 151] width 15 height 14
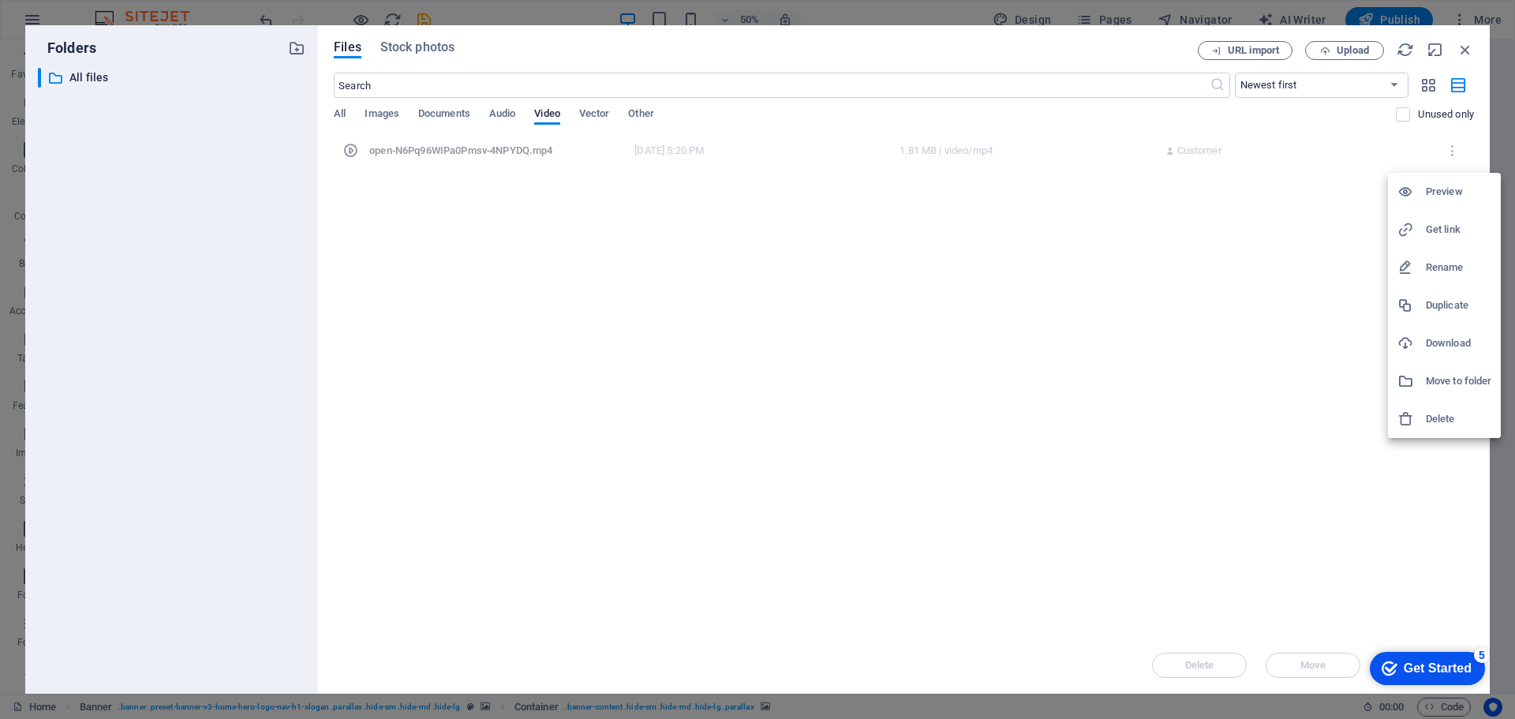
click at [1453, 194] on h6 "Preview" at bounding box center [1458, 191] width 65 height 19
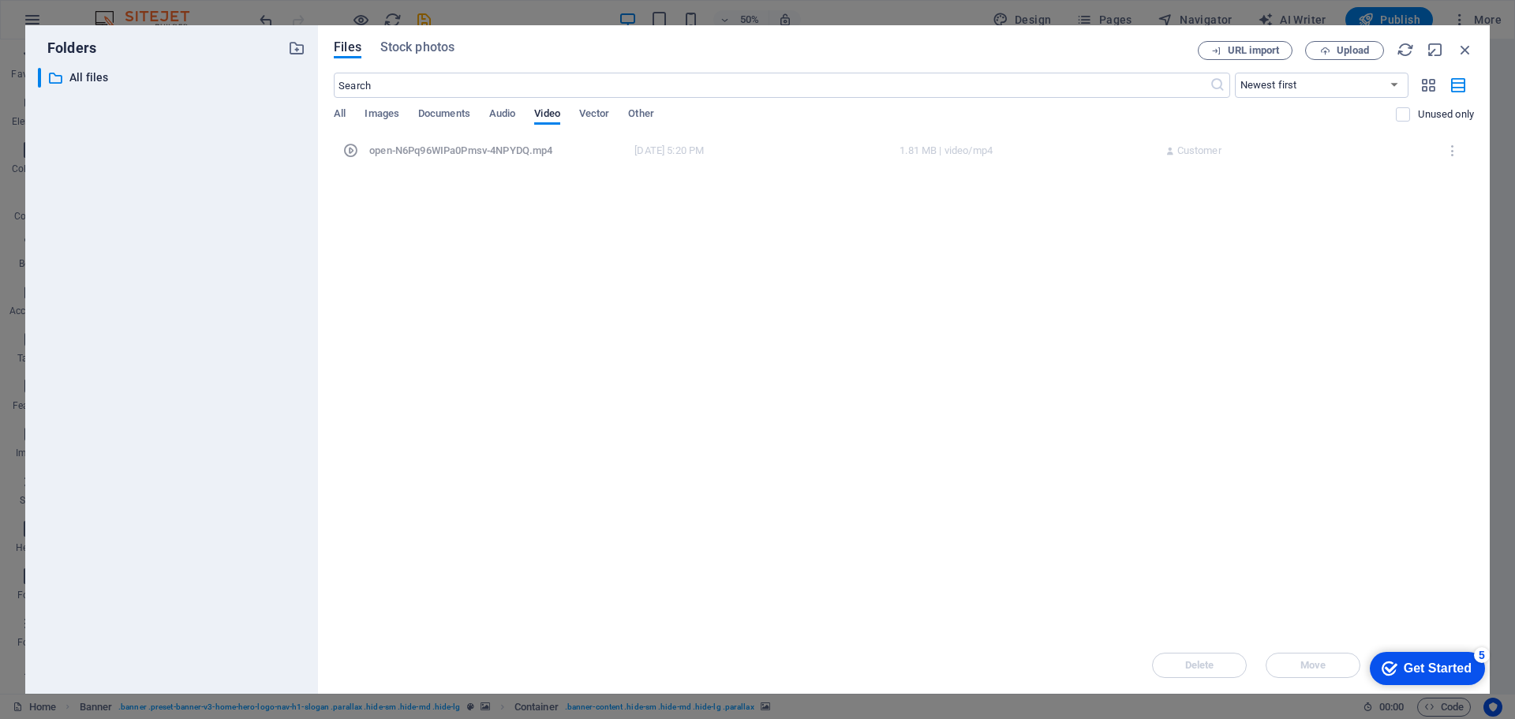
click at [455, 148] on div "open-N6Pq96WIPa0Pmsv-4NPYDQ.mp4" at bounding box center [497, 151] width 256 height 14
drag, startPoint x: 455, startPoint y: 148, endPoint x: 425, endPoint y: 156, distance: 31.8
click at [439, 155] on div "open-N6Pq96WIPa0Pmsv-4NPYDQ.mp4" at bounding box center [497, 151] width 256 height 14
click at [350, 153] on icon at bounding box center [350, 151] width 16 height 16
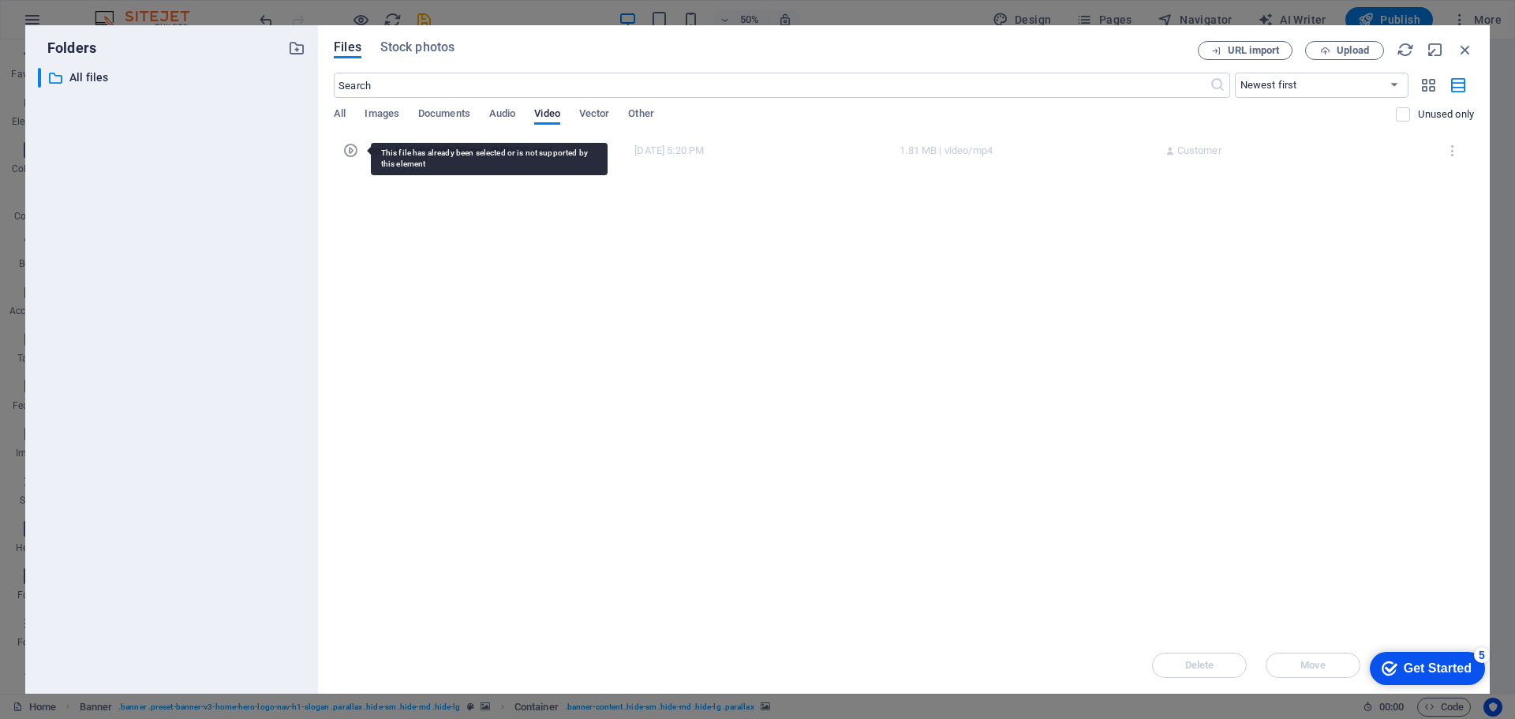
click at [350, 153] on icon at bounding box center [350, 151] width 16 height 16
drag, startPoint x: 350, startPoint y: 153, endPoint x: 469, endPoint y: 160, distance: 118.6
click at [370, 153] on div "open-N6Pq96WIPa0Pmsv-4NPYDQ.mp4 open-N6Pq96WIPa0Pmsv-4NPYDQ.mp4 Sep 5, 2025 5:2…" at bounding box center [904, 150] width 1134 height 27
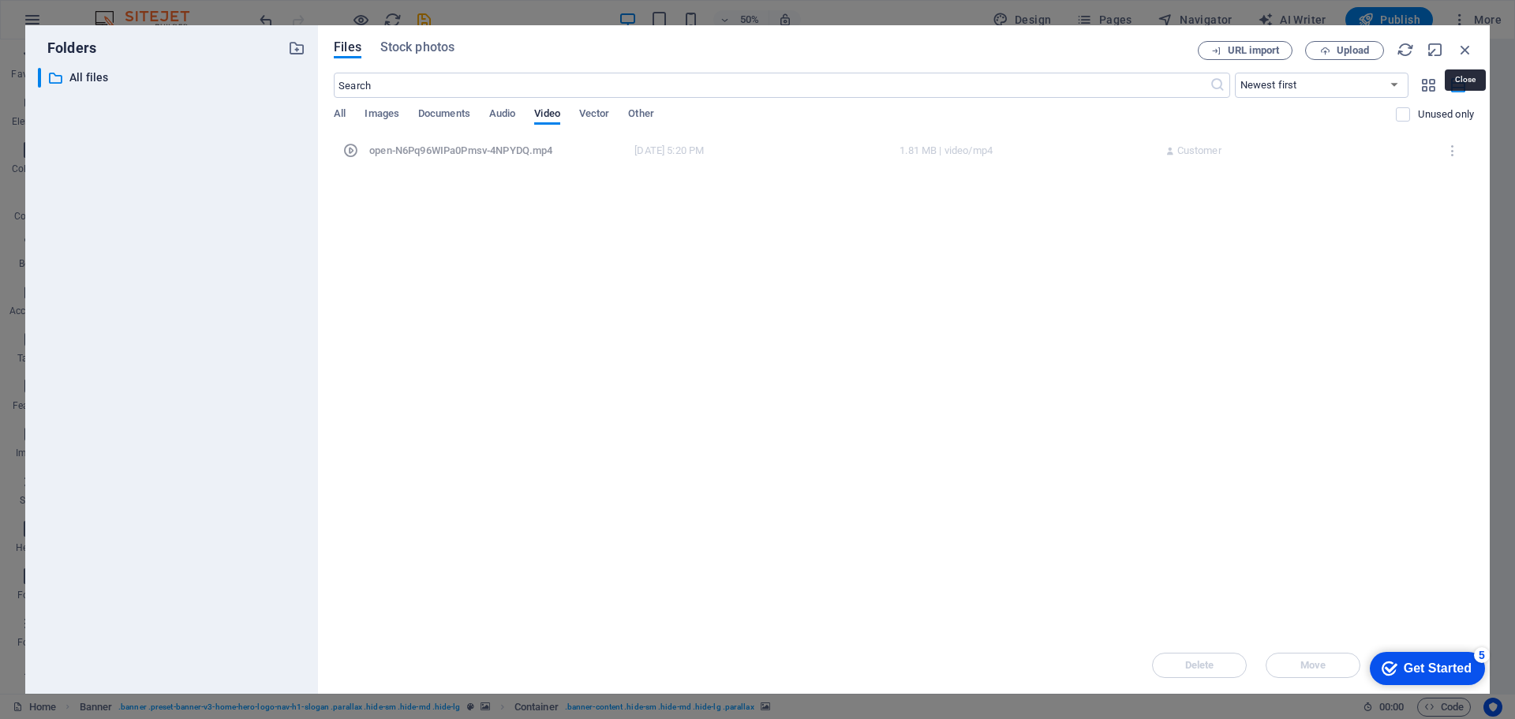
drag, startPoint x: 1464, startPoint y: 47, endPoint x: 1450, endPoint y: 64, distance: 21.8
click at [1463, 47] on icon "button" at bounding box center [1465, 49] width 17 height 17
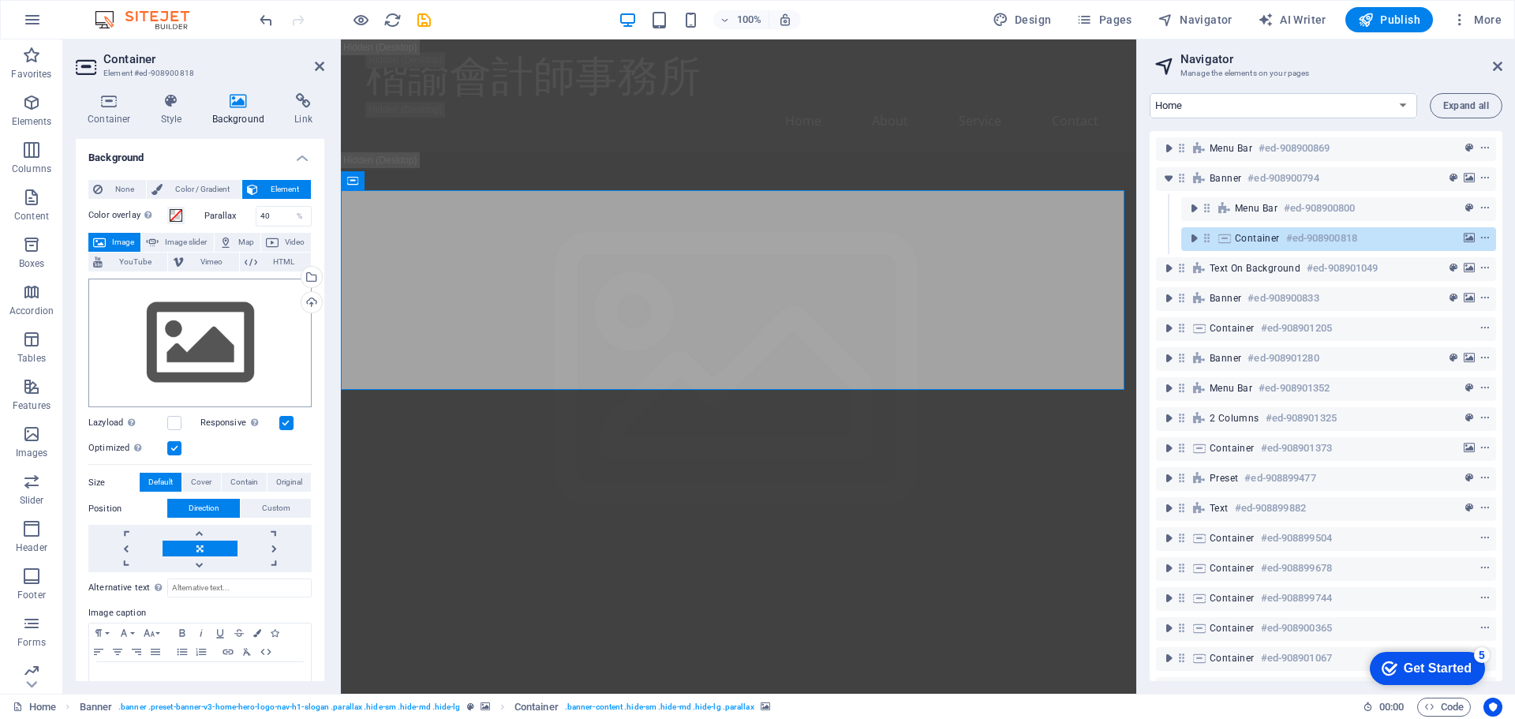
drag, startPoint x: 280, startPoint y: 241, endPoint x: 252, endPoint y: 309, distance: 73.6
click at [252, 309] on div "Color overlay Places an overlay over the background to colorize it Parallax 40 …" at bounding box center [199, 456] width 223 height 512
click at [170, 243] on span "Image slider" at bounding box center [185, 242] width 45 height 19
select select "ms"
select select "s"
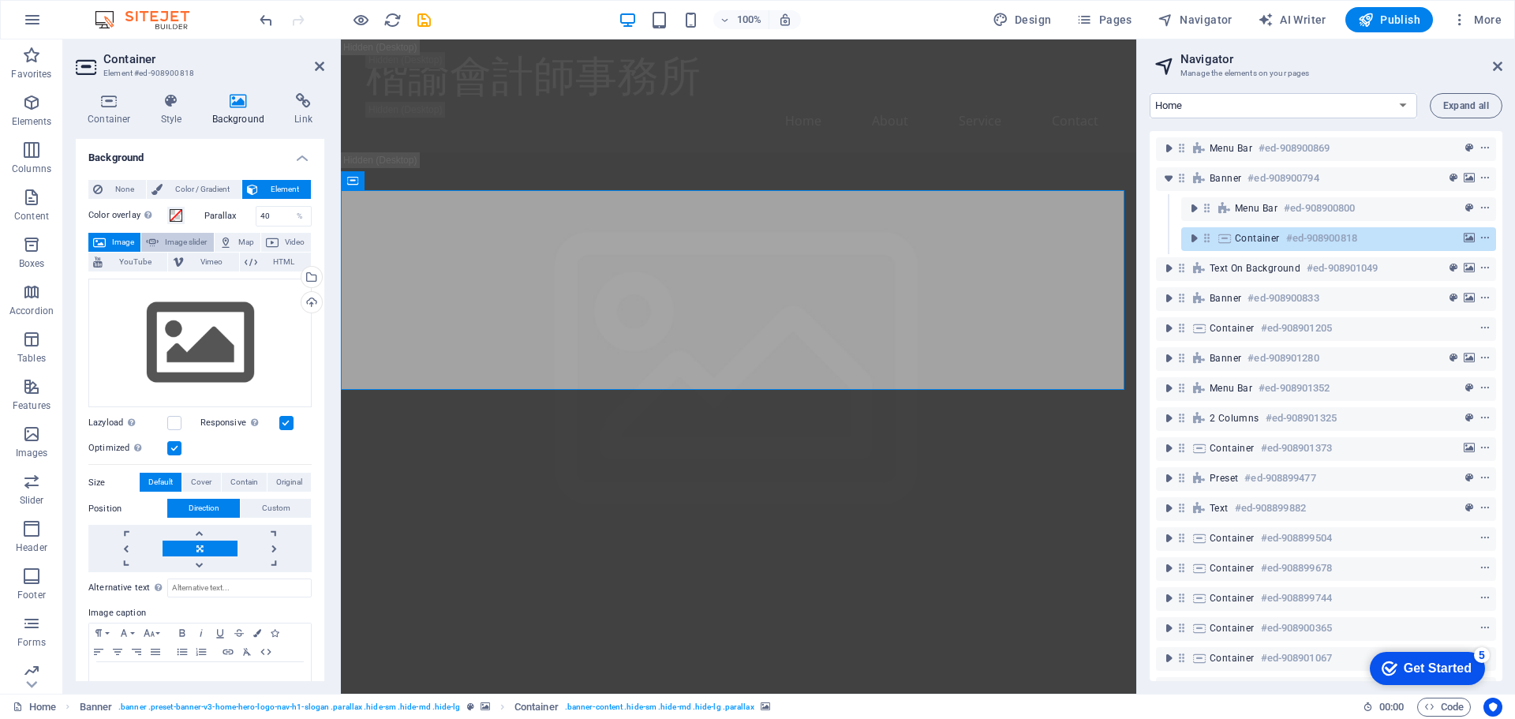
select select "progressive"
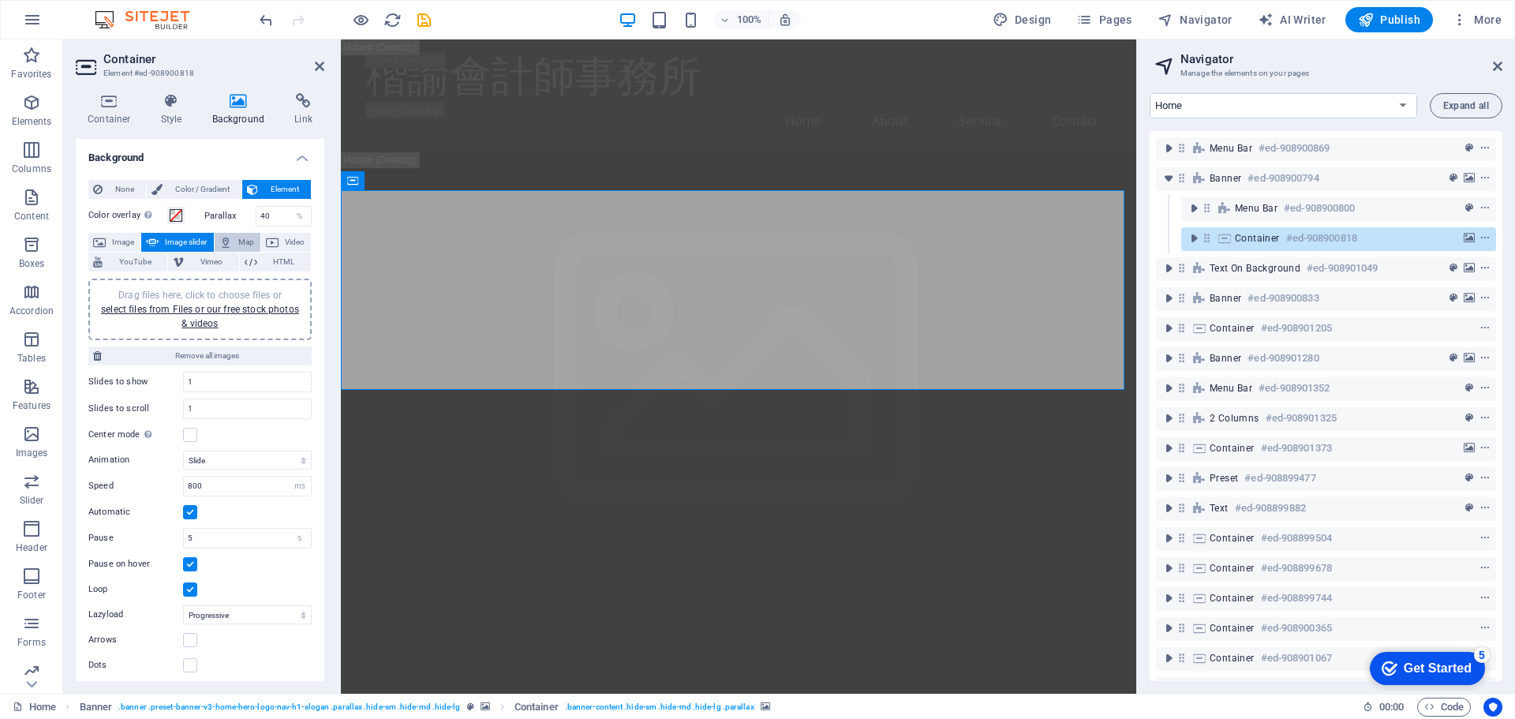
click at [246, 243] on span "Map" at bounding box center [246, 242] width 19 height 19
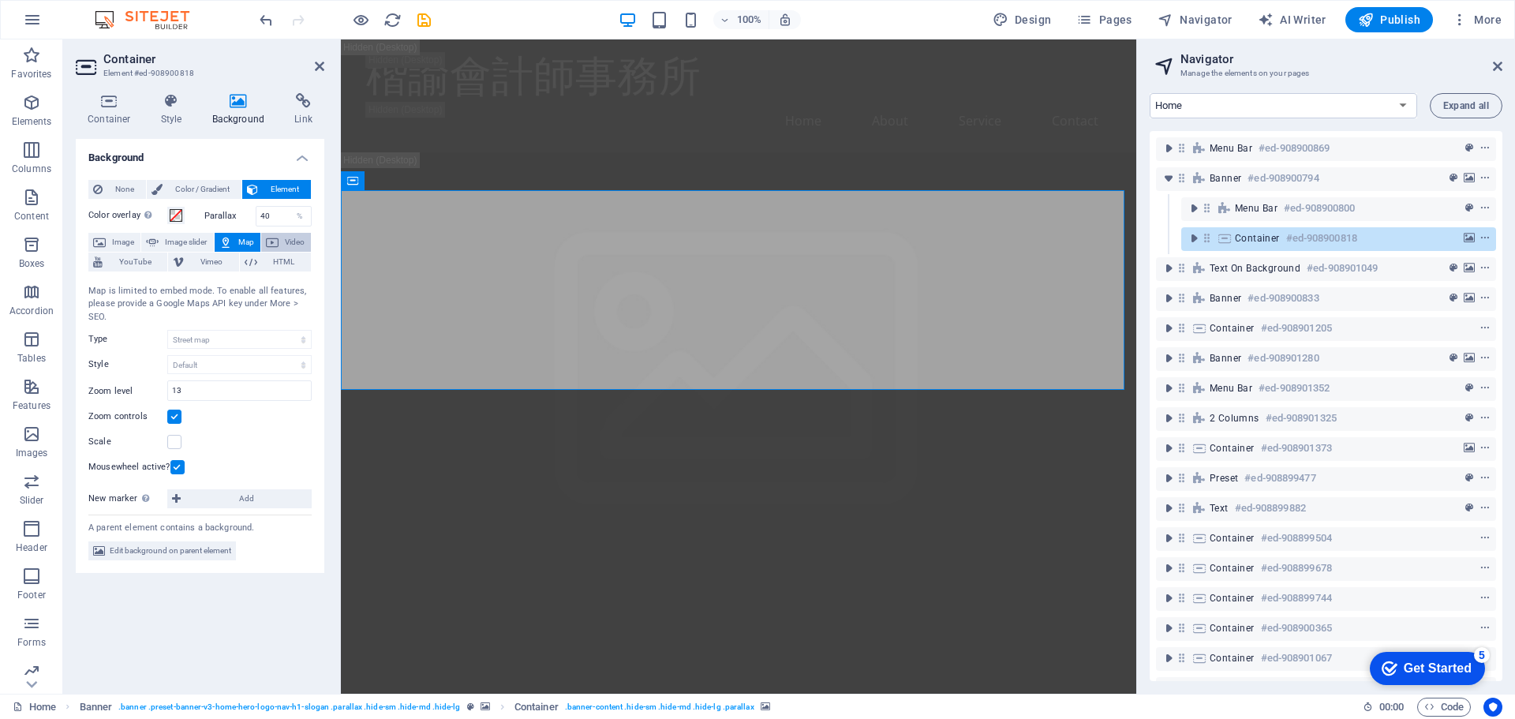
click at [289, 243] on span "Video" at bounding box center [294, 242] width 23 height 19
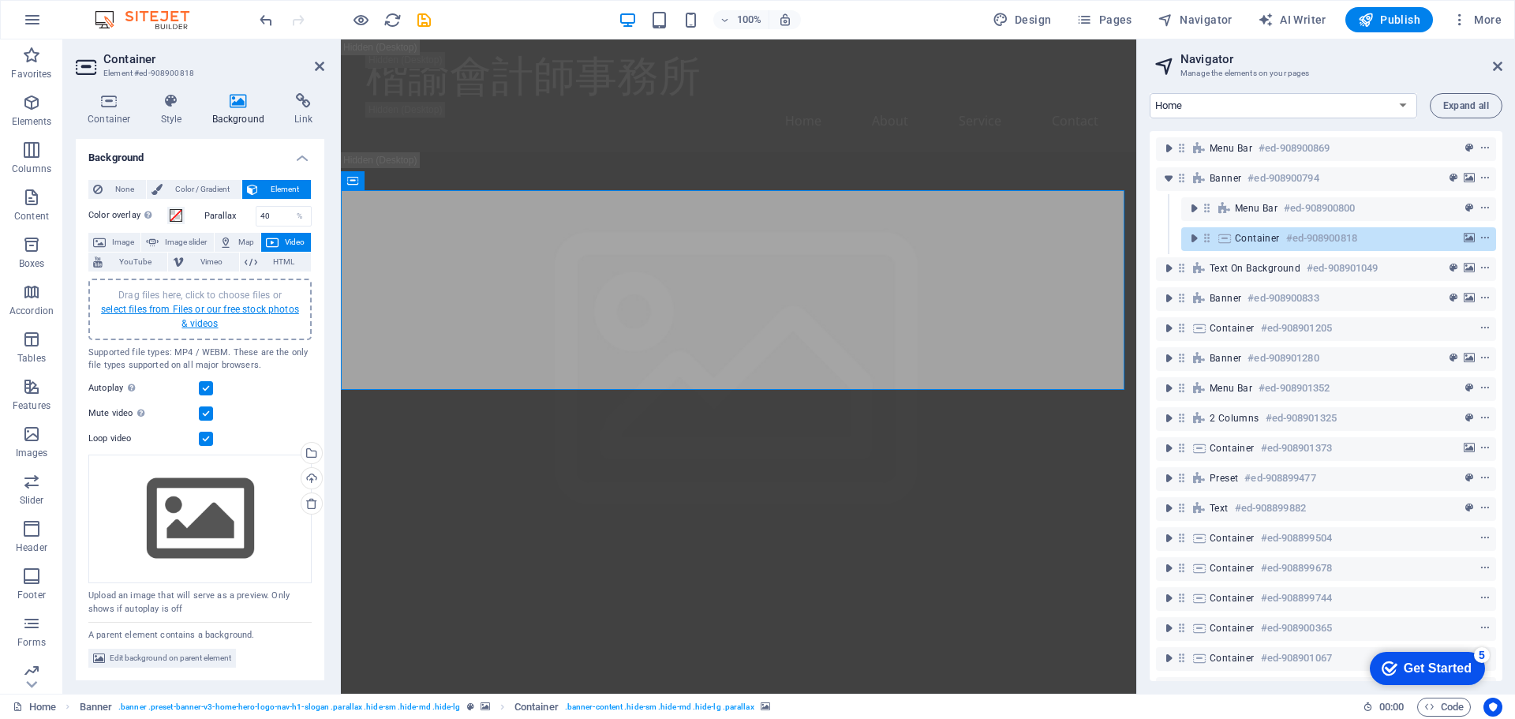
click at [251, 312] on link "select files from Files or our free stock photos & videos" at bounding box center [200, 316] width 198 height 25
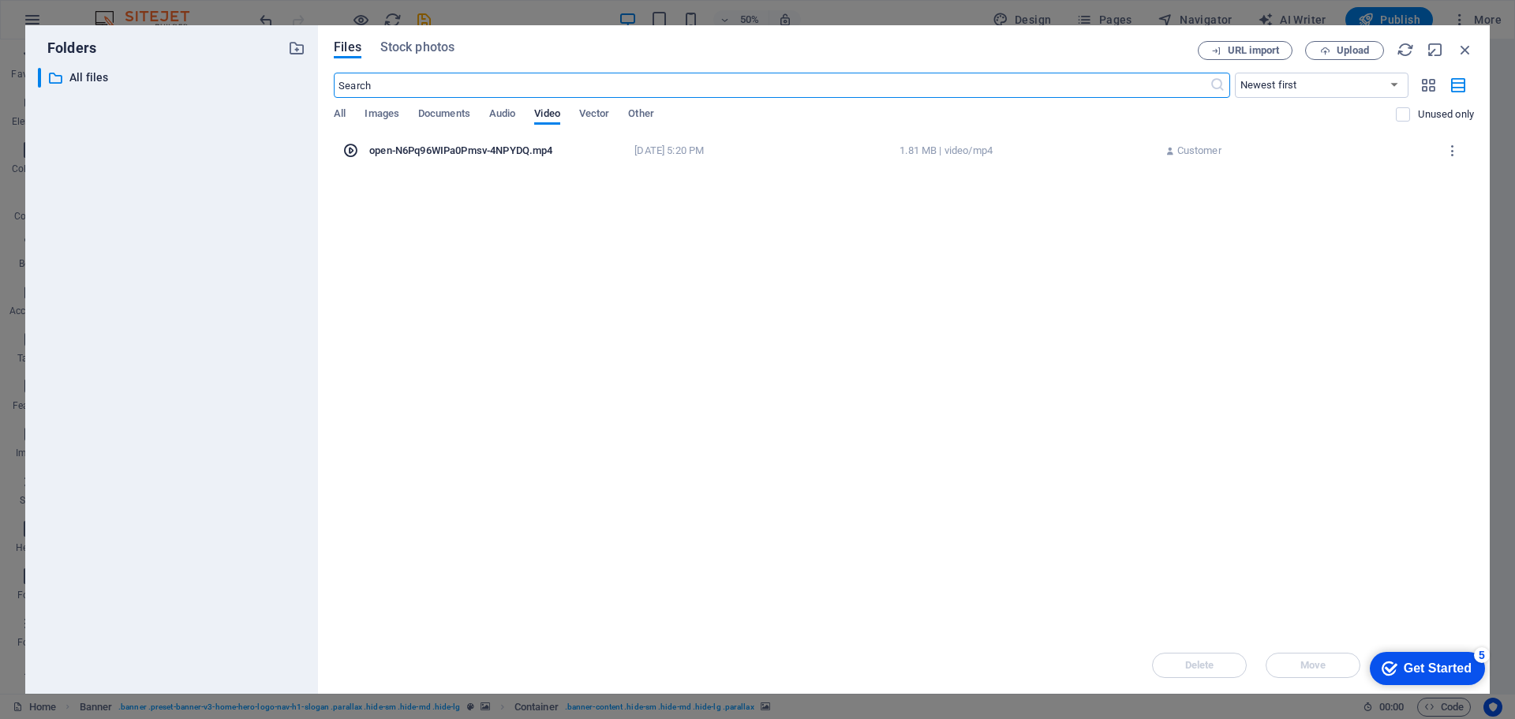
click at [492, 154] on div "open-N6Pq96WIPa0Pmsv-4NPYDQ.mp4" at bounding box center [497, 151] width 256 height 14
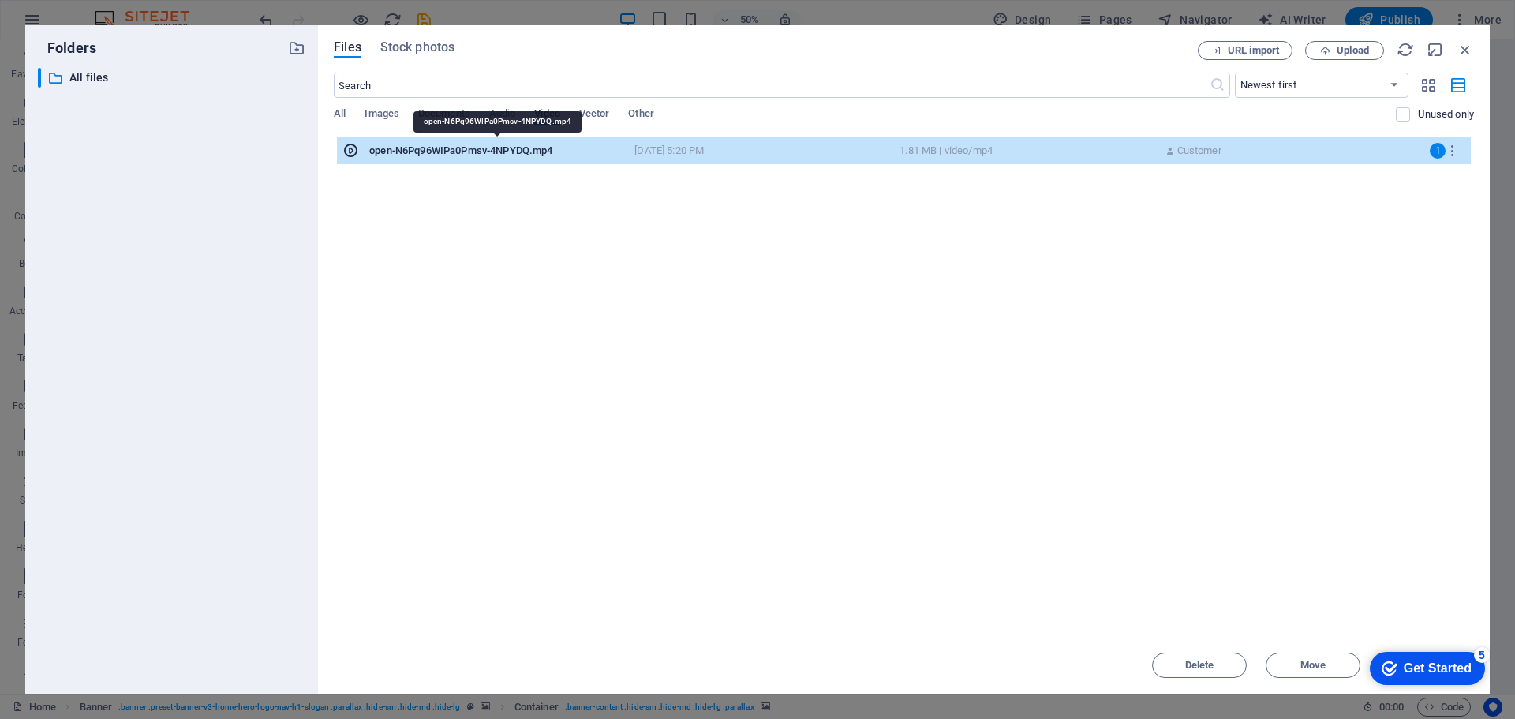
click at [492, 154] on div "open-N6Pq96WIPa0Pmsv-4NPYDQ.mp4" at bounding box center [497, 151] width 256 height 14
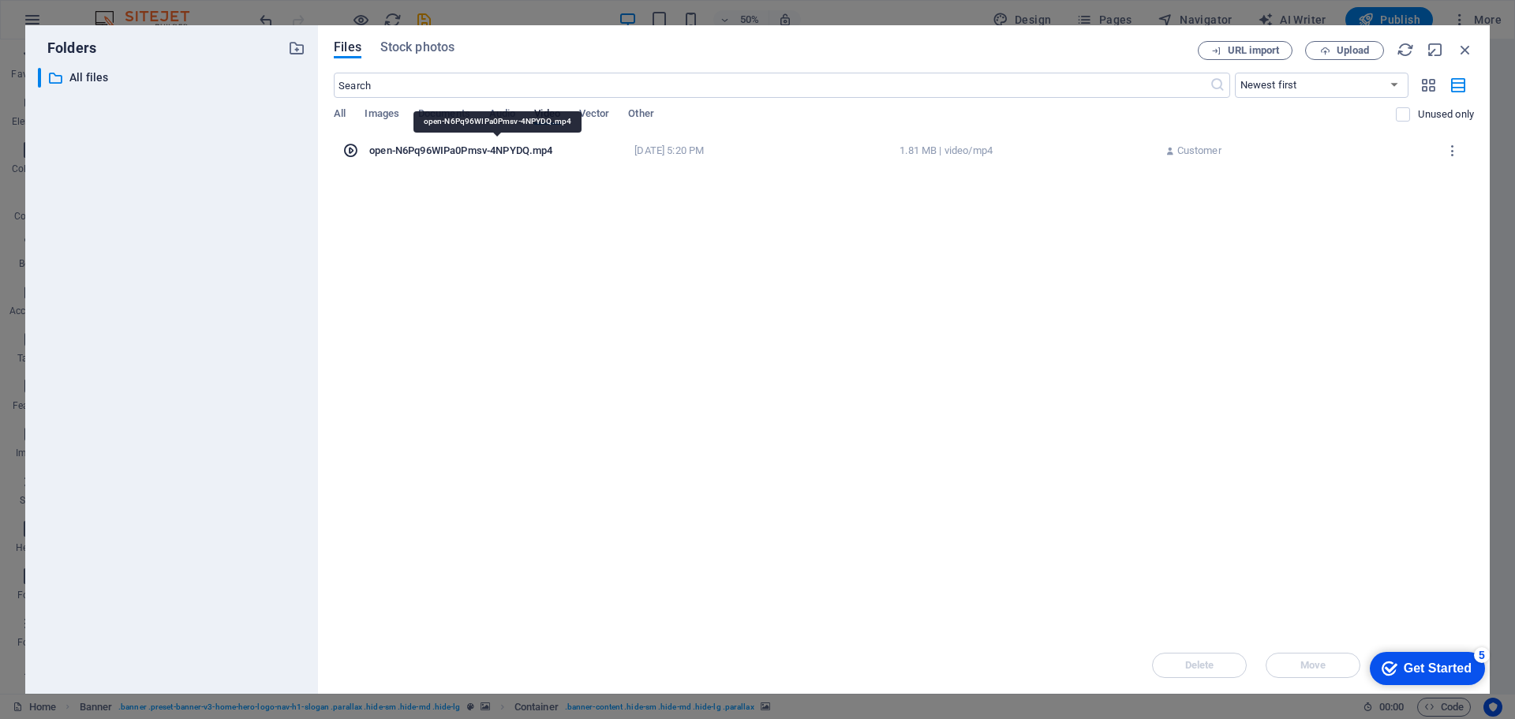
click at [492, 154] on div "open-N6Pq96WIPa0Pmsv-4NPYDQ.mp4" at bounding box center [497, 151] width 256 height 14
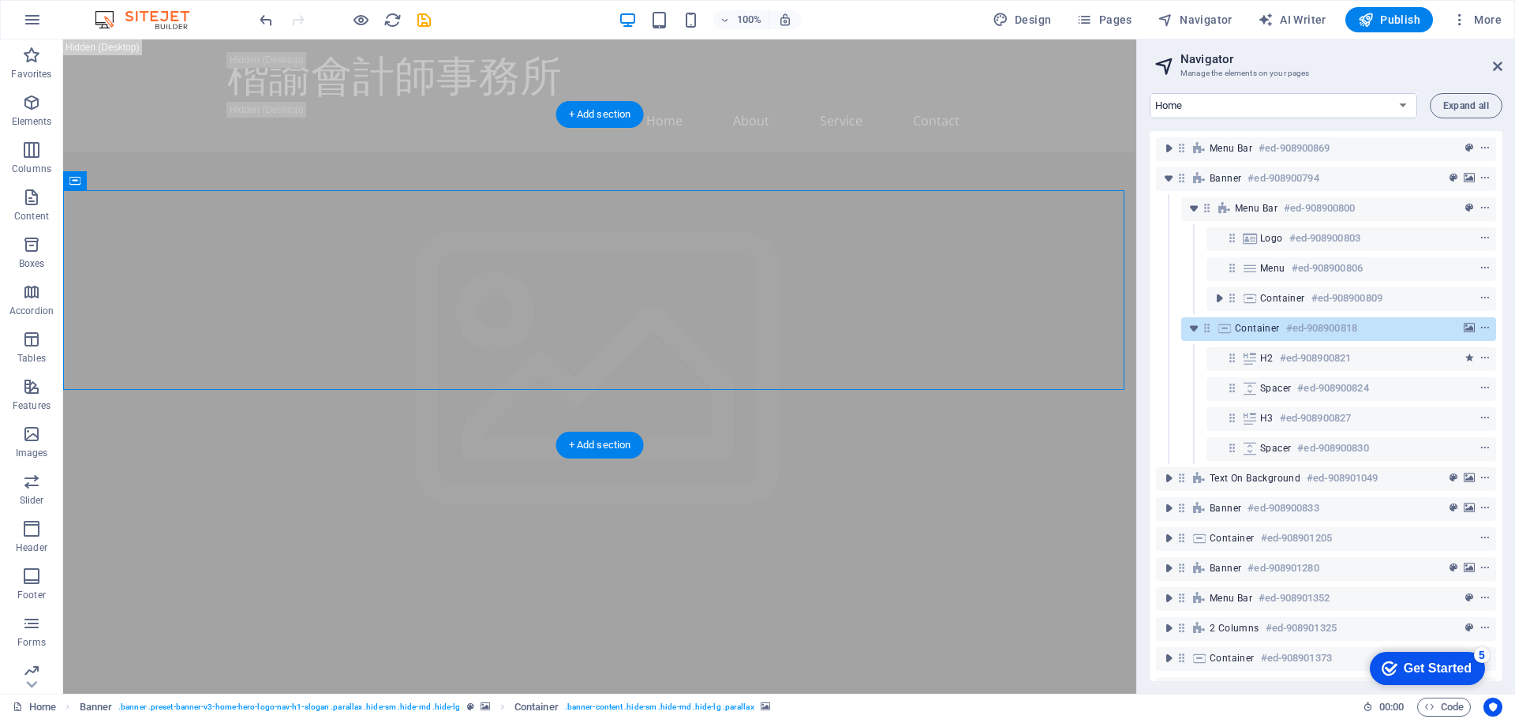
drag, startPoint x: 682, startPoint y: 389, endPoint x: 676, endPoint y: 434, distance: 45.3
drag, startPoint x: 555, startPoint y: 388, endPoint x: 552, endPoint y: 460, distance: 71.8
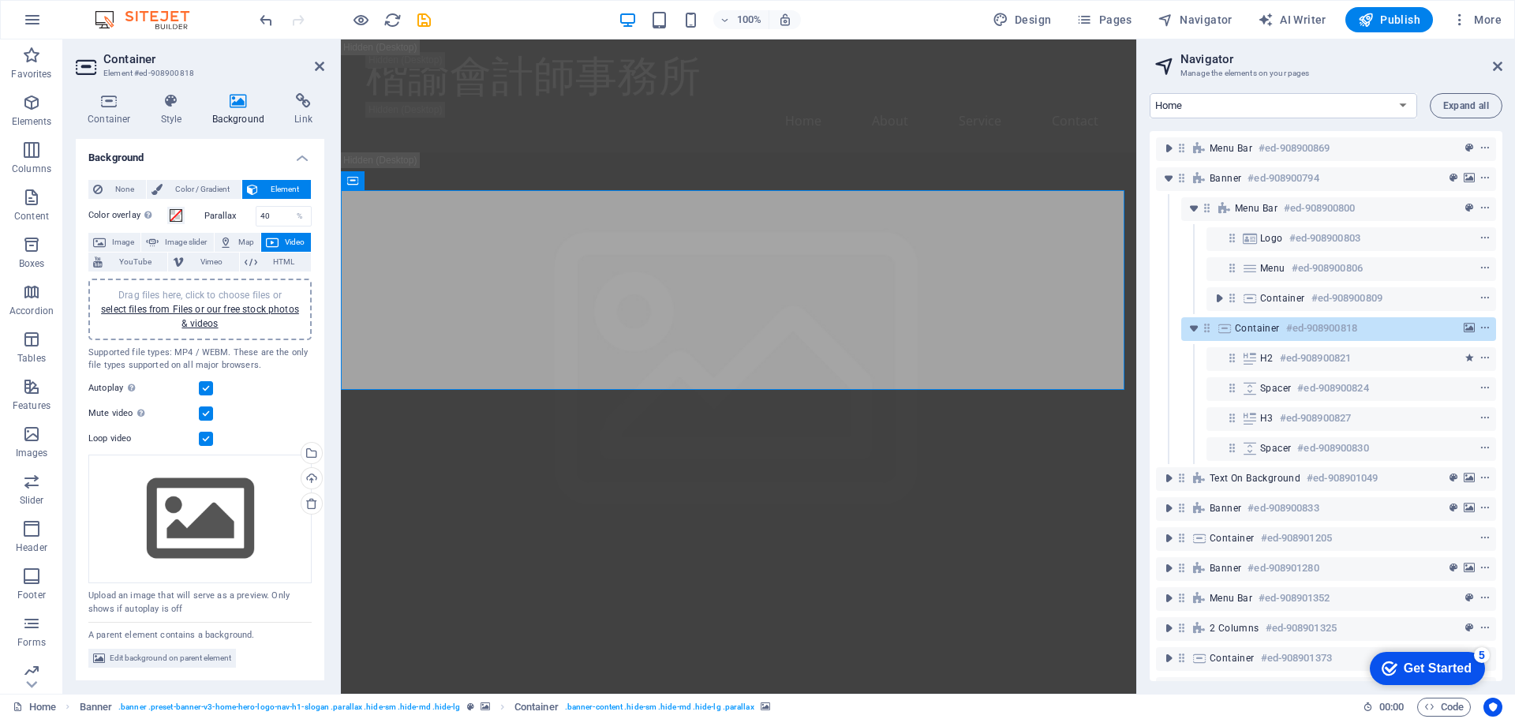
click at [202, 432] on label at bounding box center [206, 439] width 14 height 14
click at [0, 0] on input "Loop video" at bounding box center [0, 0] width 0 height 0
click at [234, 499] on div "Drag files here, click to choose files or select files from Files or our free s…" at bounding box center [199, 519] width 223 height 129
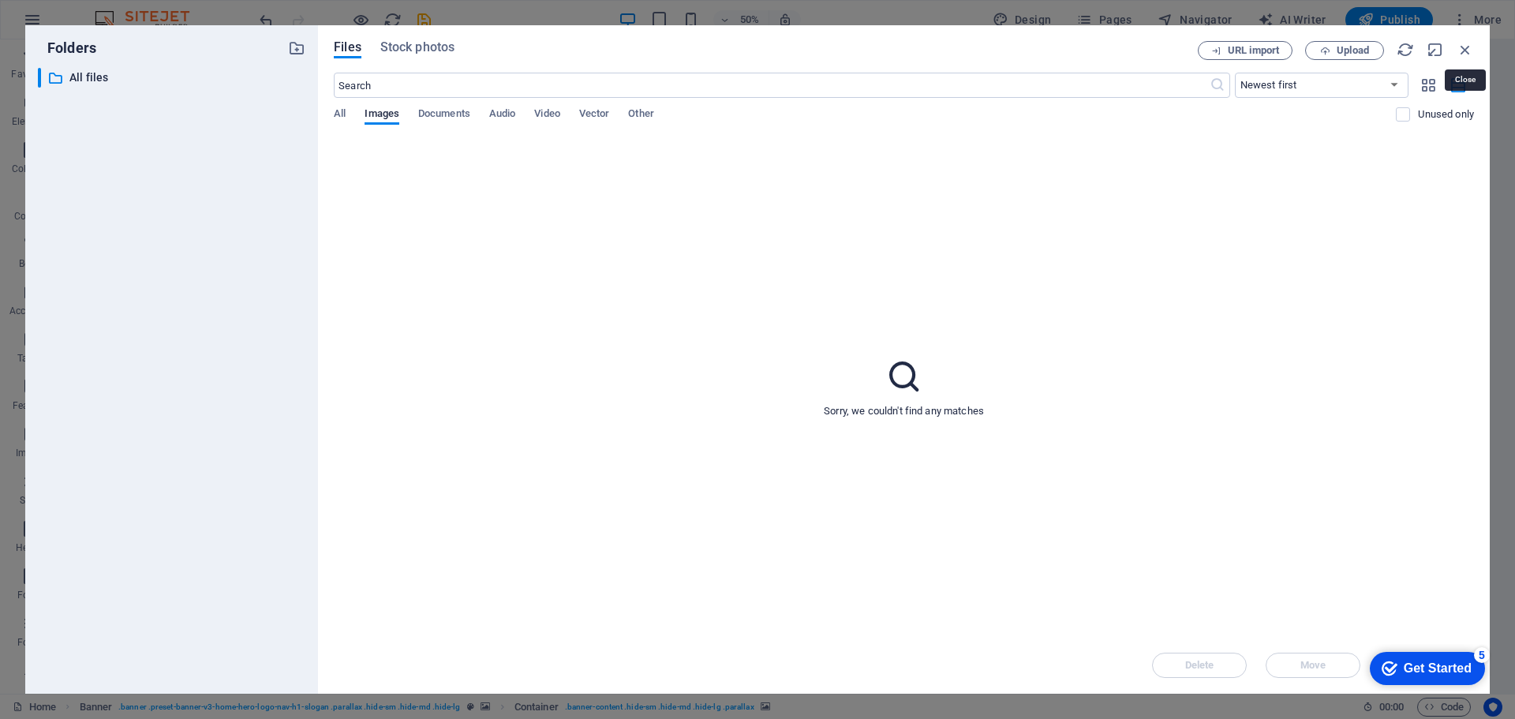
drag, startPoint x: 234, startPoint y: 499, endPoint x: 1412, endPoint y: 89, distance: 1248.2
click at [1461, 48] on icon "button" at bounding box center [1465, 49] width 17 height 17
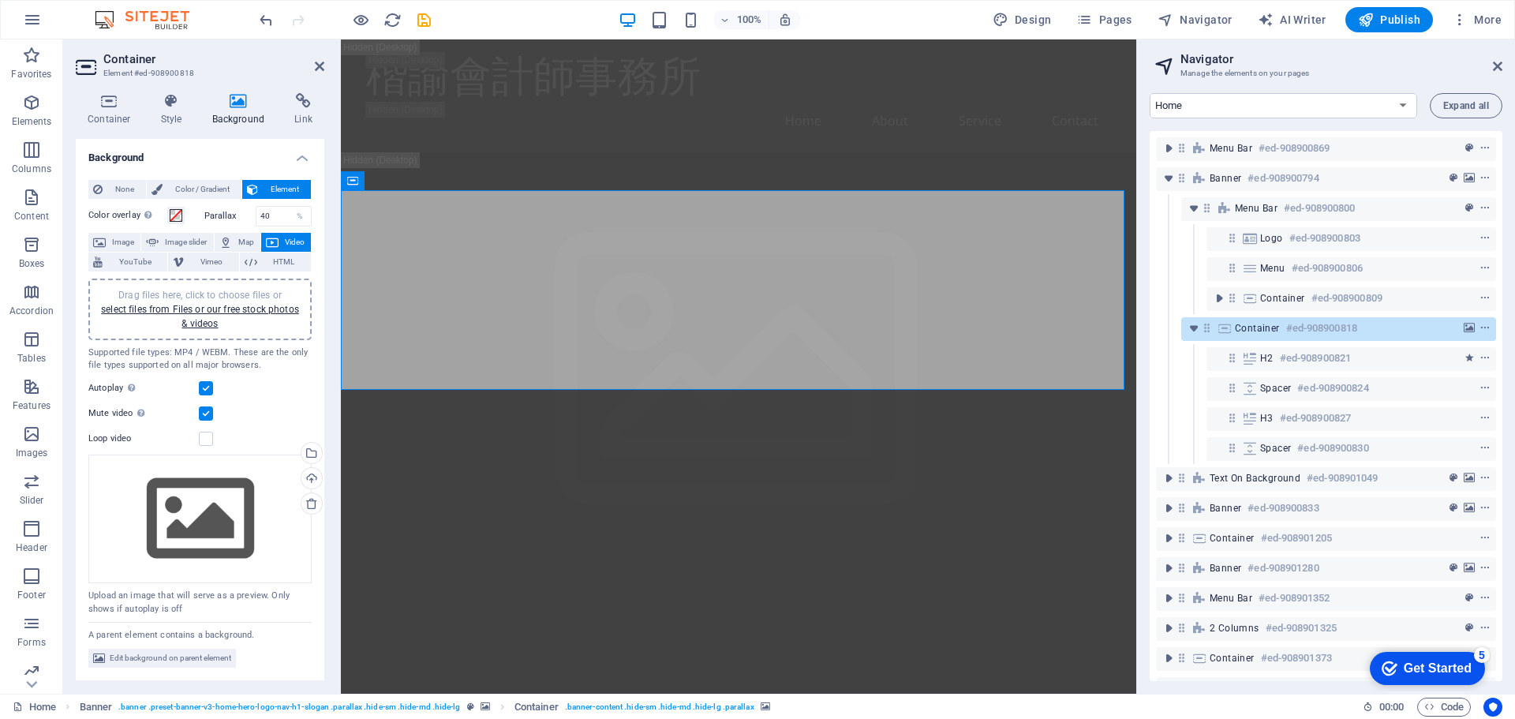
click at [247, 327] on div "Drag files here, click to choose files or select files from Files or our free s…" at bounding box center [200, 309] width 204 height 43
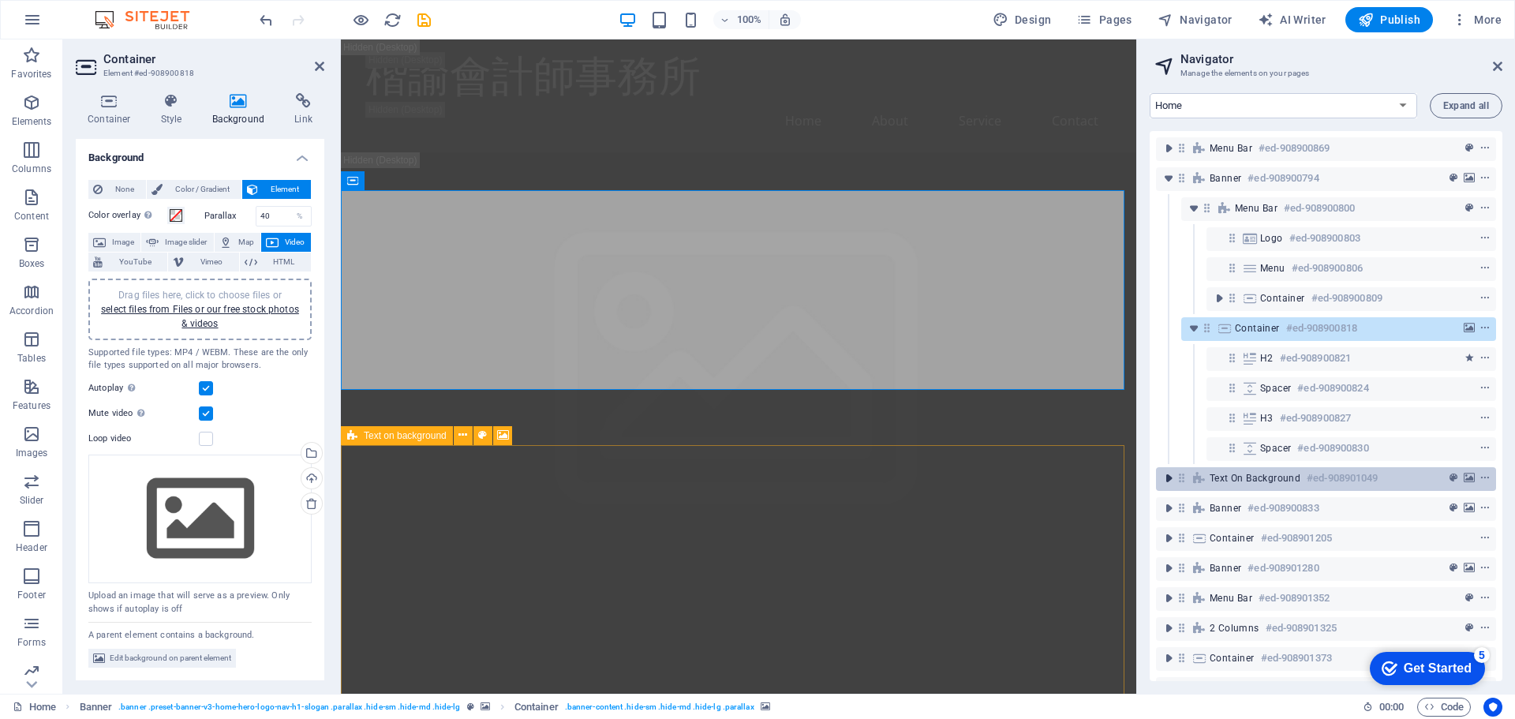
click at [1174, 479] on icon "toggle-expand" at bounding box center [1169, 478] width 16 height 16
click at [1483, 480] on icon "context-menu" at bounding box center [1485, 478] width 11 height 11
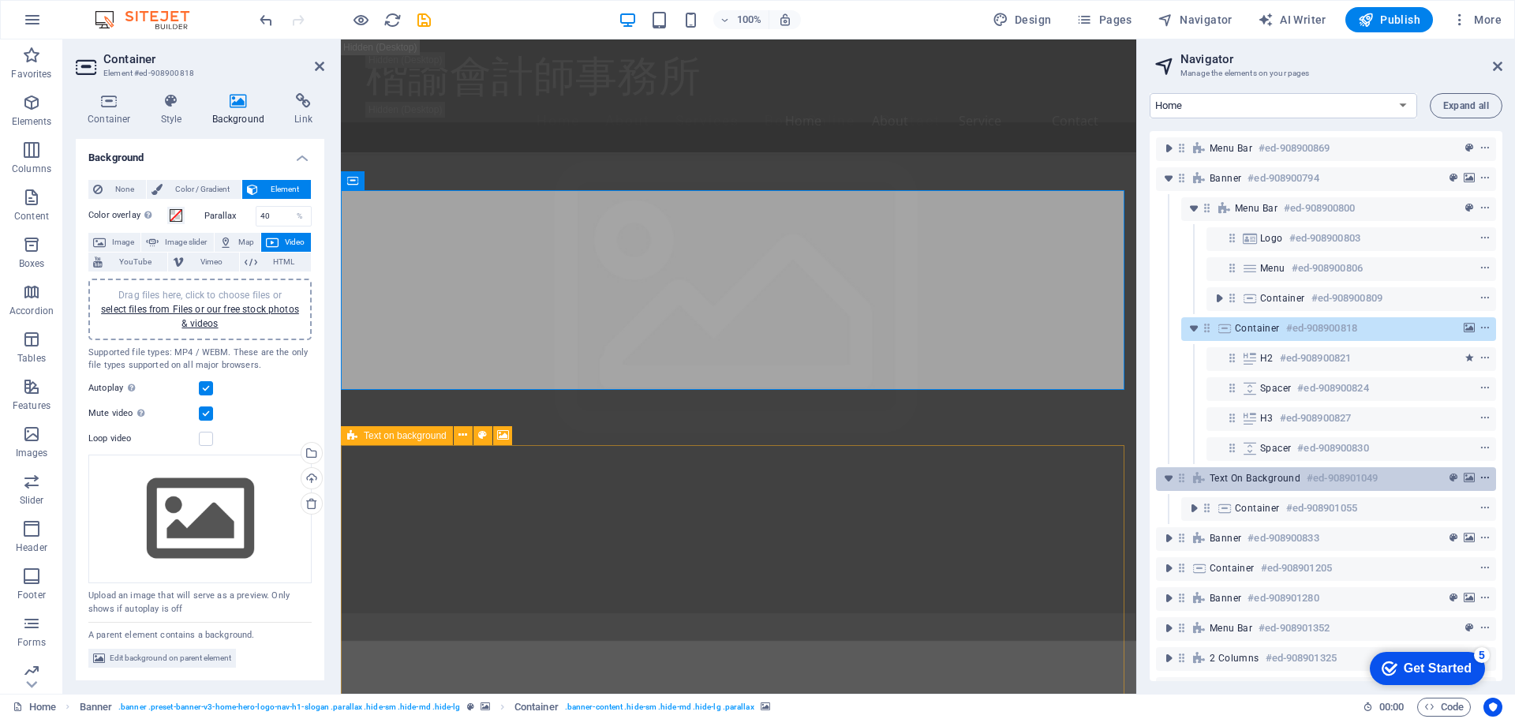
scroll to position [287, 0]
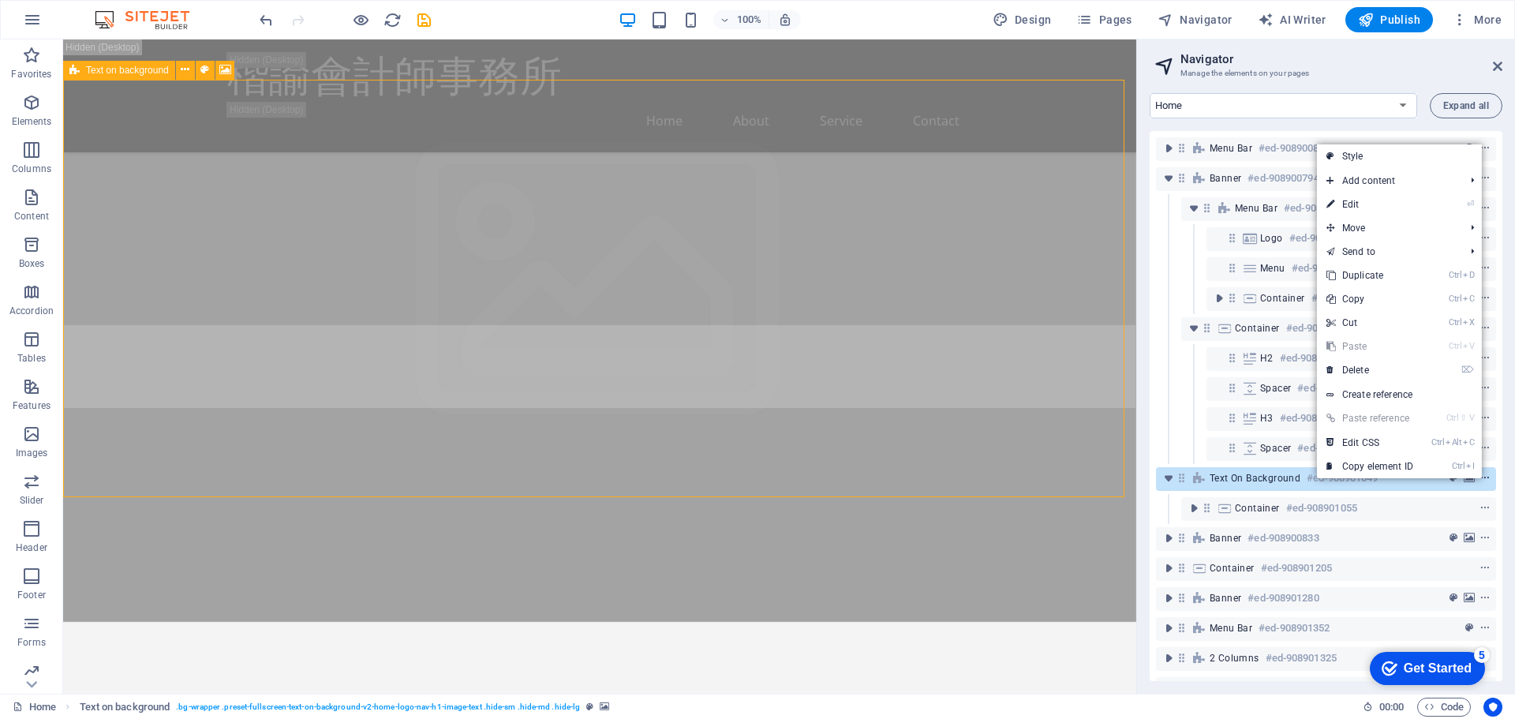
click at [1483, 480] on icon "context-menu" at bounding box center [1485, 478] width 11 height 11
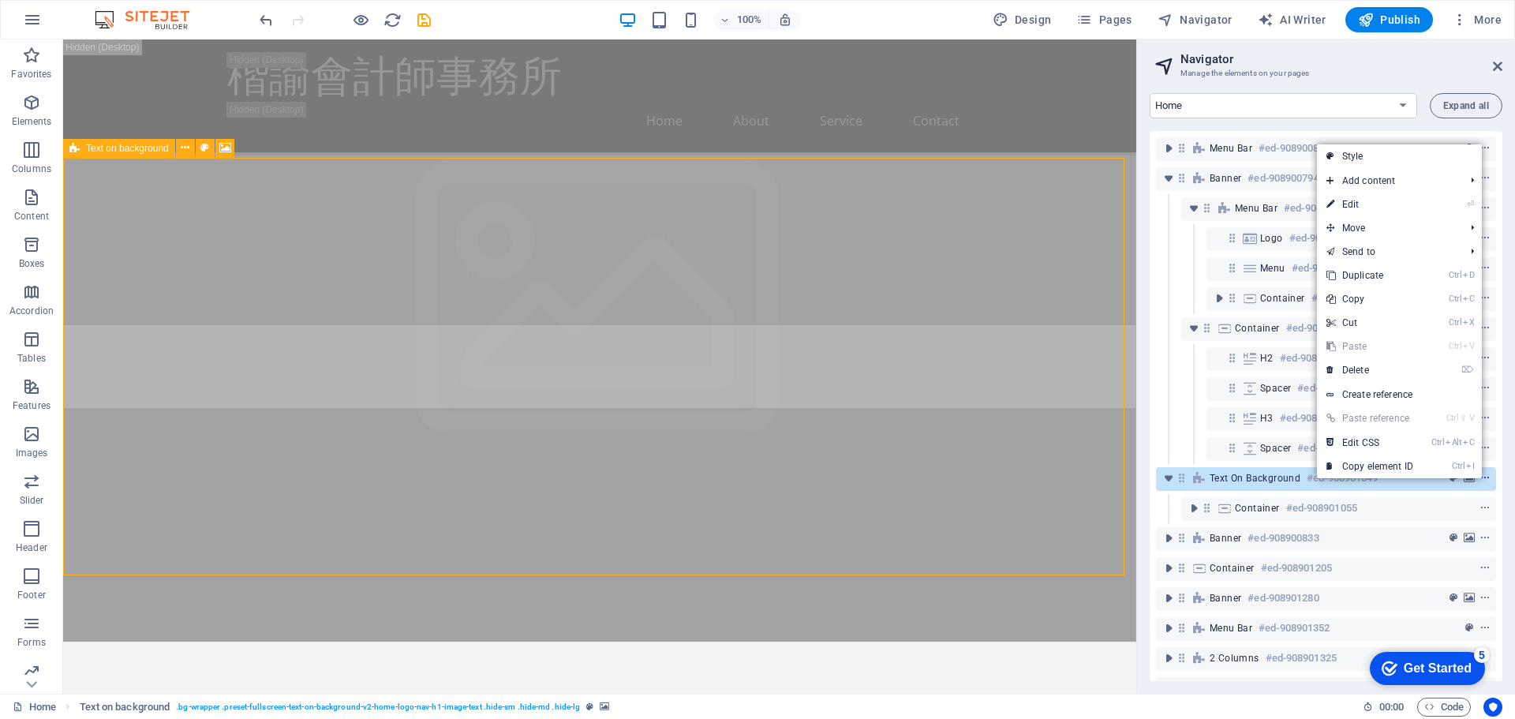
scroll to position [209, 0]
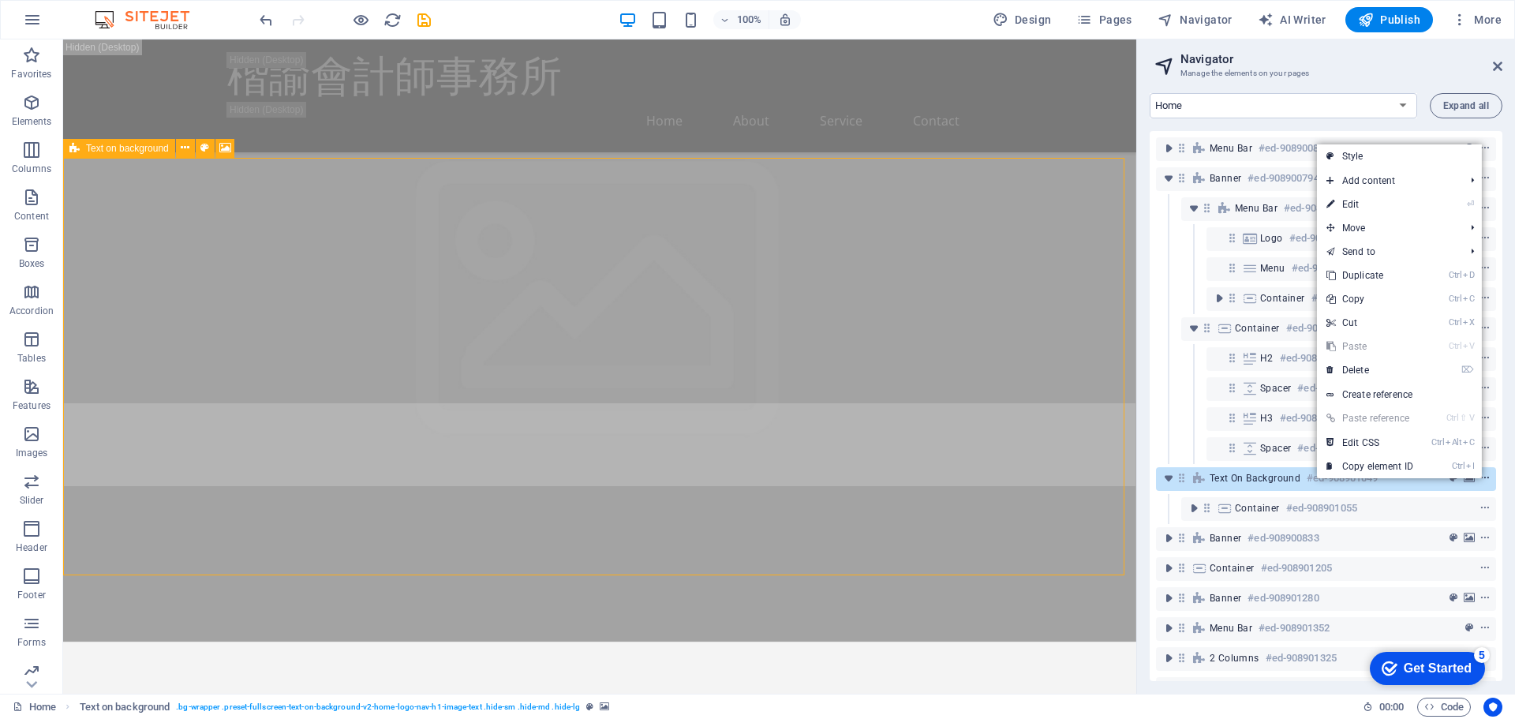
click at [1483, 482] on icon "context-menu" at bounding box center [1485, 478] width 11 height 11
click at [1485, 482] on icon "context-menu" at bounding box center [1485, 478] width 11 height 11
click at [1255, 473] on span "Text on background" at bounding box center [1255, 478] width 91 height 13
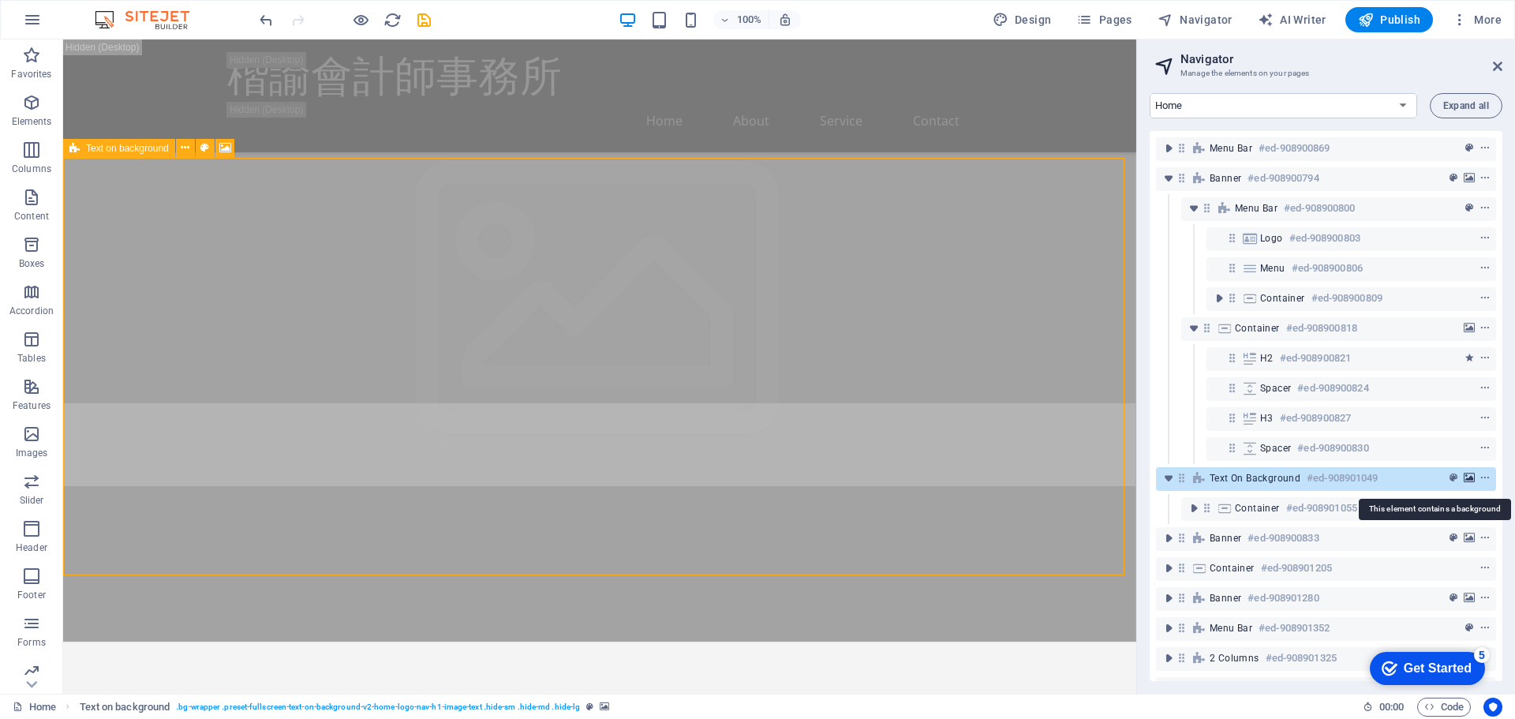
click at [1472, 481] on icon "background" at bounding box center [1469, 478] width 11 height 11
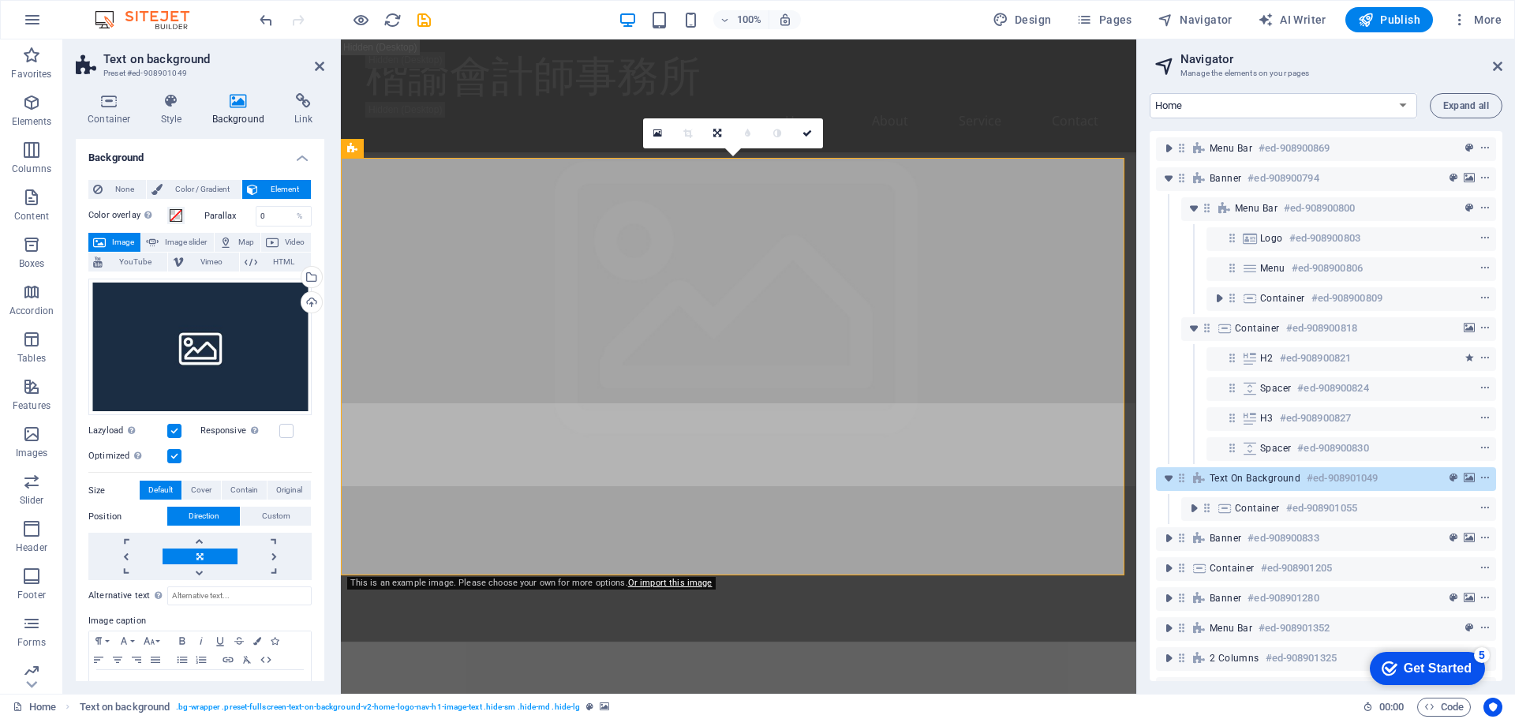
scroll to position [0, 0]
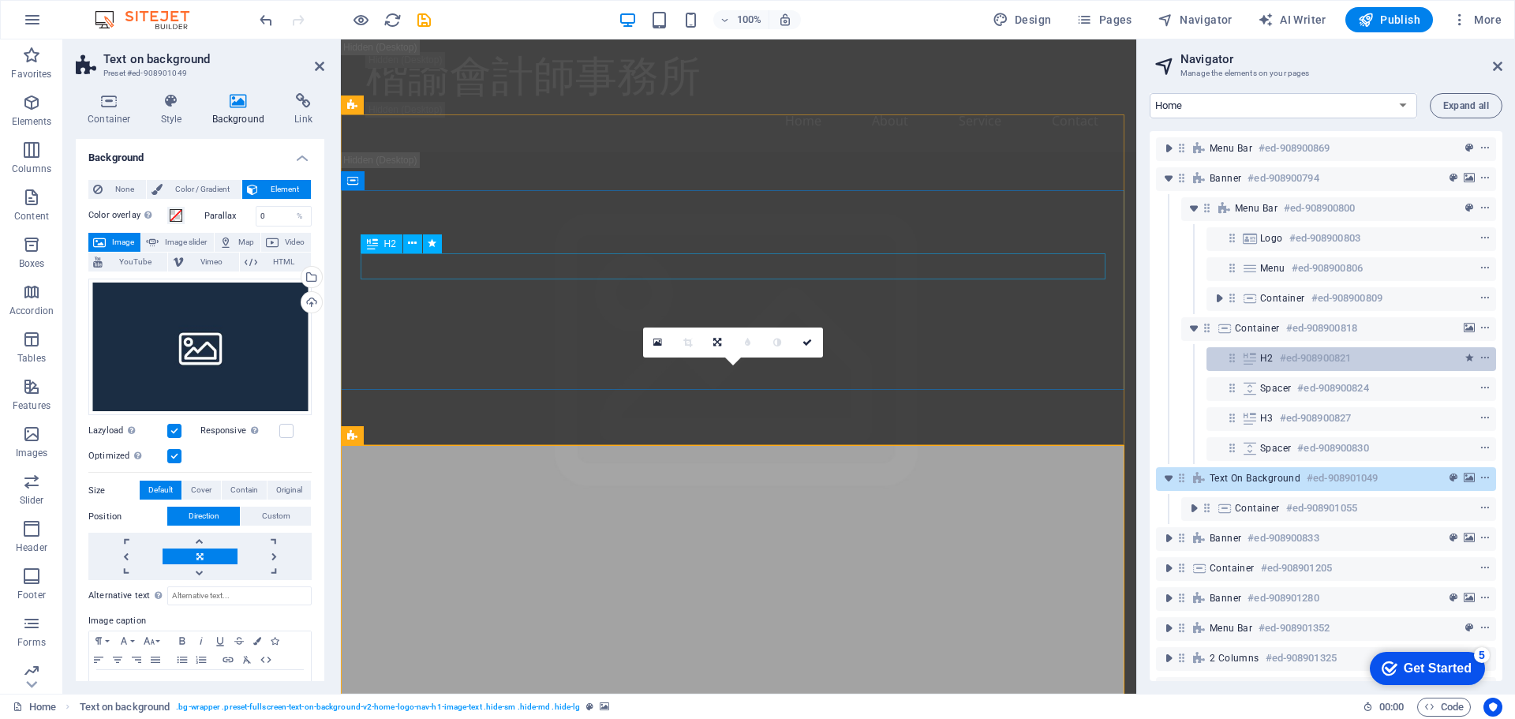
click at [1330, 363] on h6 "#ed-908900821" at bounding box center [1315, 358] width 71 height 19
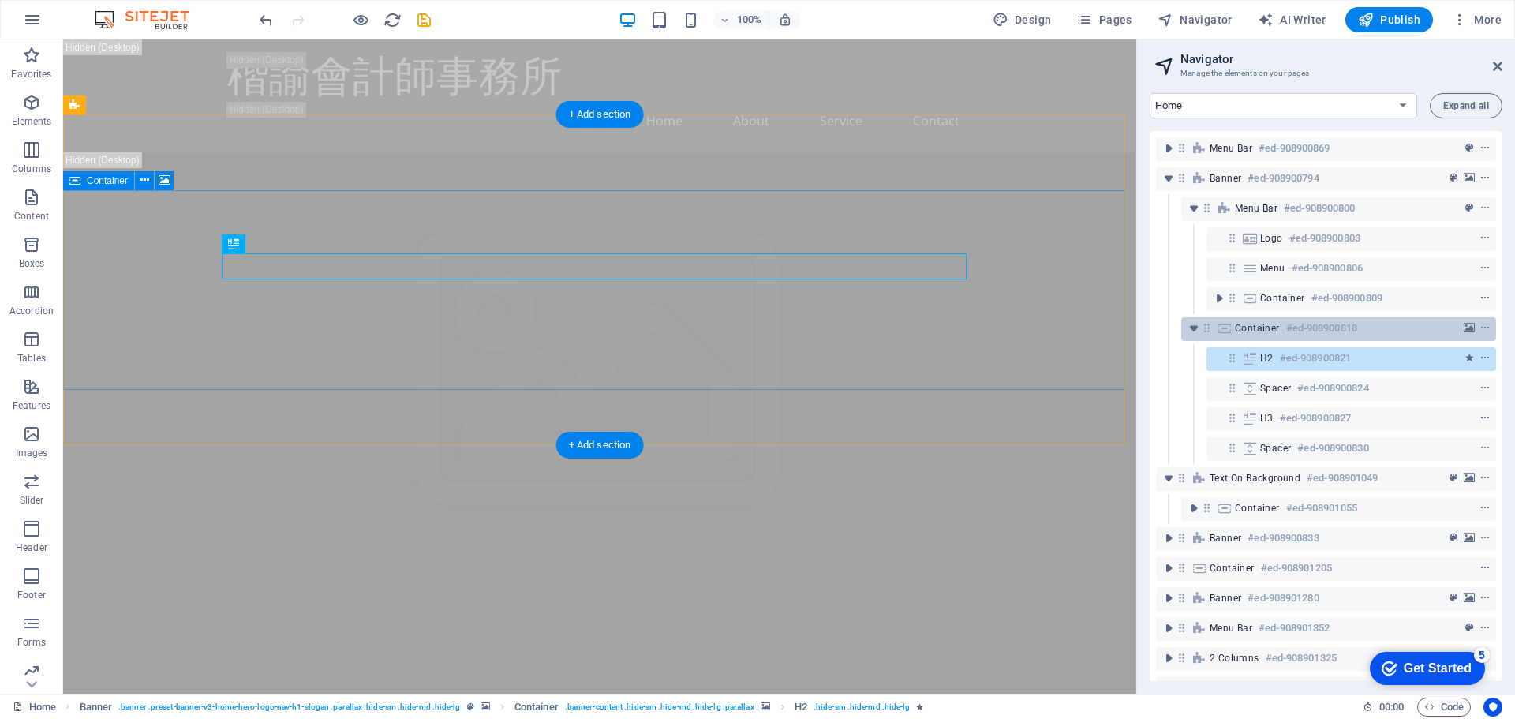
click at [1336, 337] on h6 "#ed-908900818" at bounding box center [1321, 328] width 71 height 19
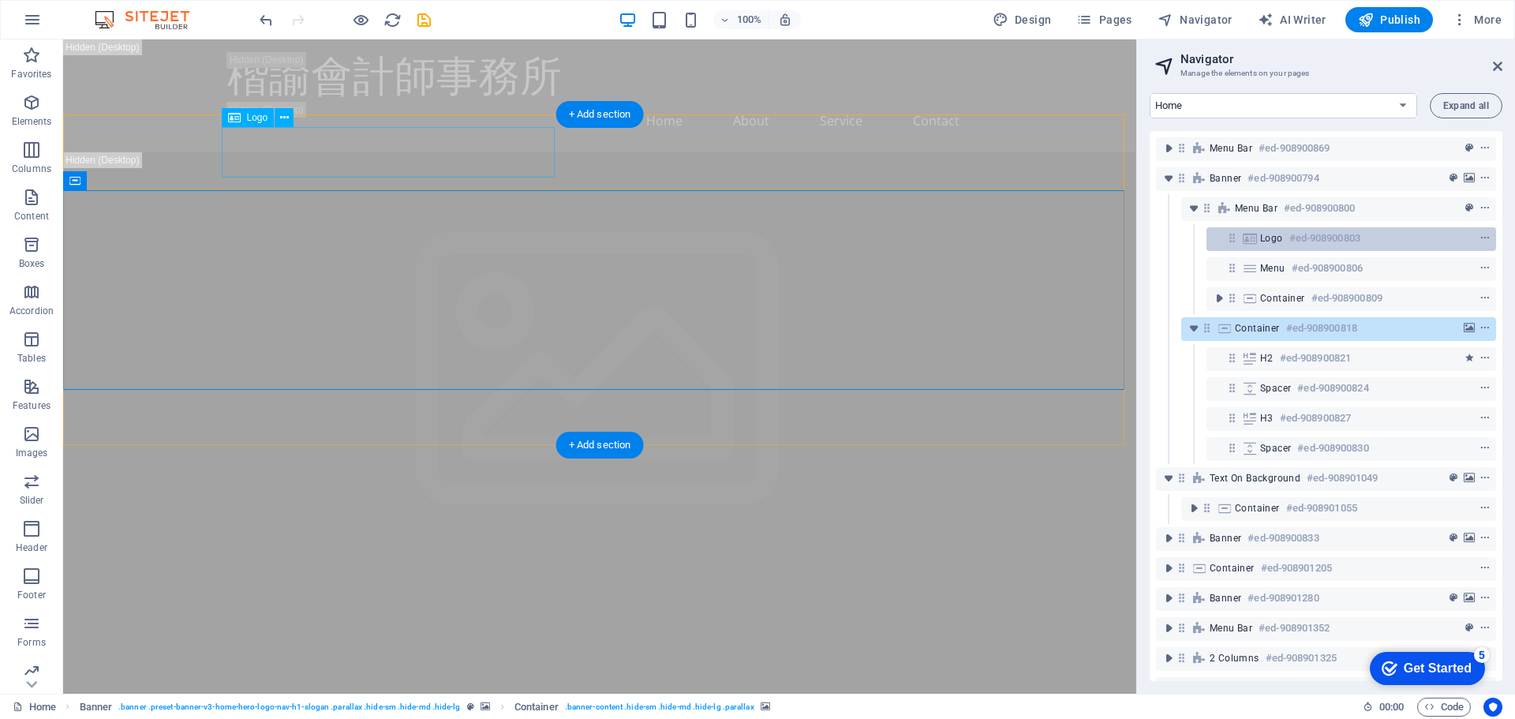
click at [1294, 247] on h6 "#ed-908900803" at bounding box center [1324, 238] width 71 height 19
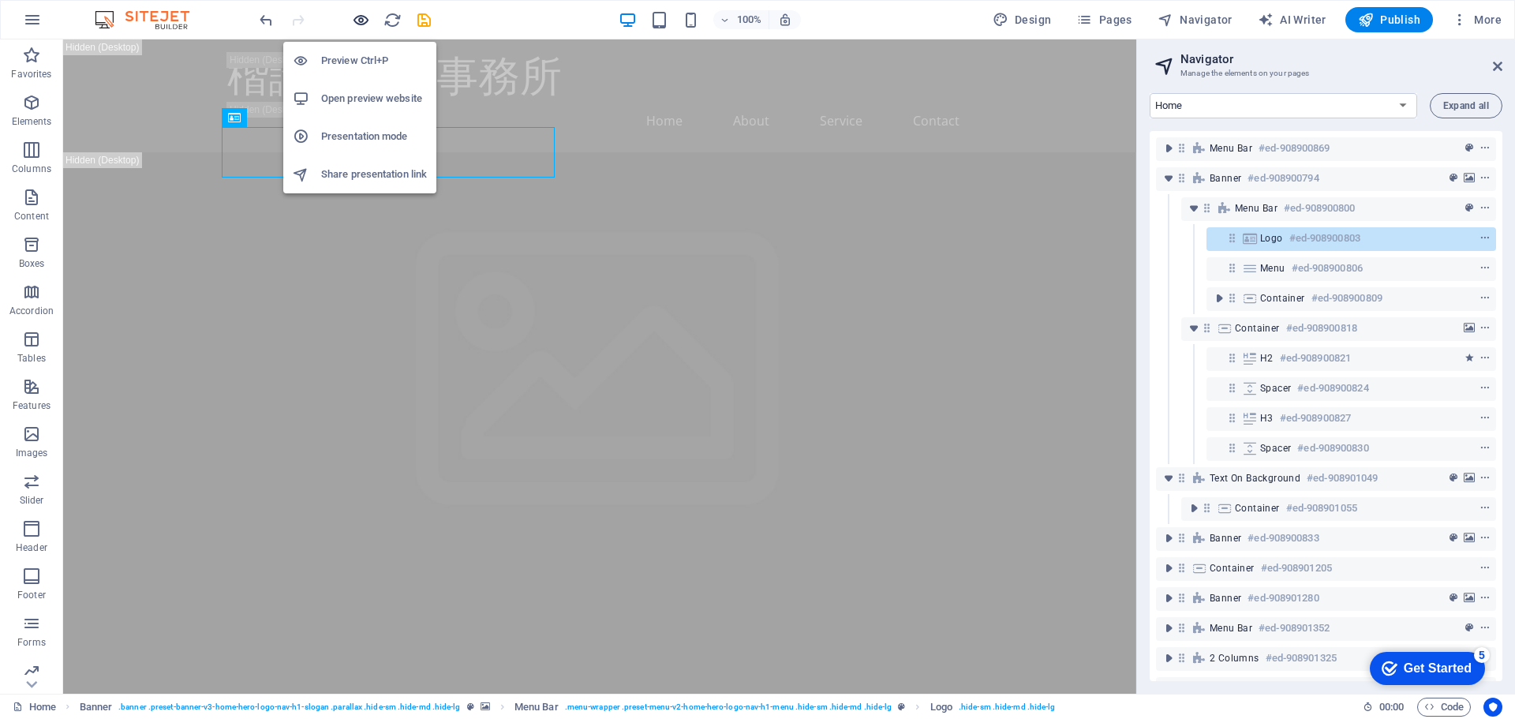
click at [364, 28] on icon "button" at bounding box center [361, 20] width 18 height 18
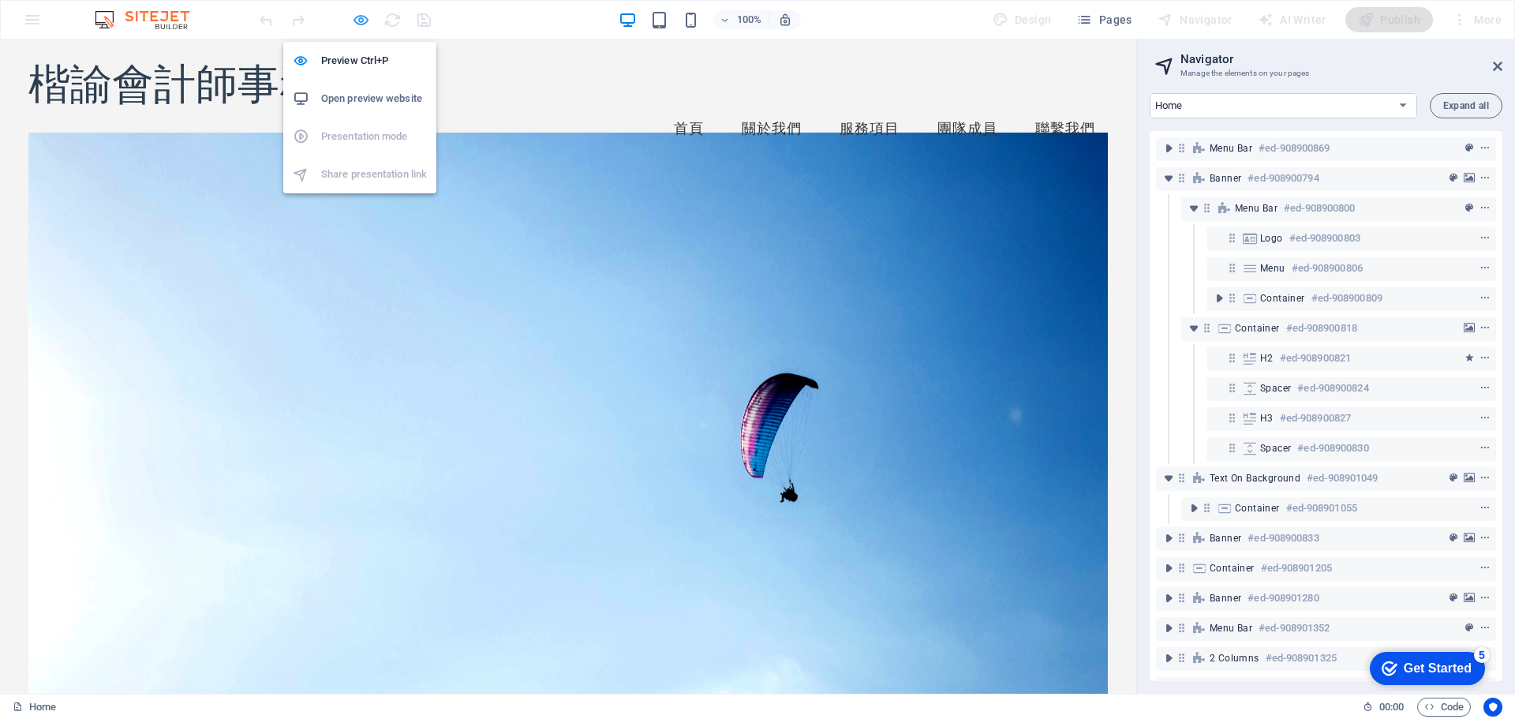
click at [358, 23] on icon "button" at bounding box center [361, 20] width 18 height 18
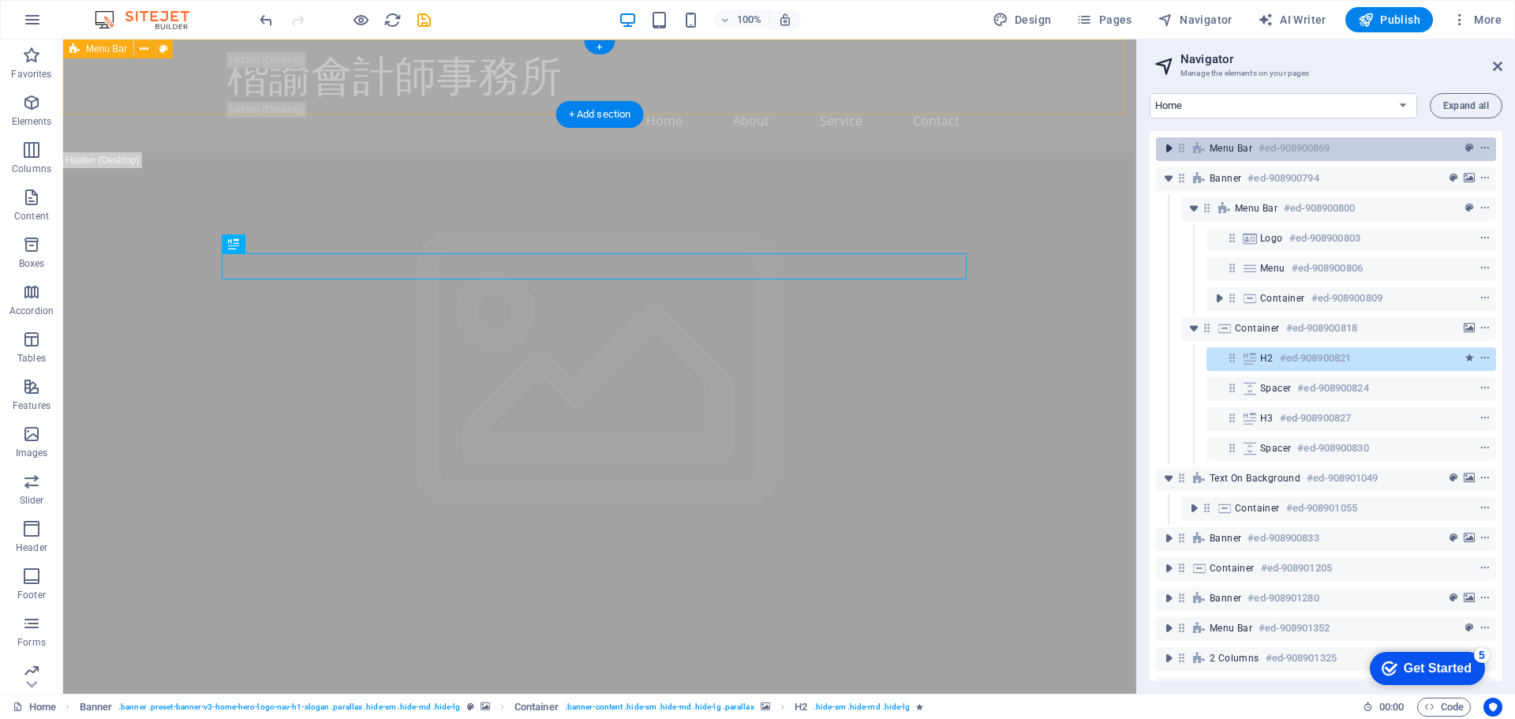
click at [1171, 152] on icon "toggle-expand" at bounding box center [1169, 148] width 16 height 16
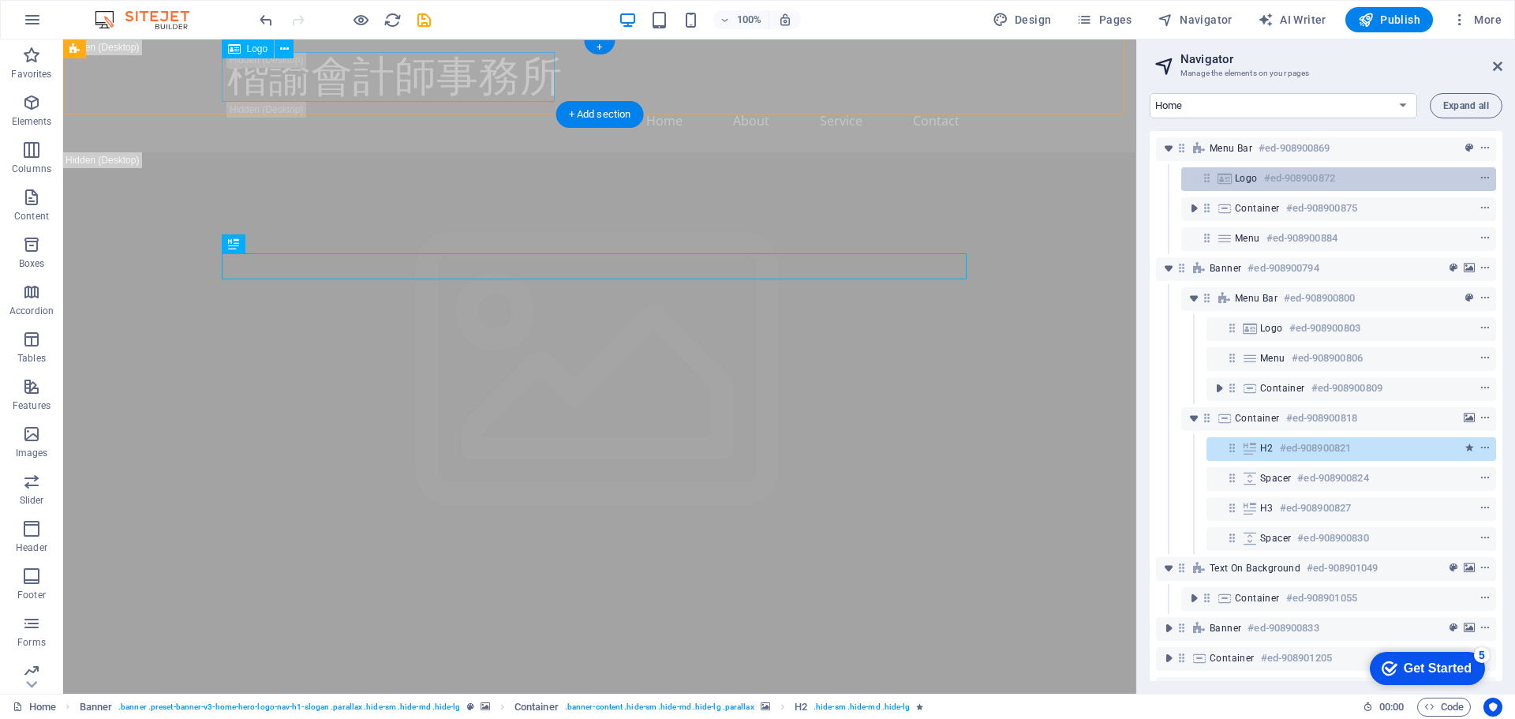
click at [1258, 178] on div "Logo #ed-908900872" at bounding box center [1326, 178] width 182 height 19
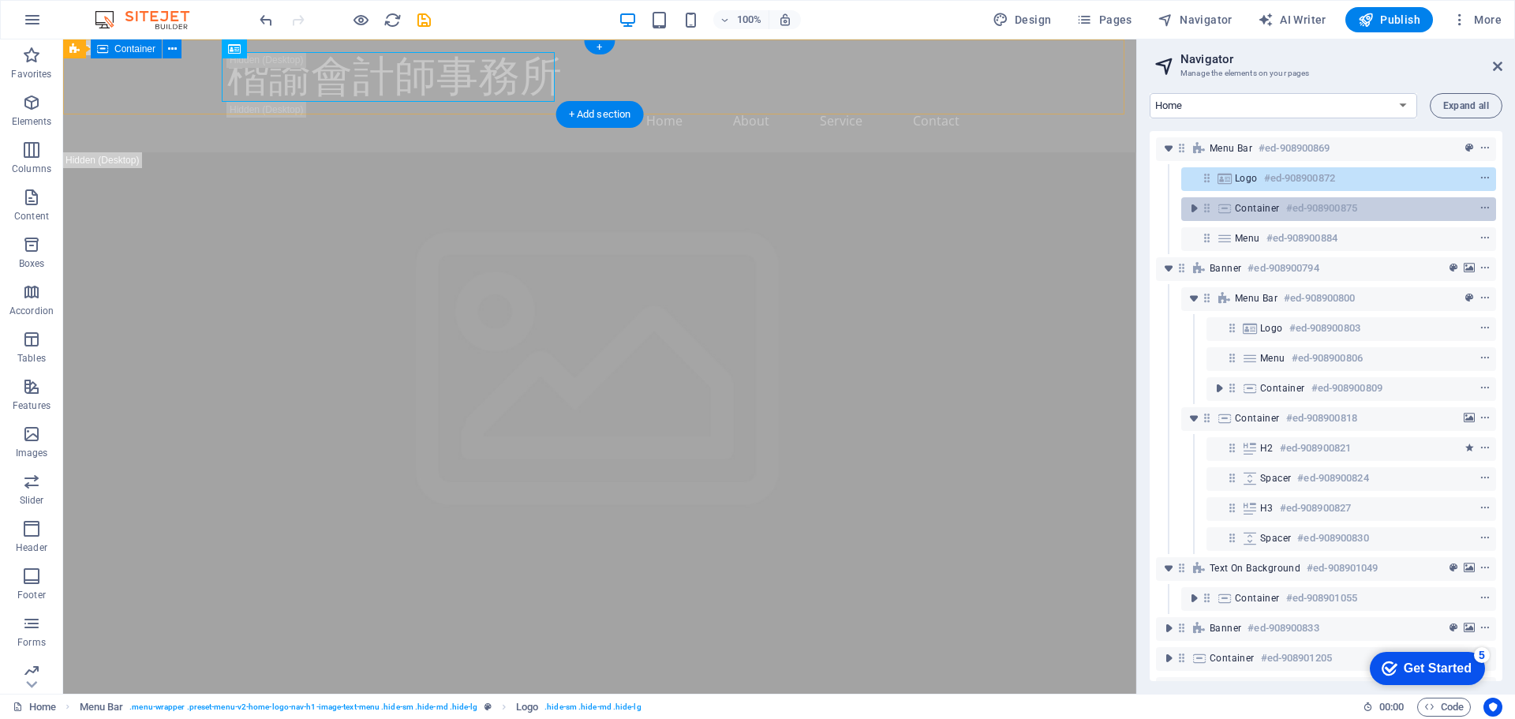
click at [1263, 204] on span "Container" at bounding box center [1257, 208] width 45 height 13
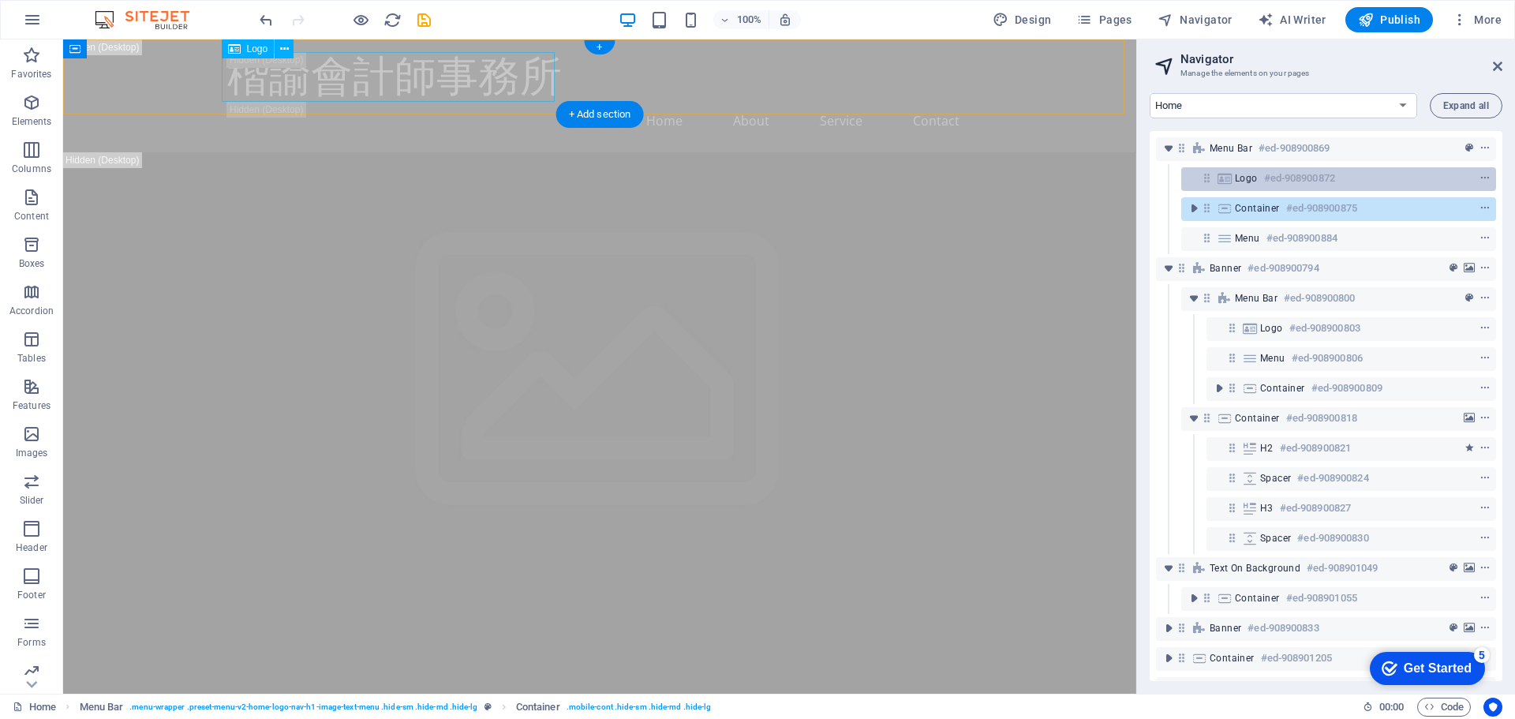
click at [1255, 185] on div "Logo #ed-908900872" at bounding box center [1326, 178] width 182 height 19
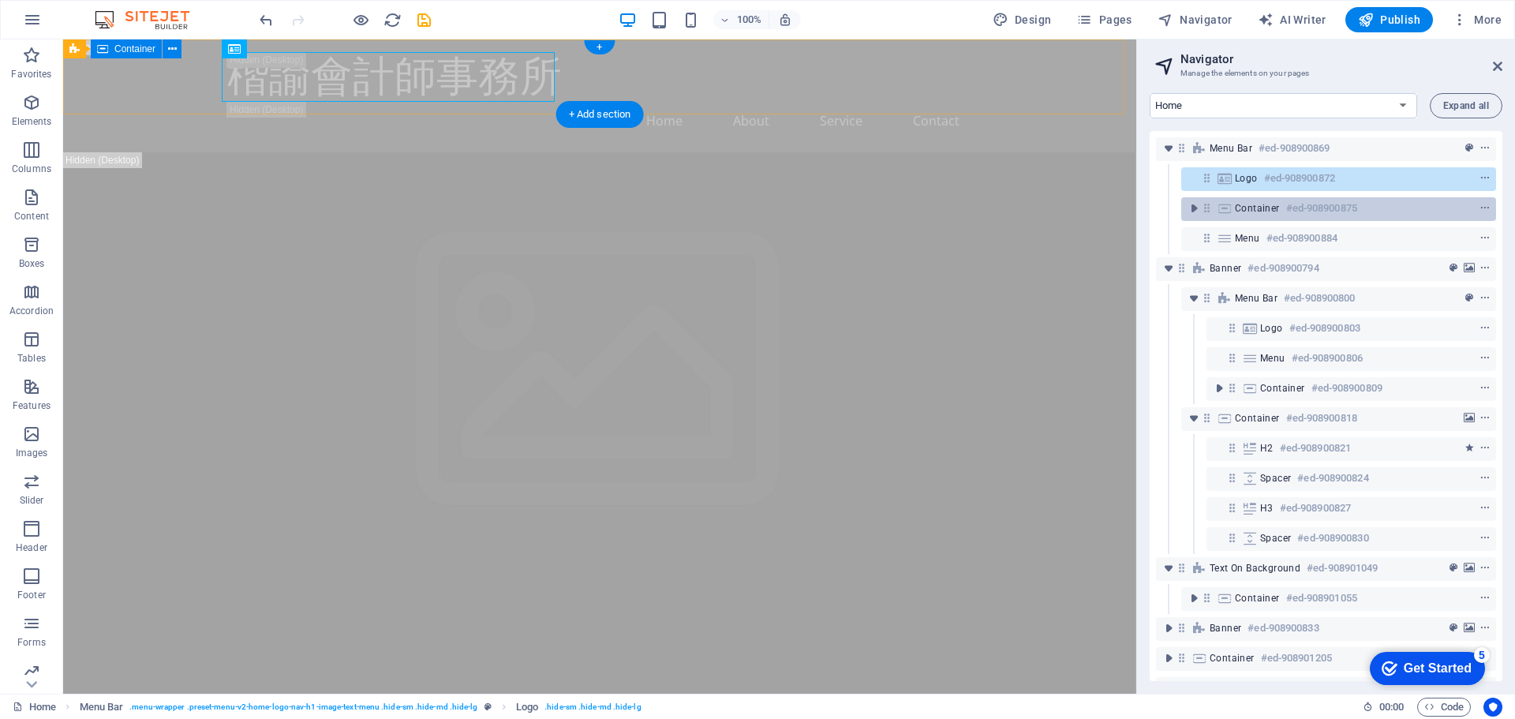
click at [1261, 210] on span "Container" at bounding box center [1257, 208] width 45 height 13
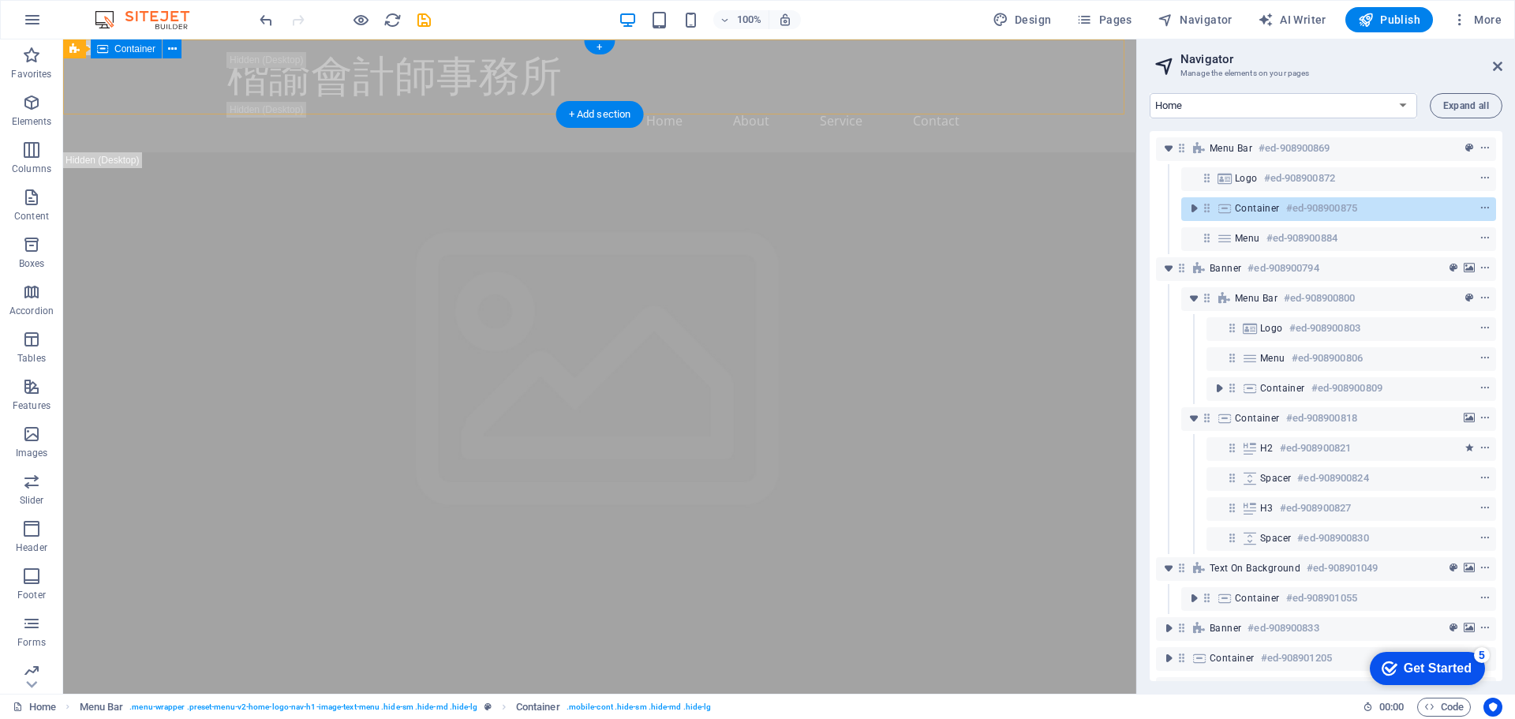
click at [1256, 204] on span "Container" at bounding box center [1257, 208] width 45 height 13
click at [1262, 209] on span "Container" at bounding box center [1257, 208] width 45 height 13
click at [1194, 211] on icon "toggle-expand" at bounding box center [1194, 208] width 16 height 16
